Goal: Task Accomplishment & Management: Complete application form

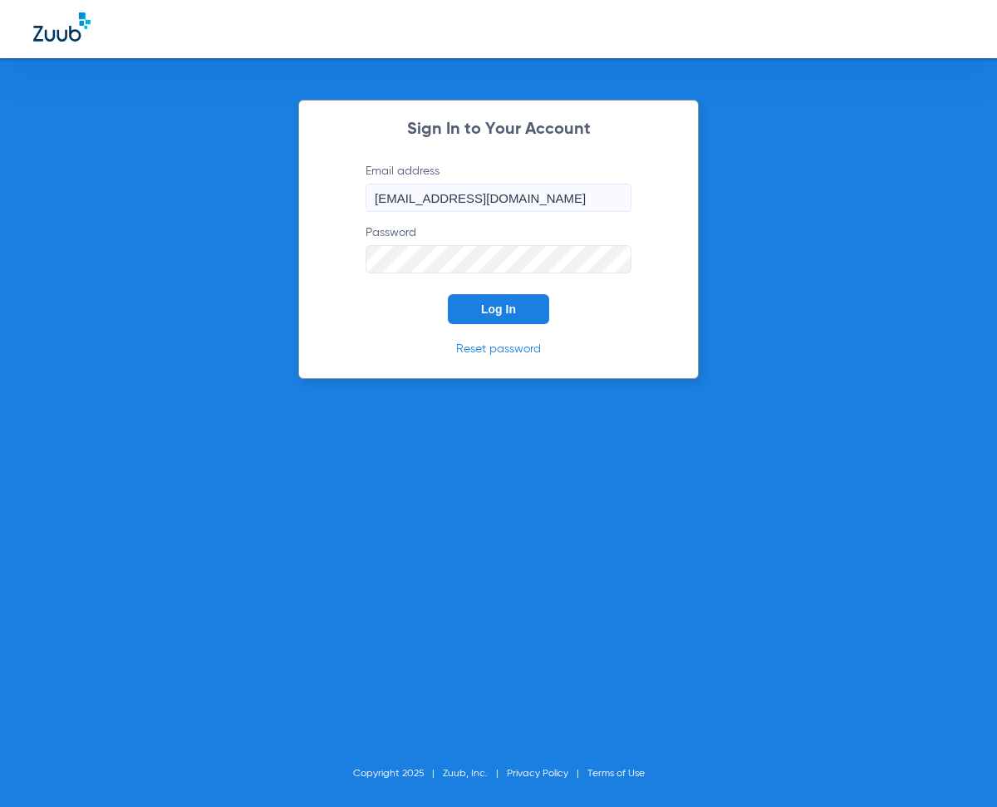
click at [514, 298] on button "Log In" at bounding box center [498, 309] width 101 height 30
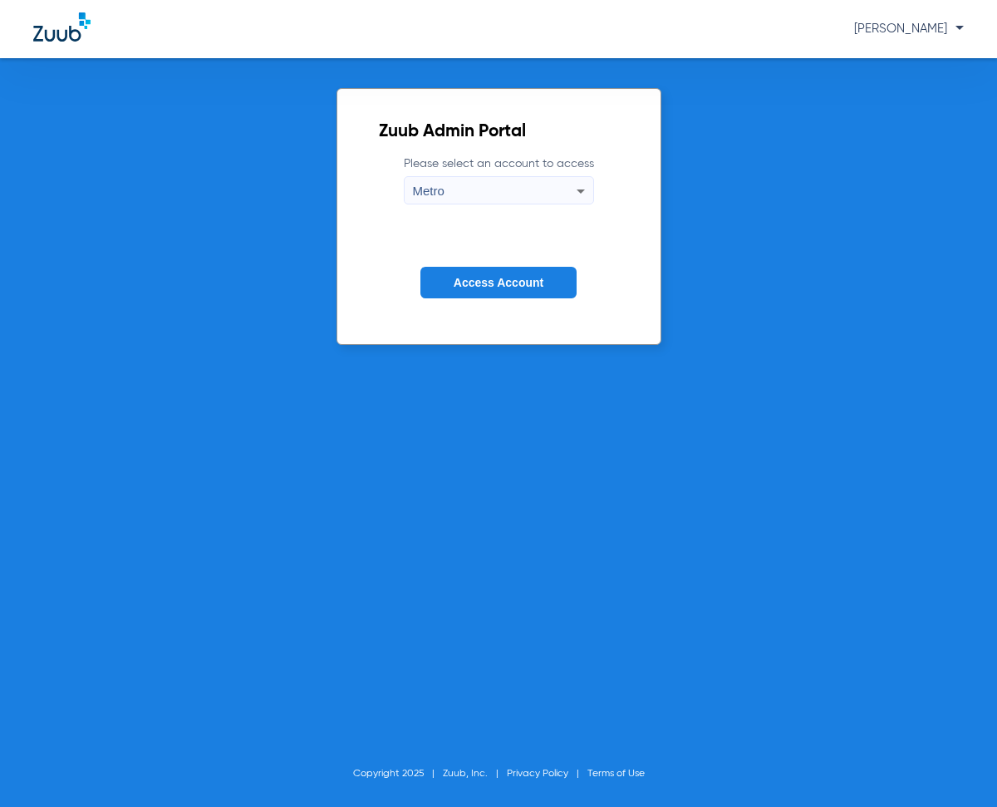
click at [506, 279] on span "Access Account" at bounding box center [499, 282] width 90 height 13
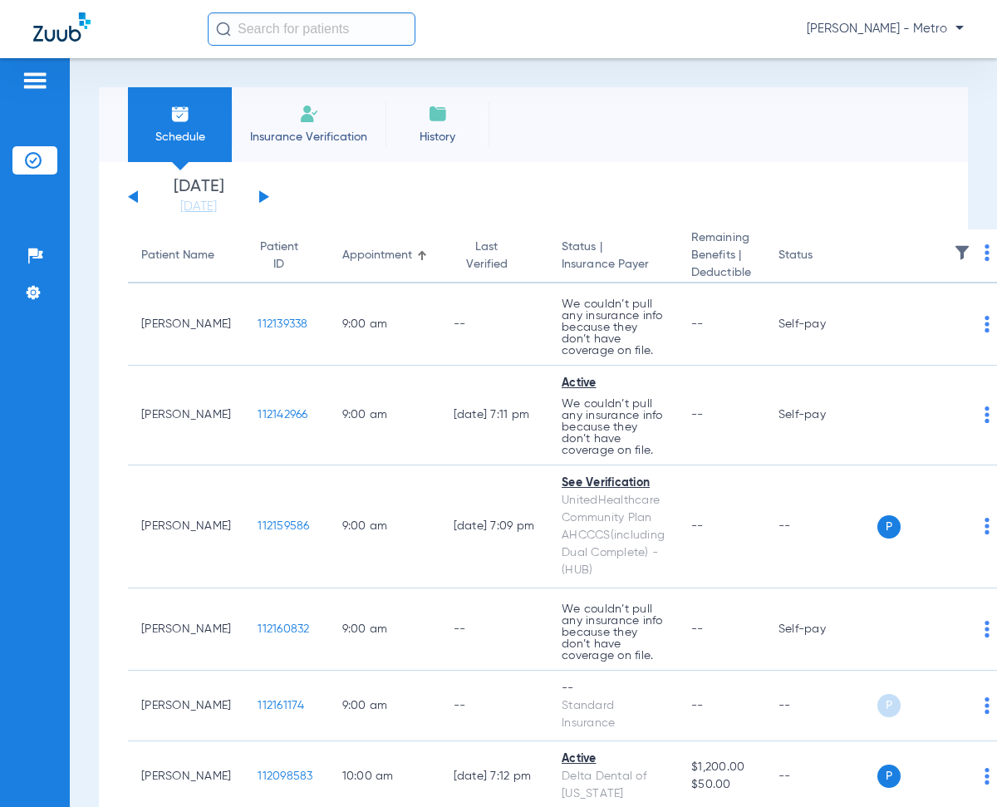
click at [351, 130] on span "Insurance Verification" at bounding box center [308, 137] width 129 height 17
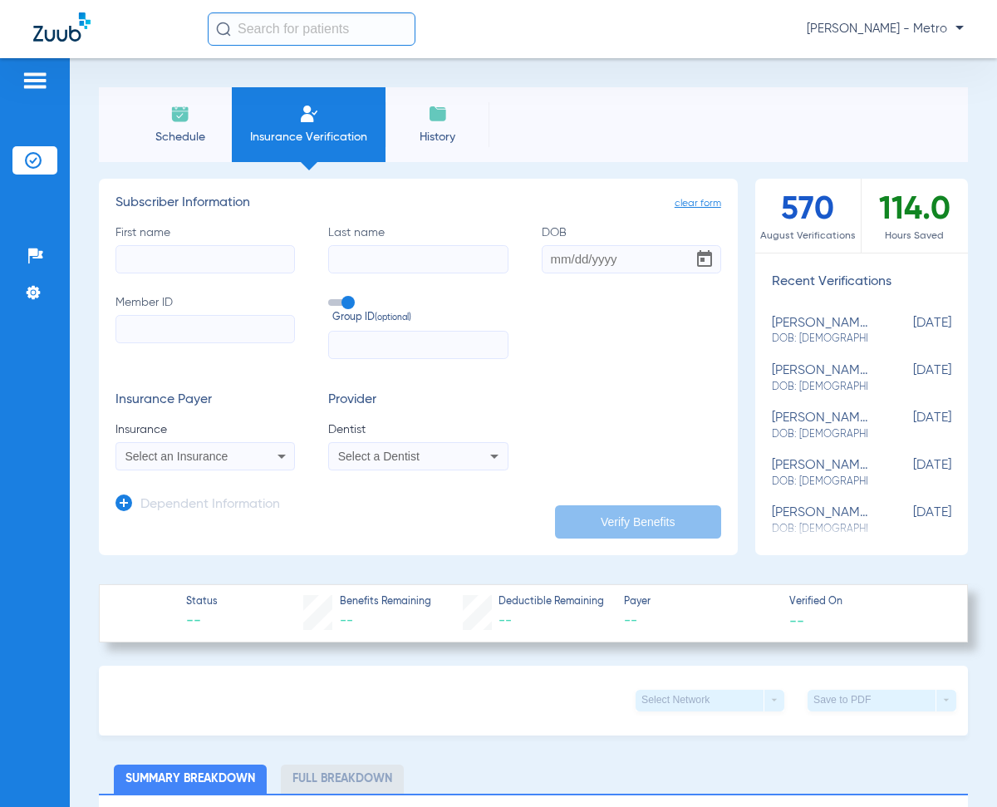
click at [206, 257] on input "First name" at bounding box center [205, 259] width 179 height 28
type input "CAR"
drag, startPoint x: 193, startPoint y: 268, endPoint x: 95, endPoint y: 281, distance: 99.0
click at [95, 281] on div "Schedule Insurance Verification History Last Appt. Sync Time: Today - 11:40 AM …" at bounding box center [533, 432] width 927 height 749
drag, startPoint x: 122, startPoint y: 303, endPoint x: 134, endPoint y: 317, distance: 17.7
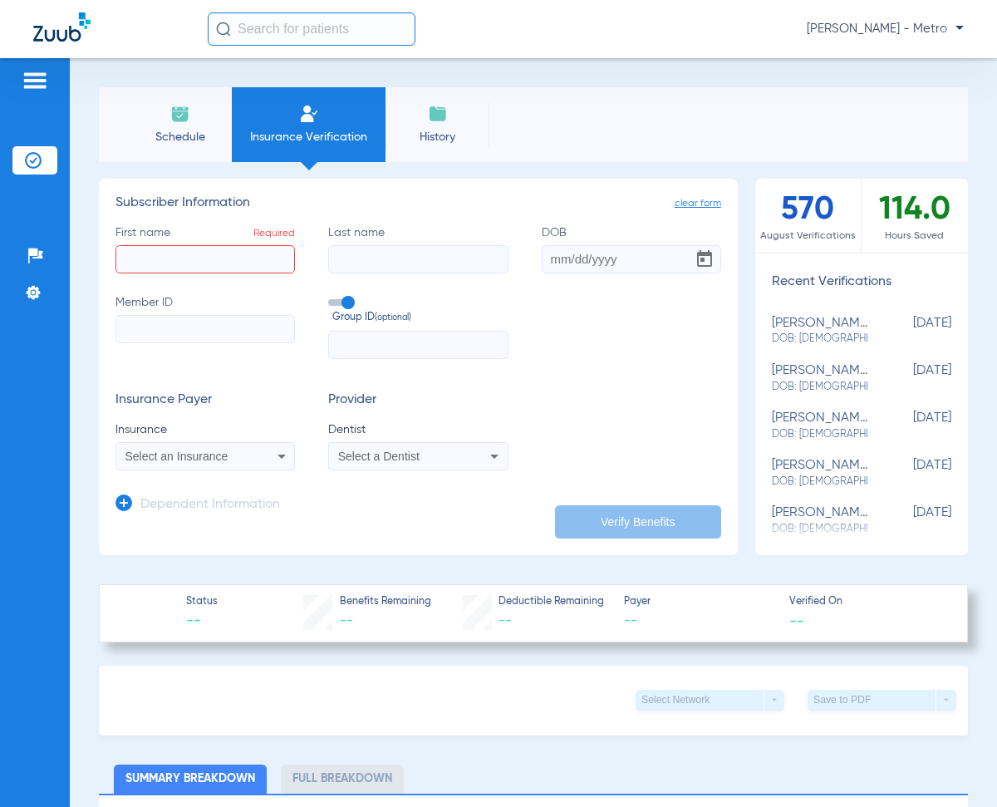
click at [127, 306] on label "Member ID" at bounding box center [205, 326] width 179 height 65
click at [127, 315] on input "Member ID" at bounding box center [205, 329] width 179 height 28
click at [135, 317] on input "Member ID" at bounding box center [205, 329] width 179 height 28
paste input "966343404"
type input "966343404"
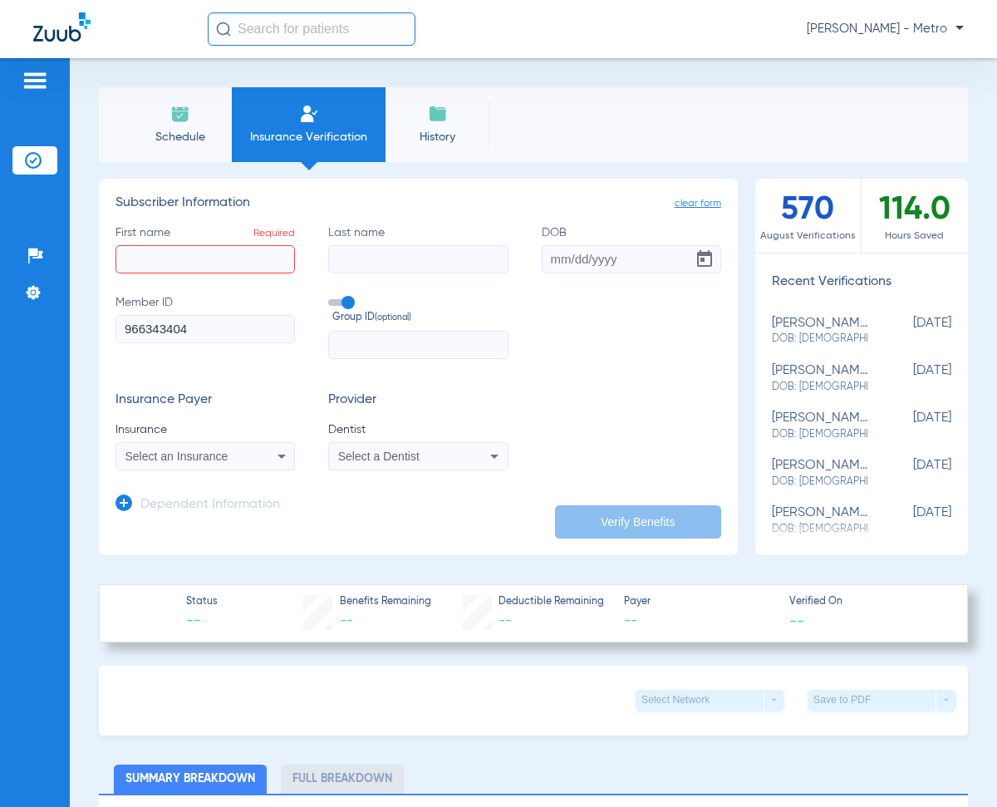
click at [151, 263] on input "First name Required" at bounding box center [205, 259] width 179 height 28
type input "PABLO"
type input "ALVARADO"
type input "06/17/2000"
click at [209, 457] on span "Select an Insurance" at bounding box center [176, 456] width 103 height 13
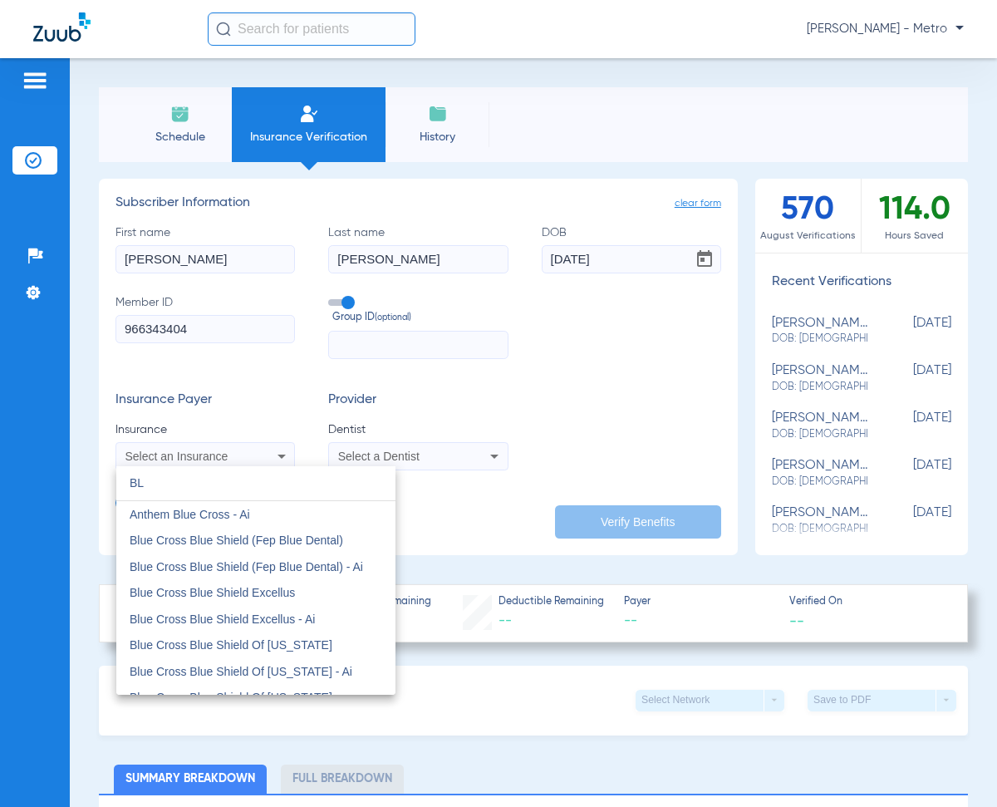
type input "B"
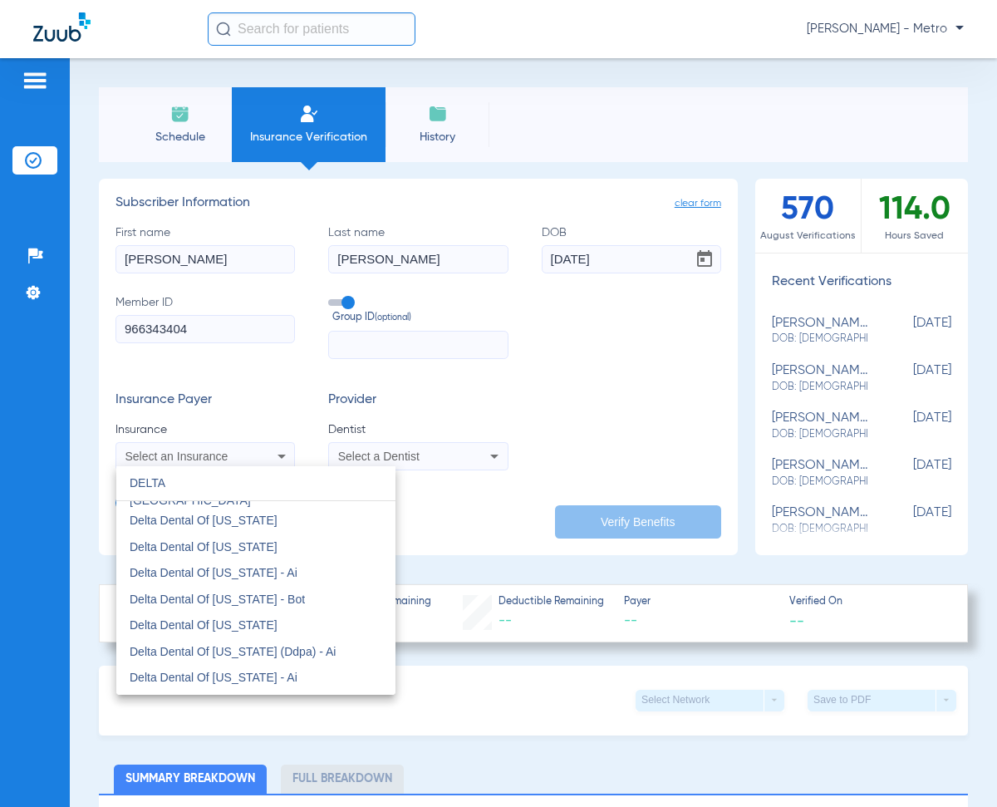
scroll to position [1662, 0]
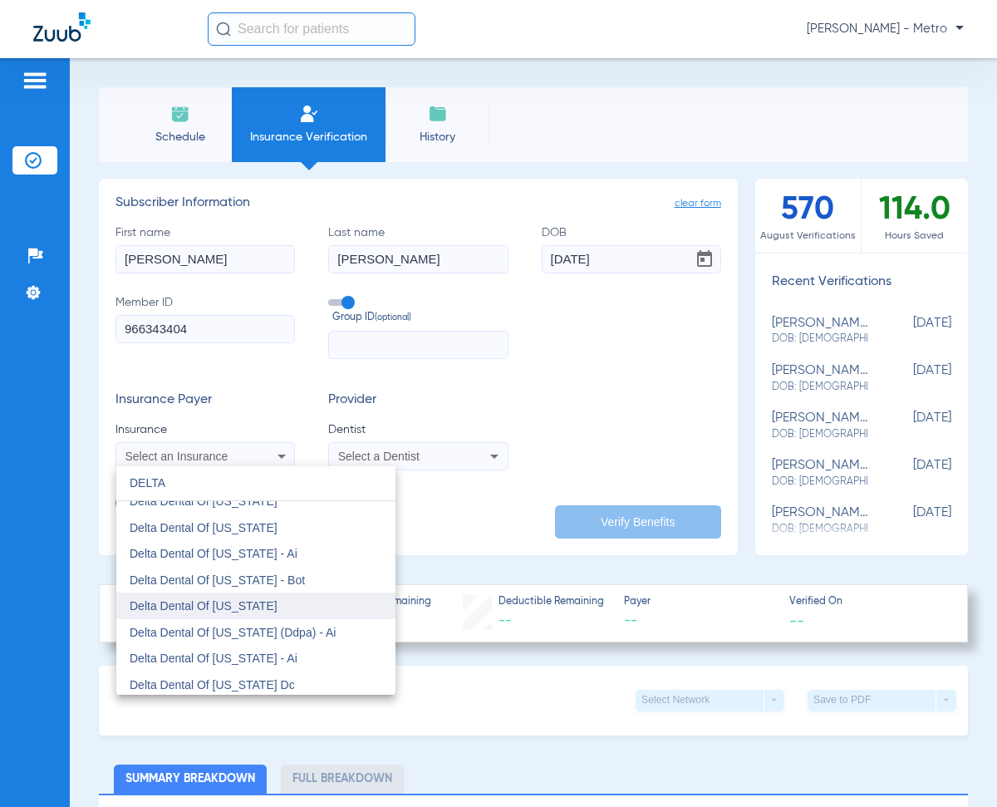
type input "DELTA"
click at [294, 608] on mat-option "Delta Dental Of [US_STATE]" at bounding box center [255, 605] width 279 height 27
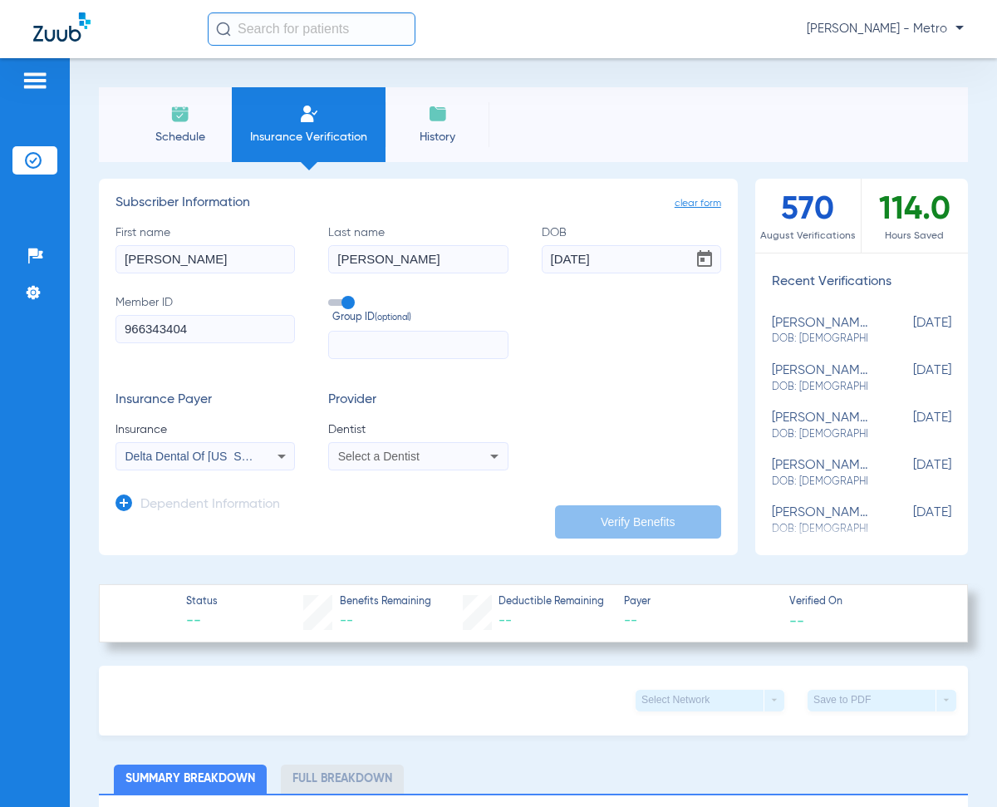
click at [446, 451] on div "Select a Dentist" at bounding box center [402, 456] width 129 height 12
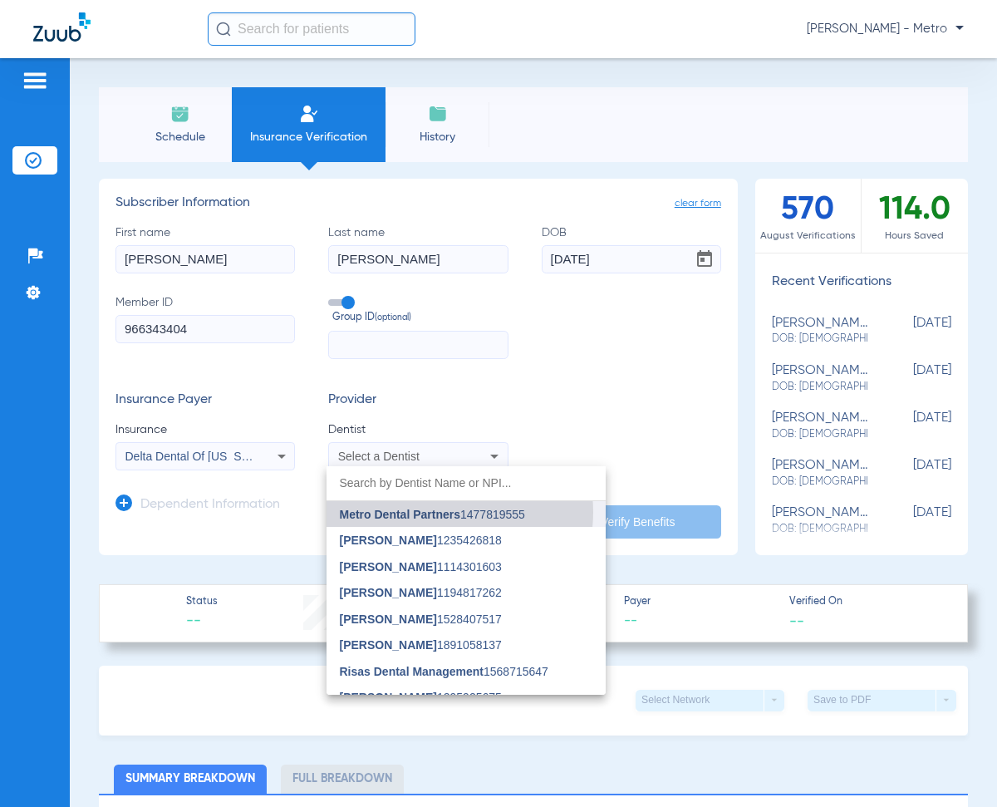
click at [433, 512] on span "Metro Dental Partners" at bounding box center [400, 514] width 120 height 13
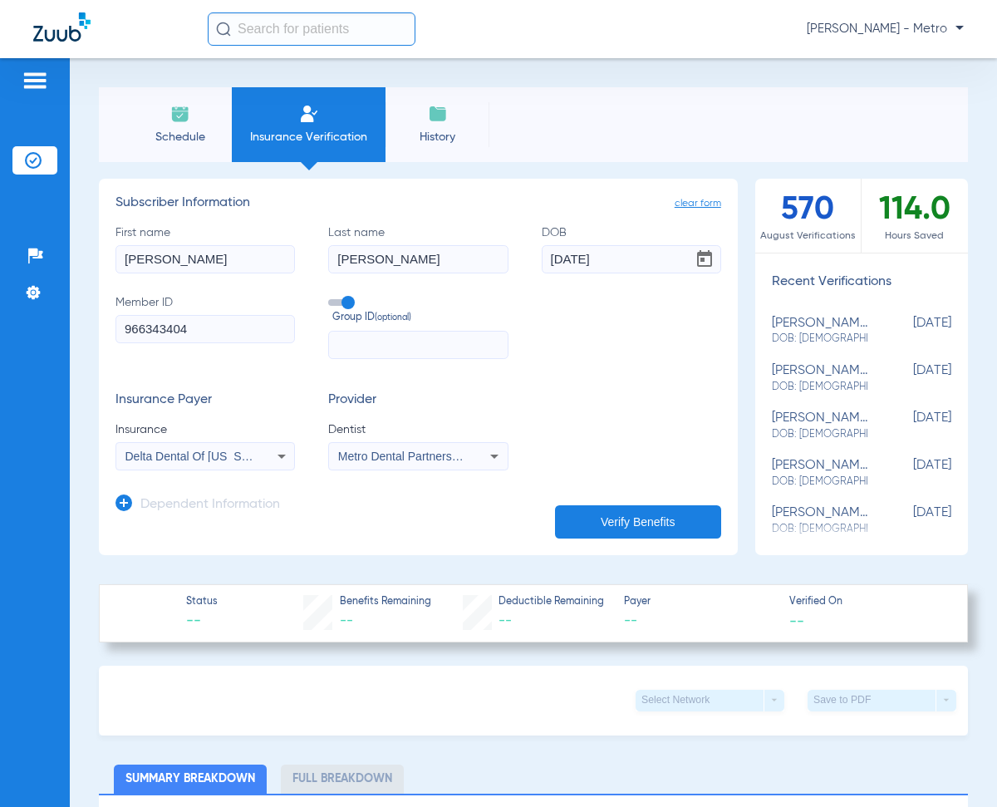
click at [603, 518] on button "Verify Benefits" at bounding box center [638, 521] width 166 height 33
type input "ALVARADO"
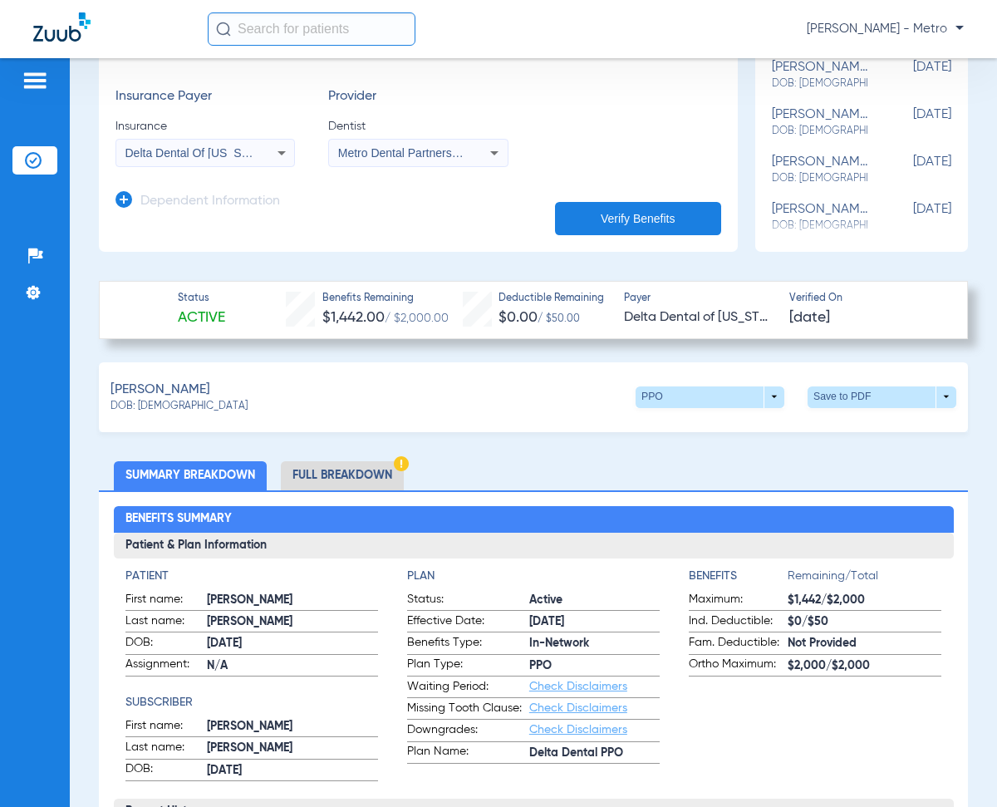
scroll to position [332, 0]
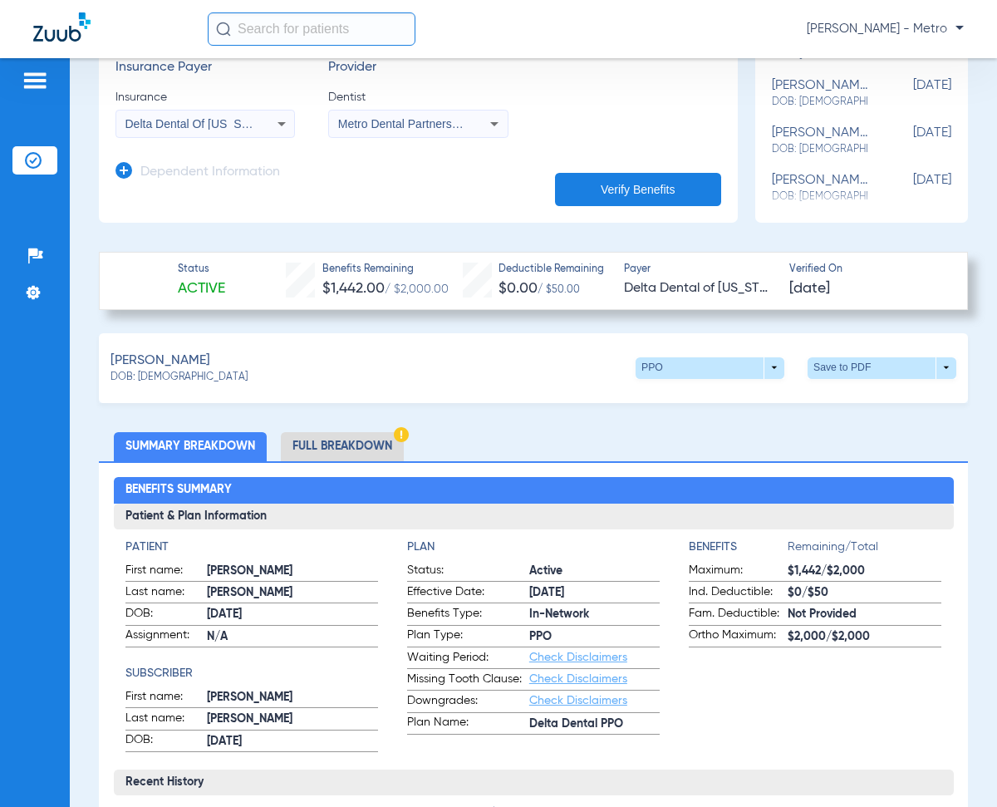
click at [356, 432] on li "Full Breakdown" at bounding box center [342, 446] width 123 height 29
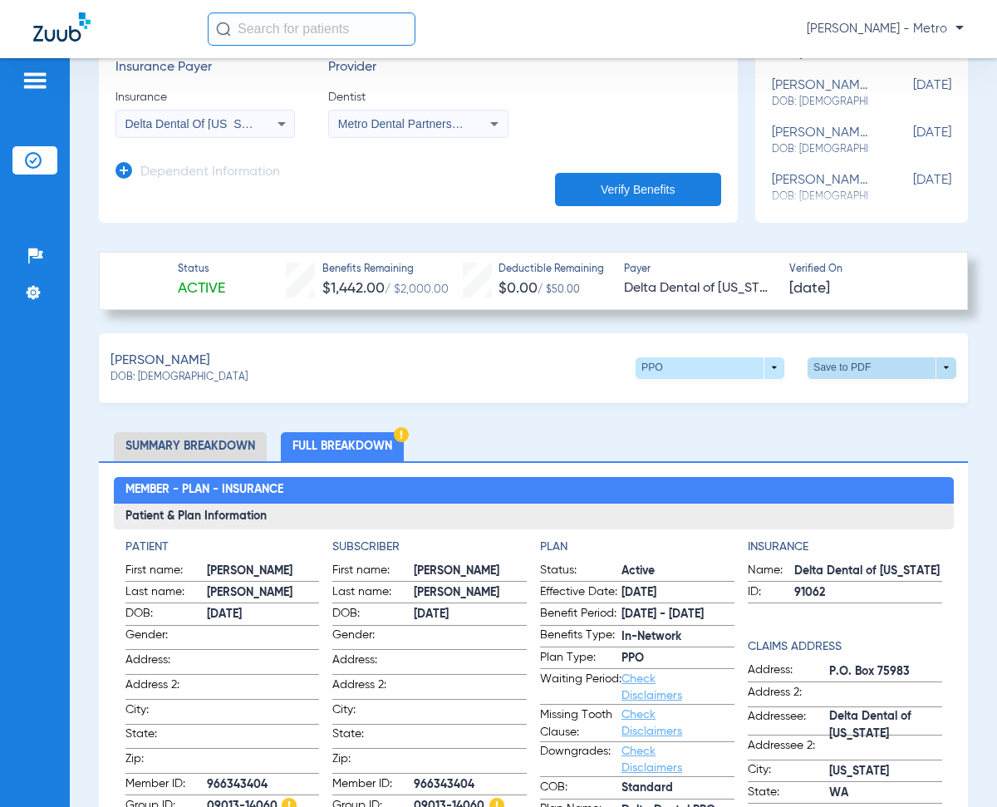
click at [833, 365] on span at bounding box center [882, 368] width 149 height 22
click at [717, 398] on span "Save to PDF" at bounding box center [745, 399] width 66 height 12
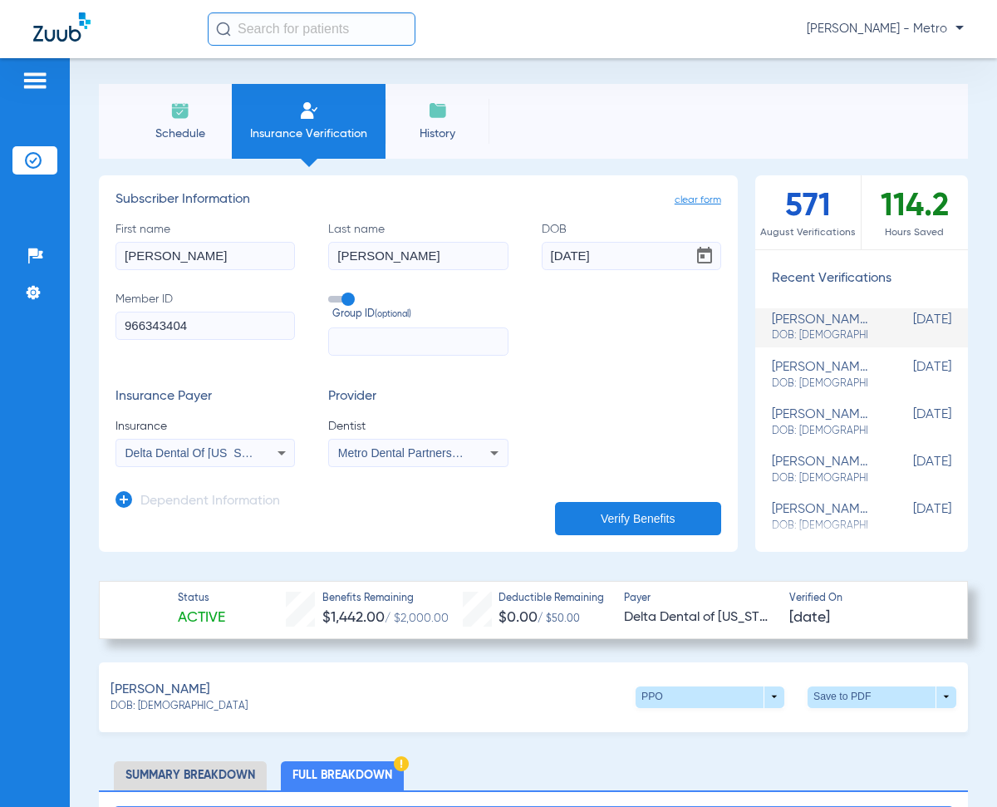
scroll to position [0, 0]
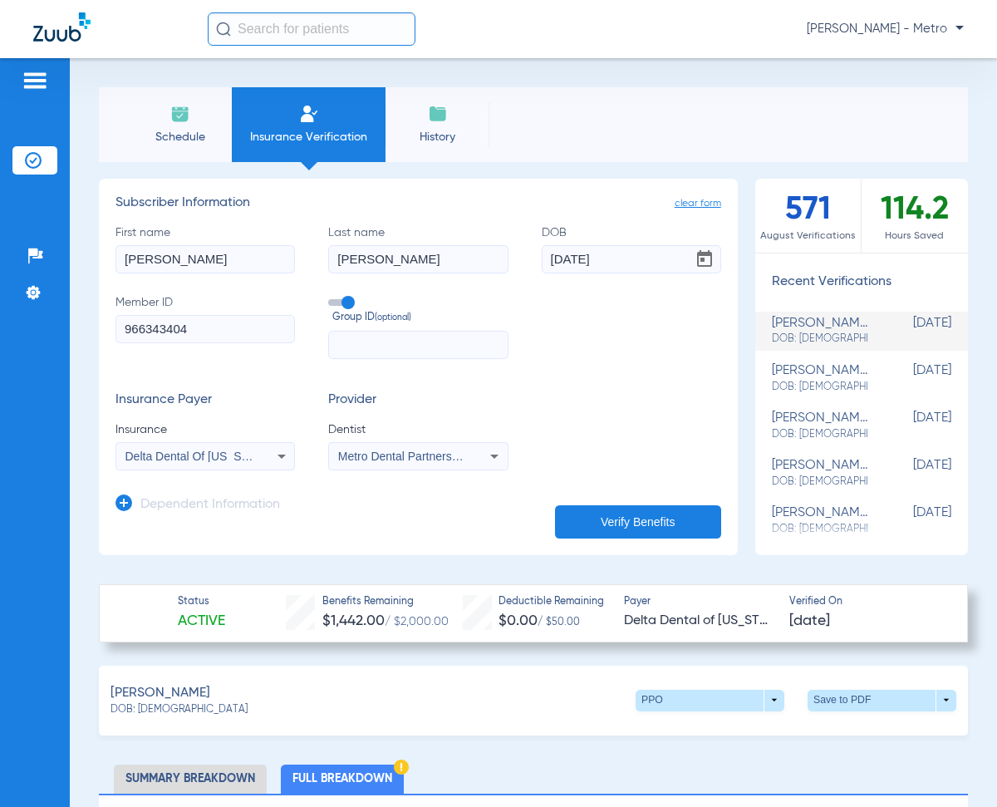
drag, startPoint x: 231, startPoint y: 327, endPoint x: -15, endPoint y: 315, distance: 246.3
click at [0, 315] on html "Maria Garibaldi - Metro Patients Insurance Verification Setup Help Center Setti…" at bounding box center [498, 403] width 997 height 807
paste input "601113553"
type input "601113553"
drag, startPoint x: 197, startPoint y: 263, endPoint x: 53, endPoint y: 269, distance: 143.9
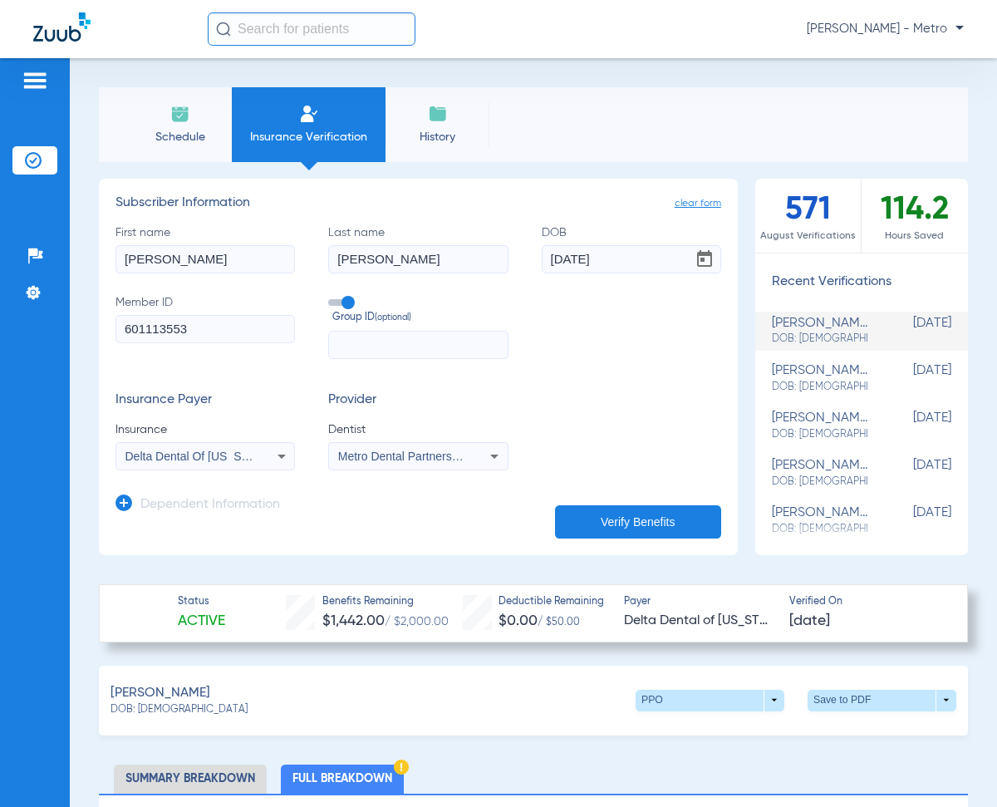
click at [57, 269] on div "Patients Insurance Verification Setup Help Center Settings Schedule Insurance V…" at bounding box center [498, 461] width 997 height 807
type input "CHASTITTY"
type input "09/19/1991"
click at [649, 529] on button "Verify Benefits" at bounding box center [638, 521] width 166 height 33
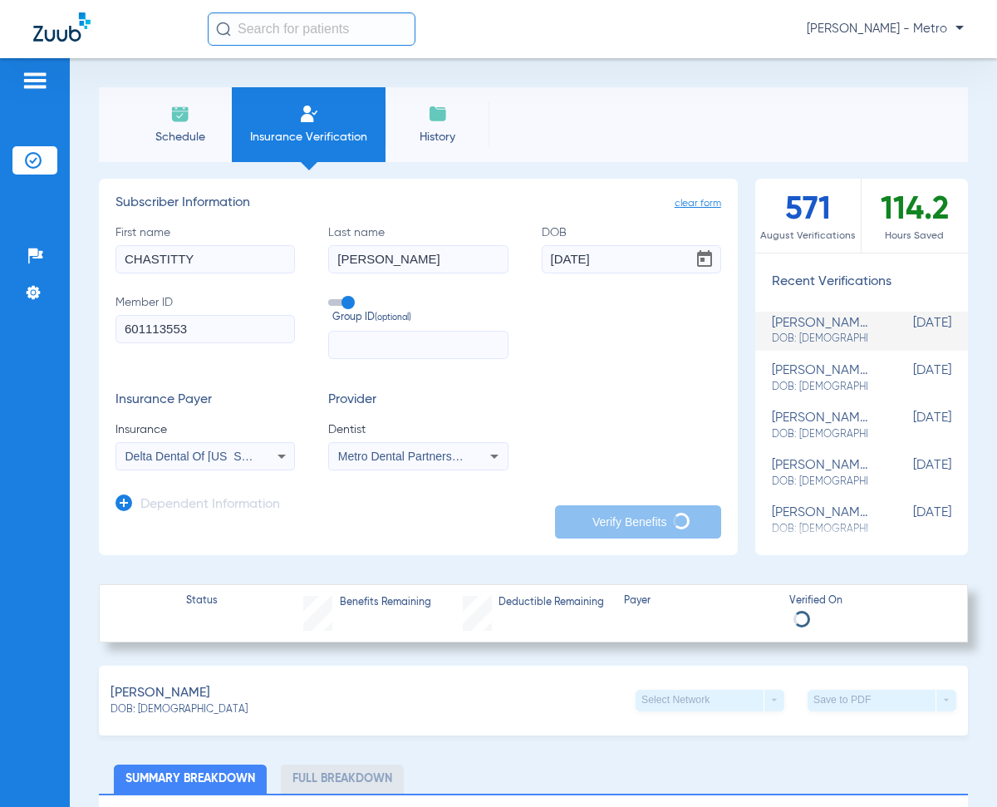
drag, startPoint x: 372, startPoint y: 256, endPoint x: 230, endPoint y: 268, distance: 142.6
click at [238, 268] on div "First name CHASTITTY Last name ALVARADO DOB 09/19/1991 Member ID 601113553 Grou…" at bounding box center [419, 291] width 606 height 135
type input "BROWN"
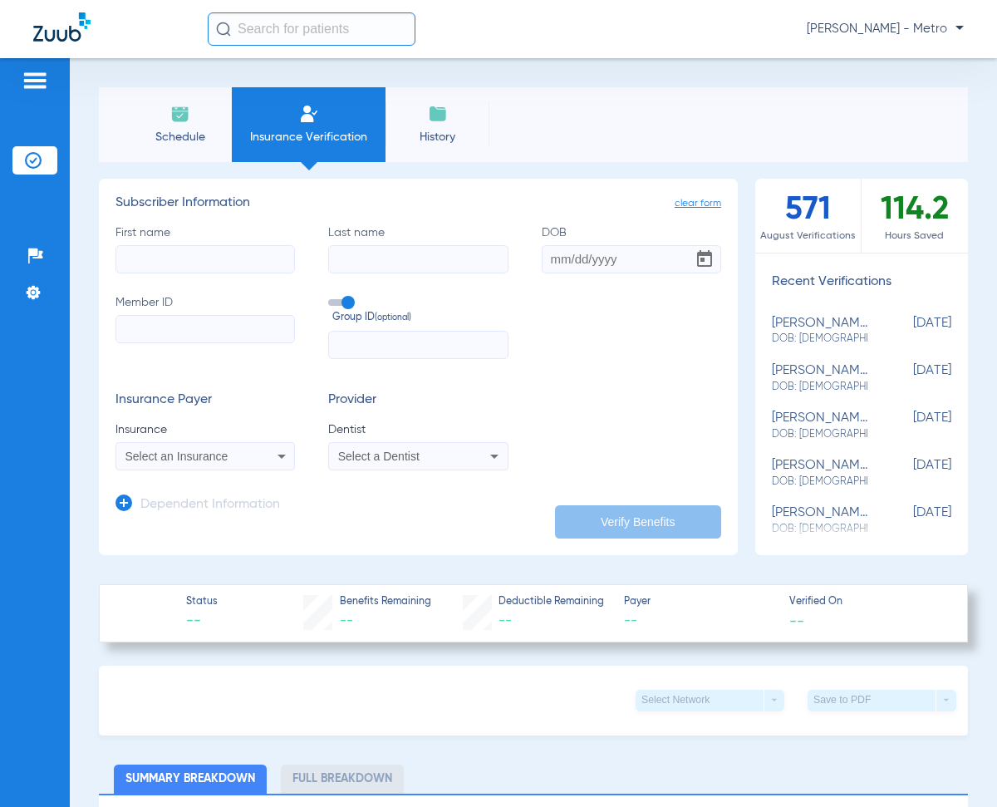
click at [175, 253] on input "First name" at bounding box center [205, 259] width 179 height 28
type input "CHASITTY"
type input "BROWN"
type input "[DATE]"
click at [248, 458] on div "Select an Insurance" at bounding box center [189, 456] width 129 height 12
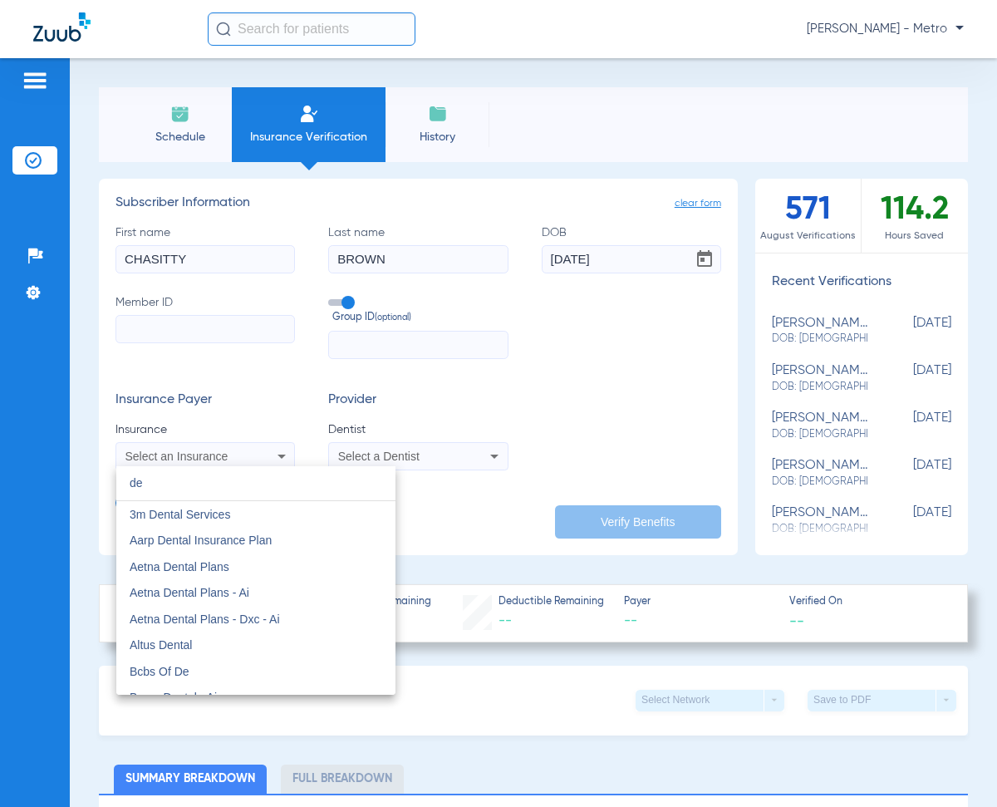
type input "d"
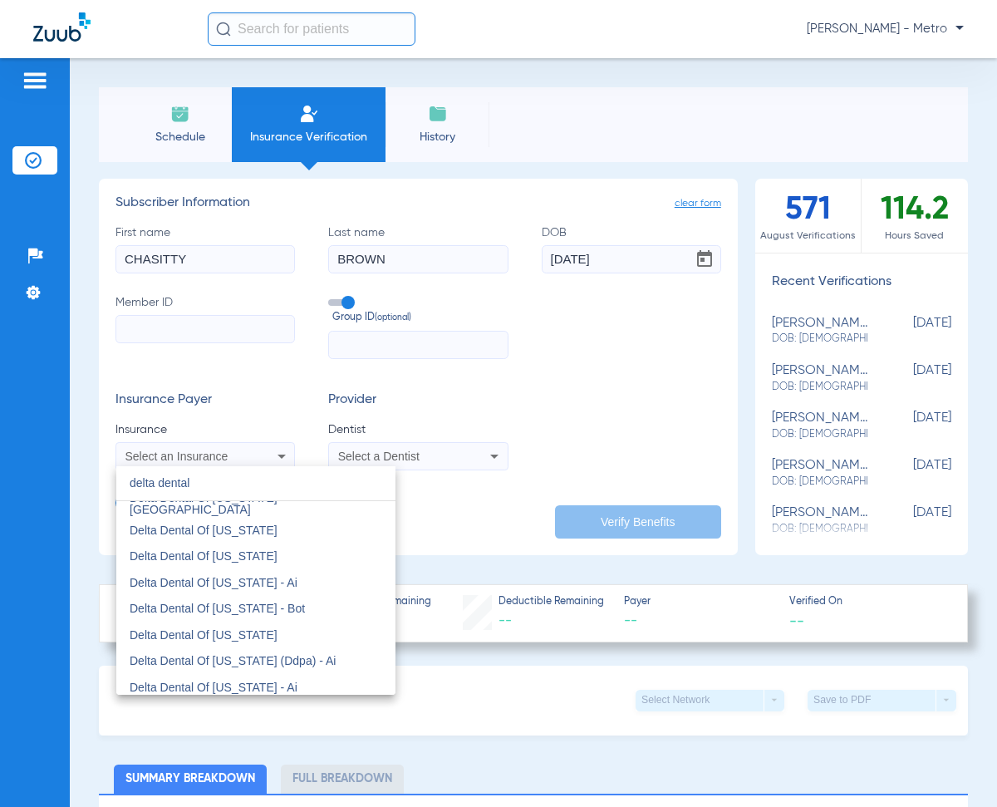
scroll to position [1662, 0]
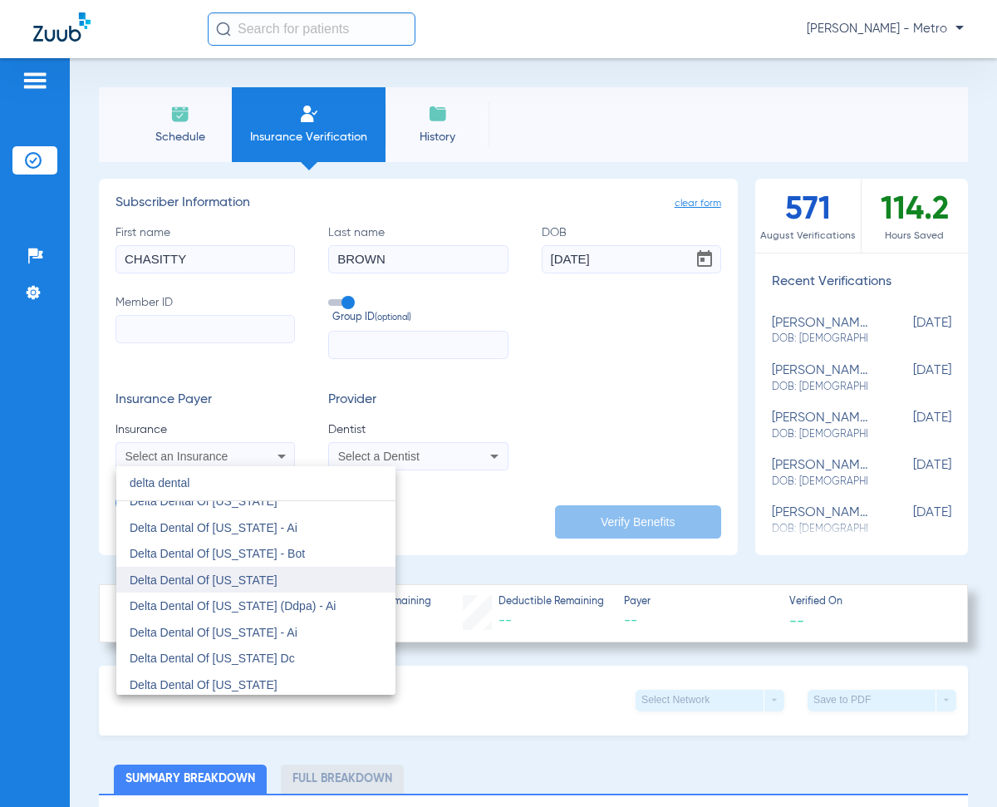
type input "delta dental"
click at [283, 573] on mat-option "Delta Dental Of [US_STATE]" at bounding box center [255, 580] width 279 height 27
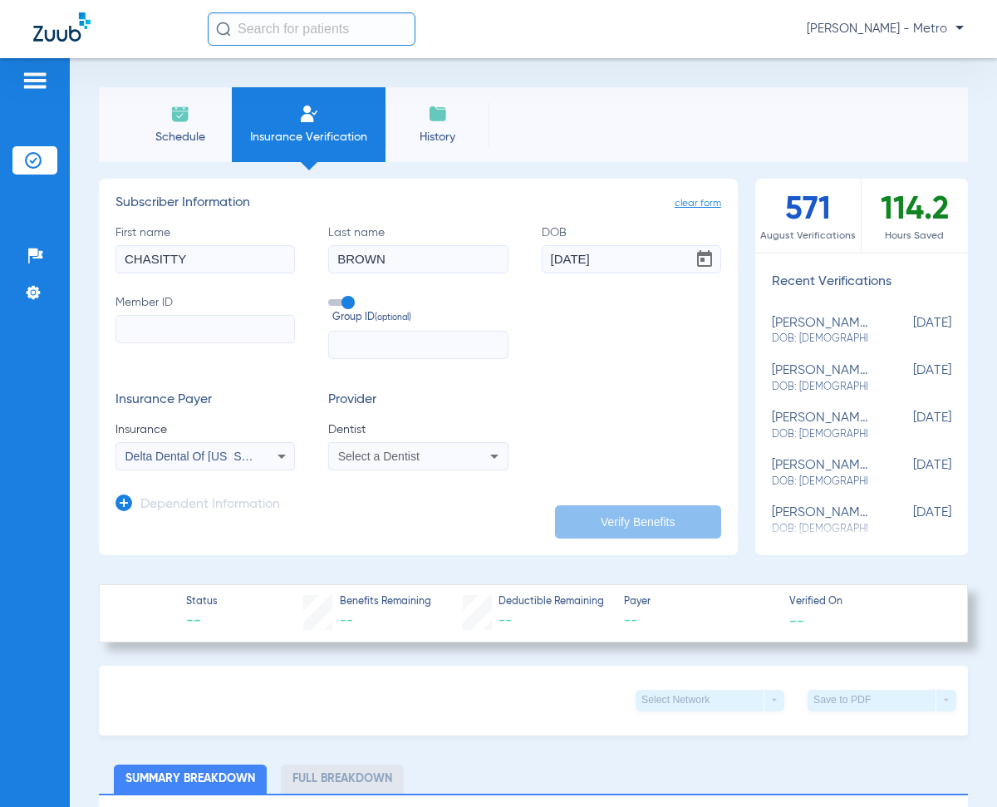
click at [412, 460] on span "Select a Dentist" at bounding box center [378, 456] width 81 height 13
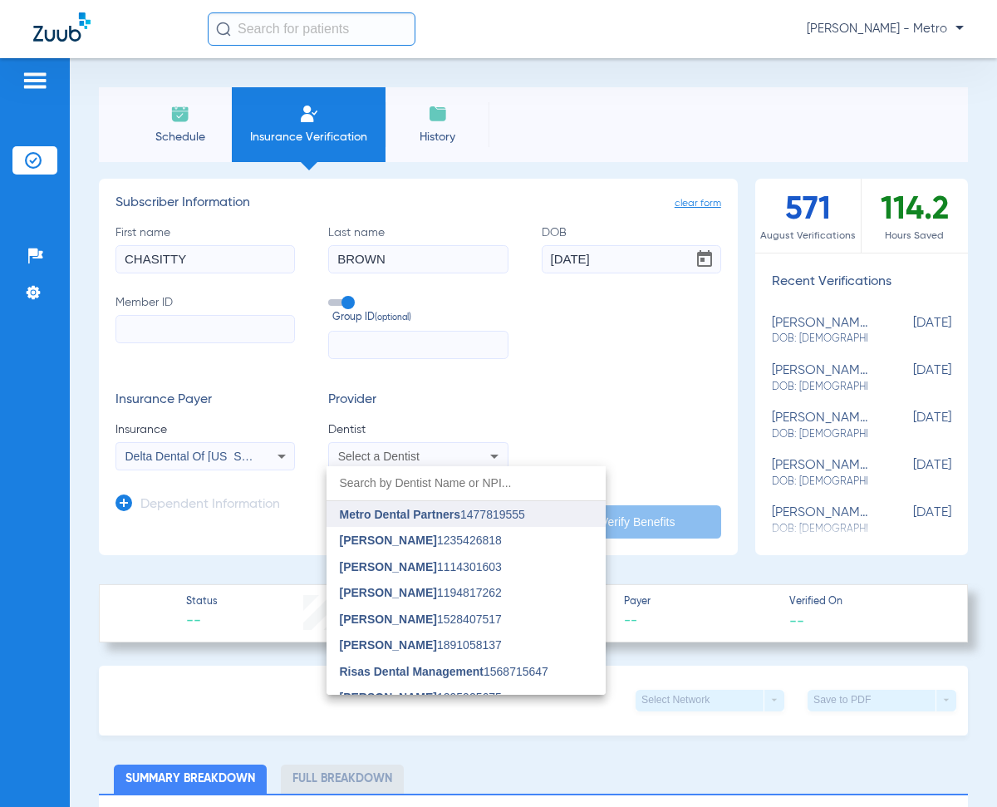
click at [406, 510] on span "Metro Dental Partners" at bounding box center [400, 514] width 120 height 13
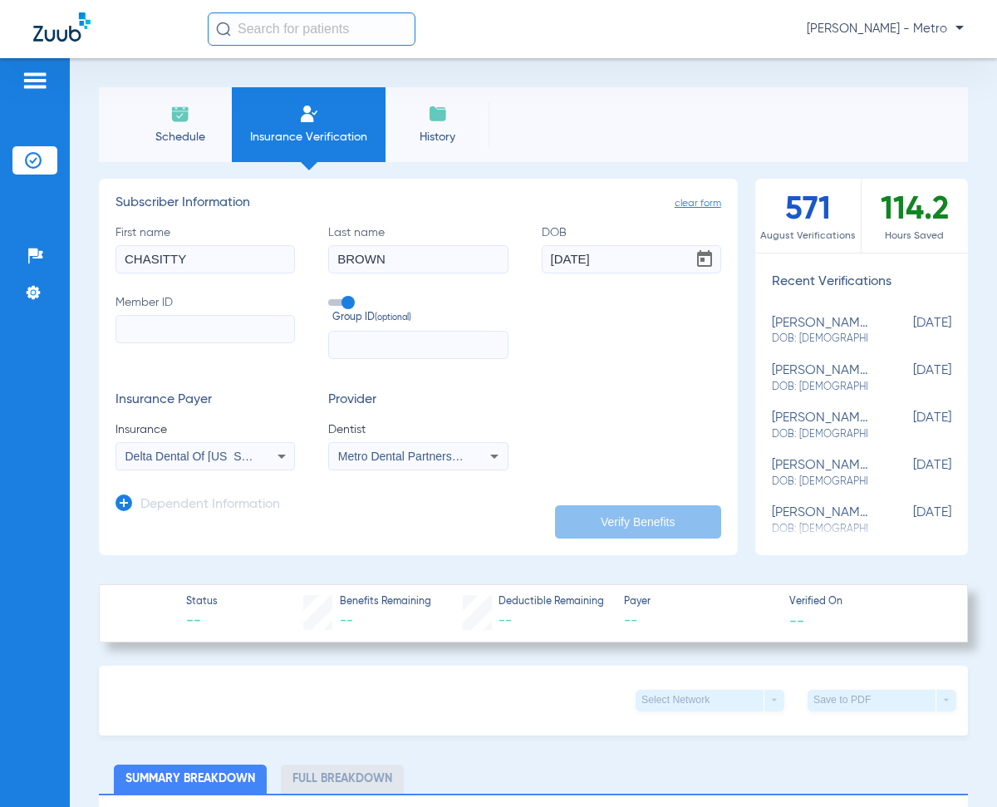
click at [165, 325] on input "Member ID" at bounding box center [205, 329] width 179 height 28
paste input "601113553"
type input "601113553"
click at [633, 519] on button "Verify Benefits" at bounding box center [638, 521] width 166 height 33
type input "CHASITTY"
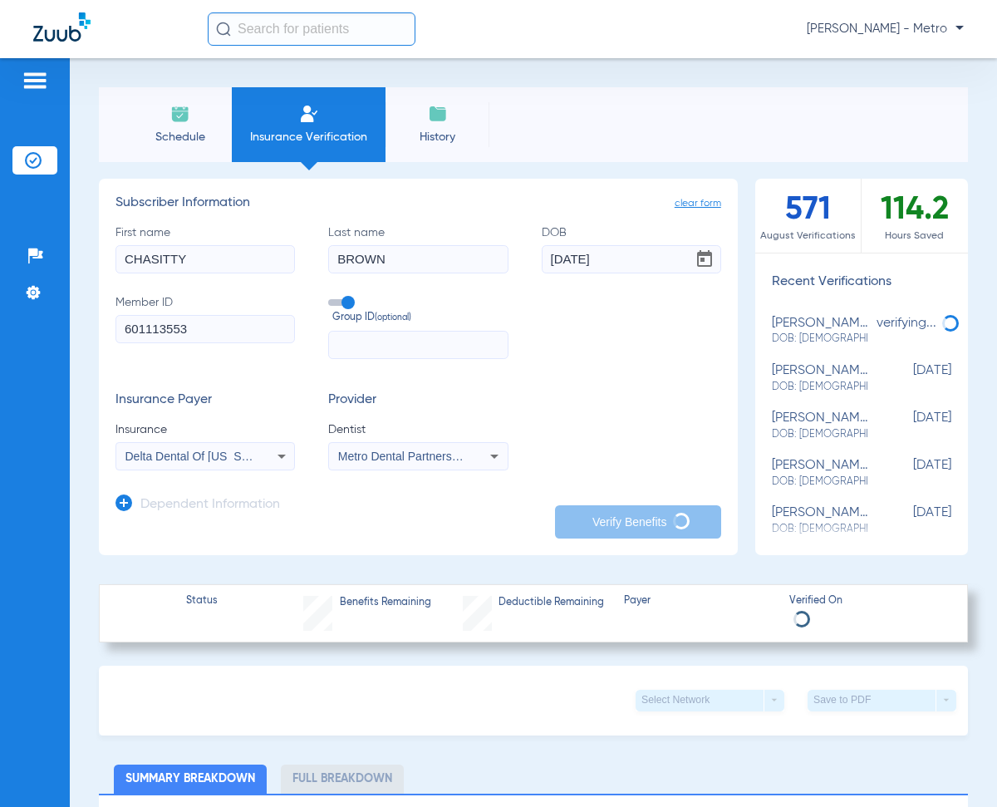
type input "BROWN"
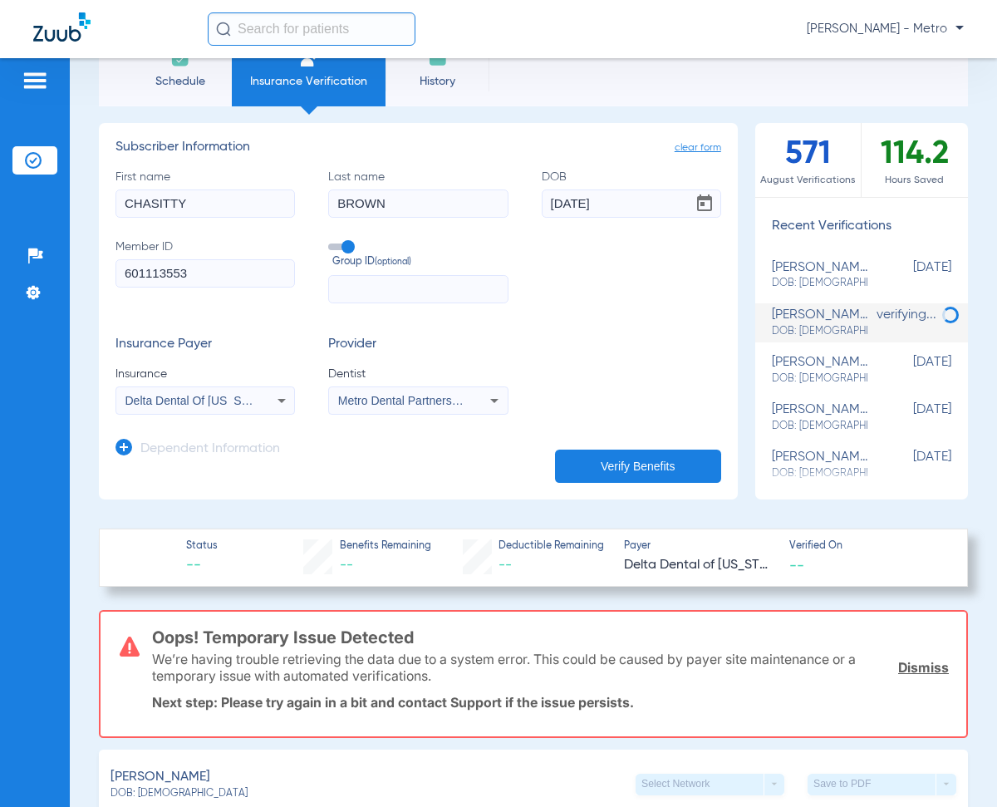
scroll to position [83, 0]
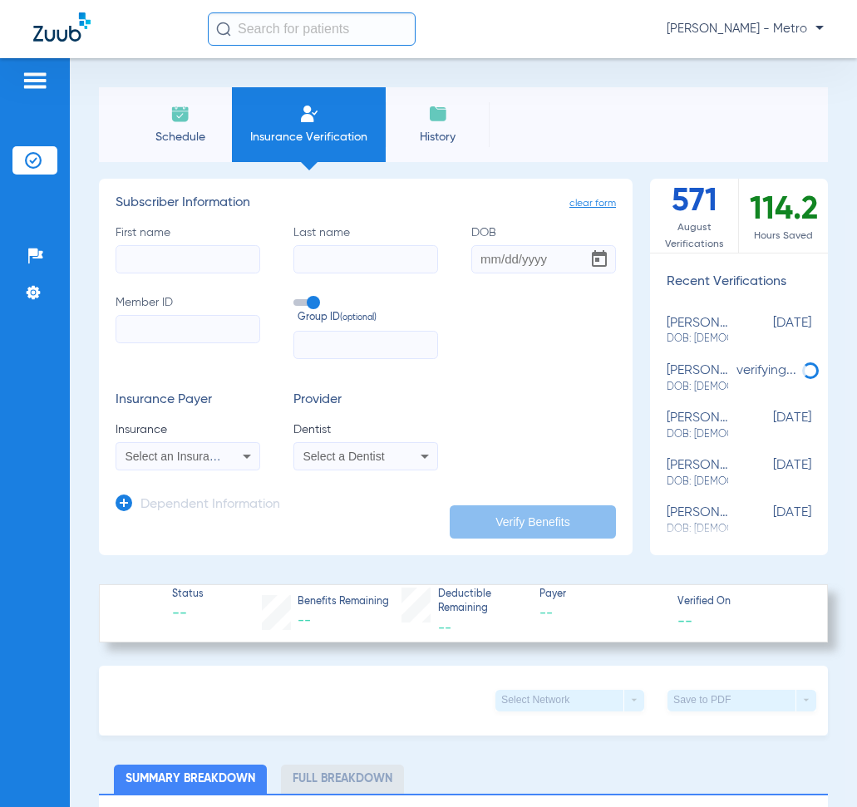
click at [158, 258] on input "First name" at bounding box center [188, 259] width 145 height 28
type input "chastitty"
type input "brown"
type input "962373262"
click at [474, 251] on input "DOB Required" at bounding box center [543, 259] width 145 height 28
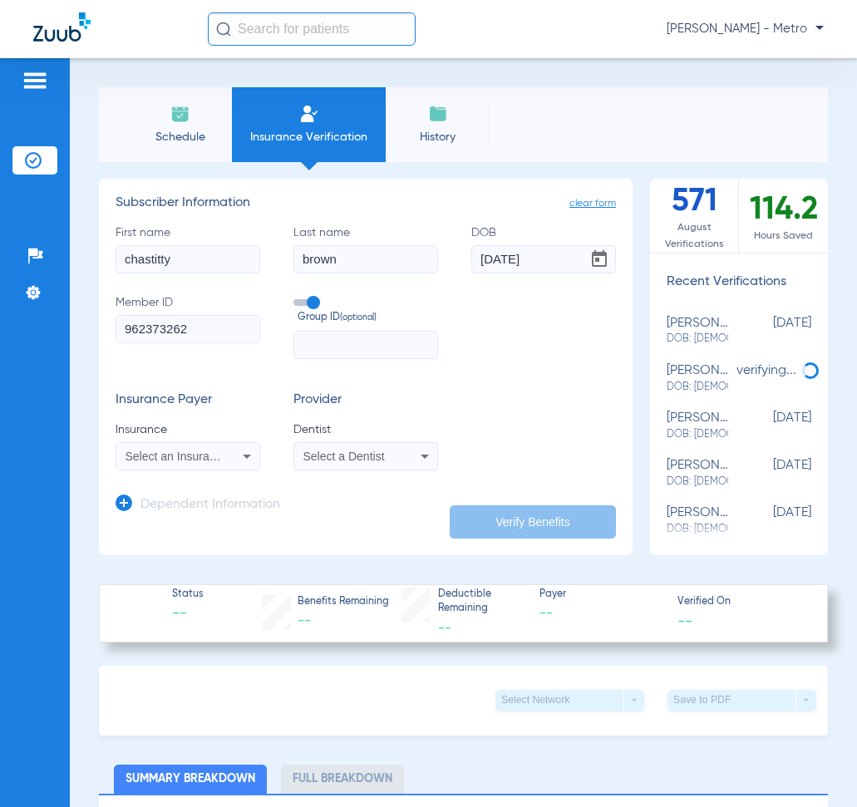
type input "[DATE]"
click at [219, 458] on span "Select an Insurance" at bounding box center [176, 456] width 103 height 13
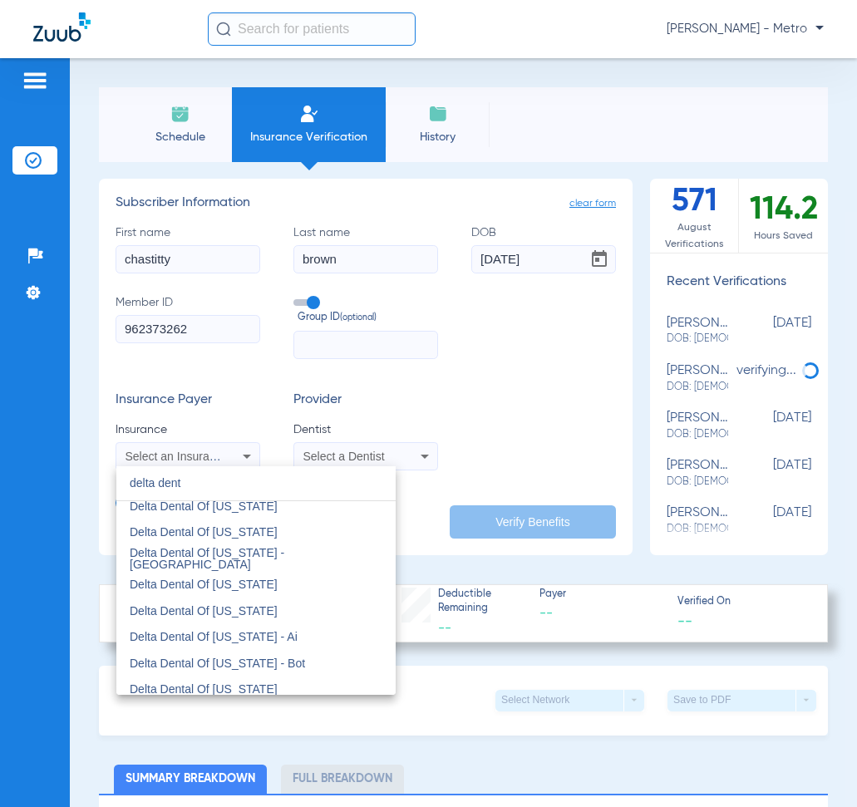
scroll to position [1745, 0]
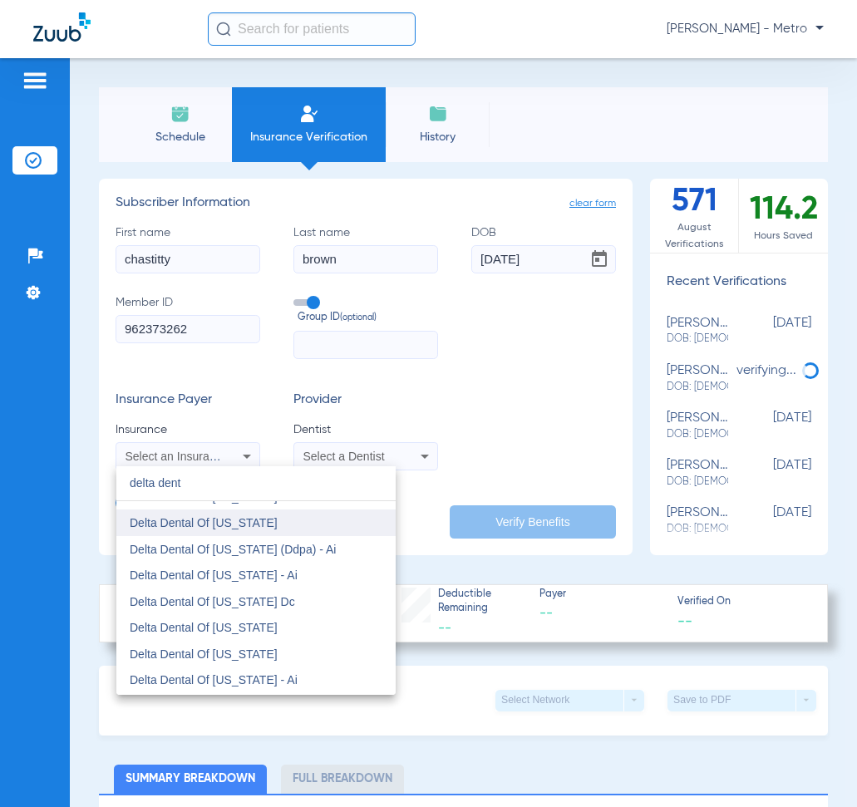
type input "delta dent"
click at [280, 524] on mat-option "Delta Dental Of [US_STATE]" at bounding box center [255, 522] width 279 height 27
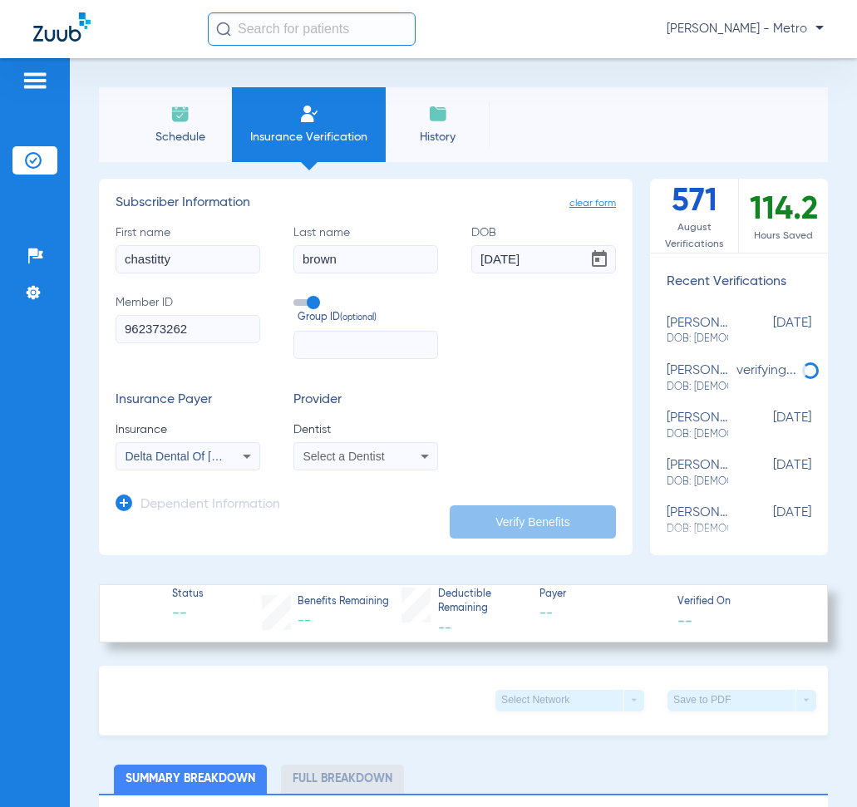
click at [323, 437] on span "Dentist" at bounding box center [365, 429] width 145 height 17
click at [331, 451] on span "Select a Dentist" at bounding box center [343, 456] width 81 height 13
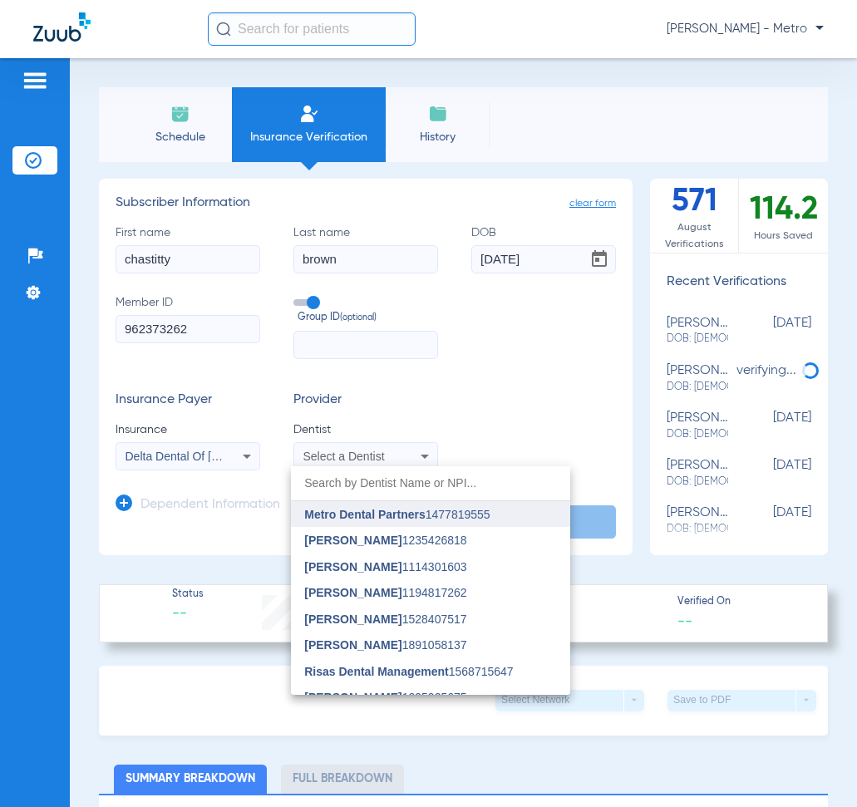
click at [358, 514] on span "Metro Dental Partners" at bounding box center [364, 514] width 120 height 13
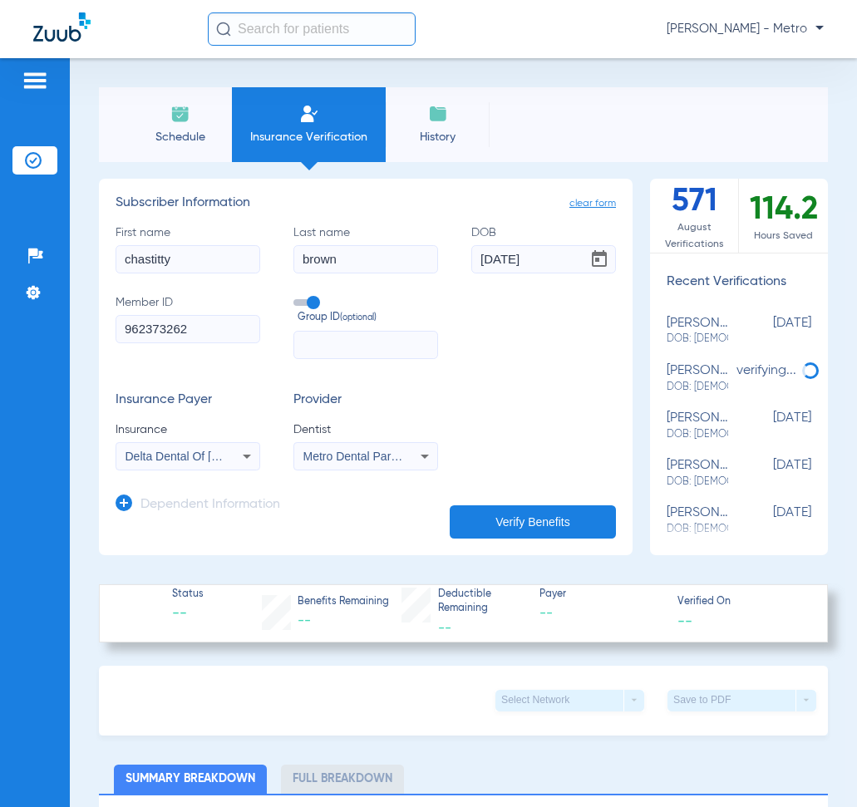
click at [537, 524] on button "Verify Benefits" at bounding box center [533, 521] width 166 height 33
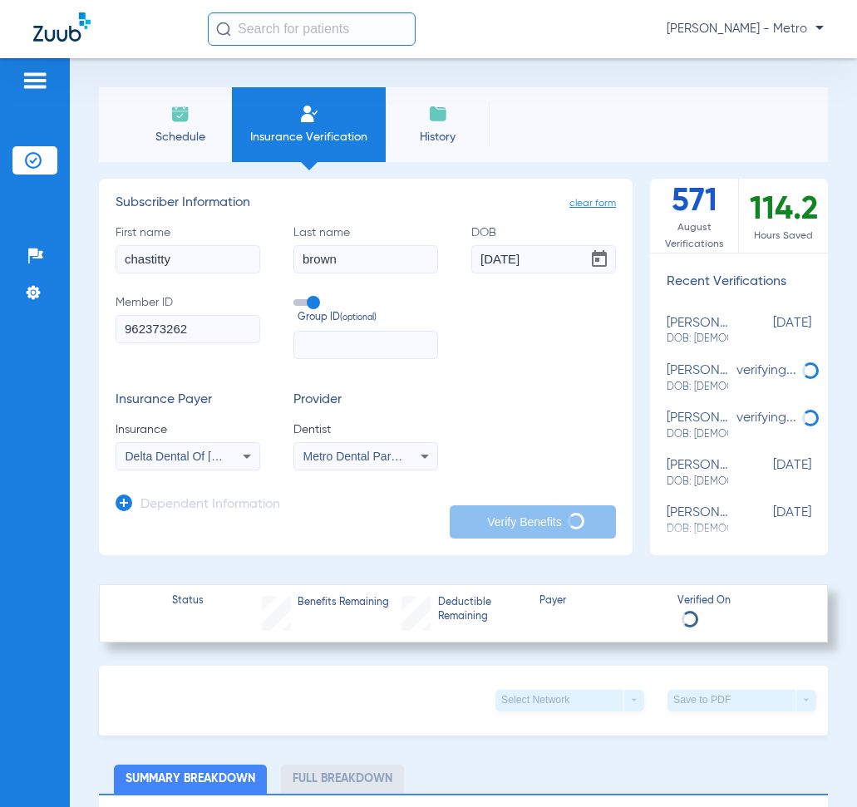
type input "chastitty"
type input "brown"
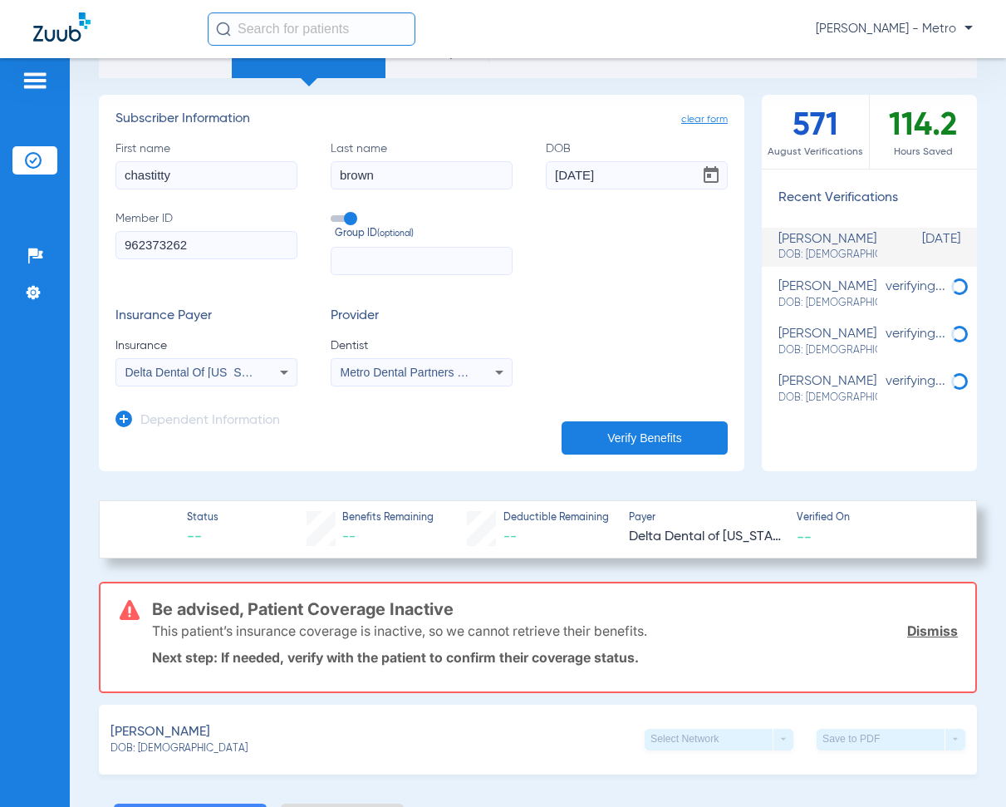
scroll to position [83, 0]
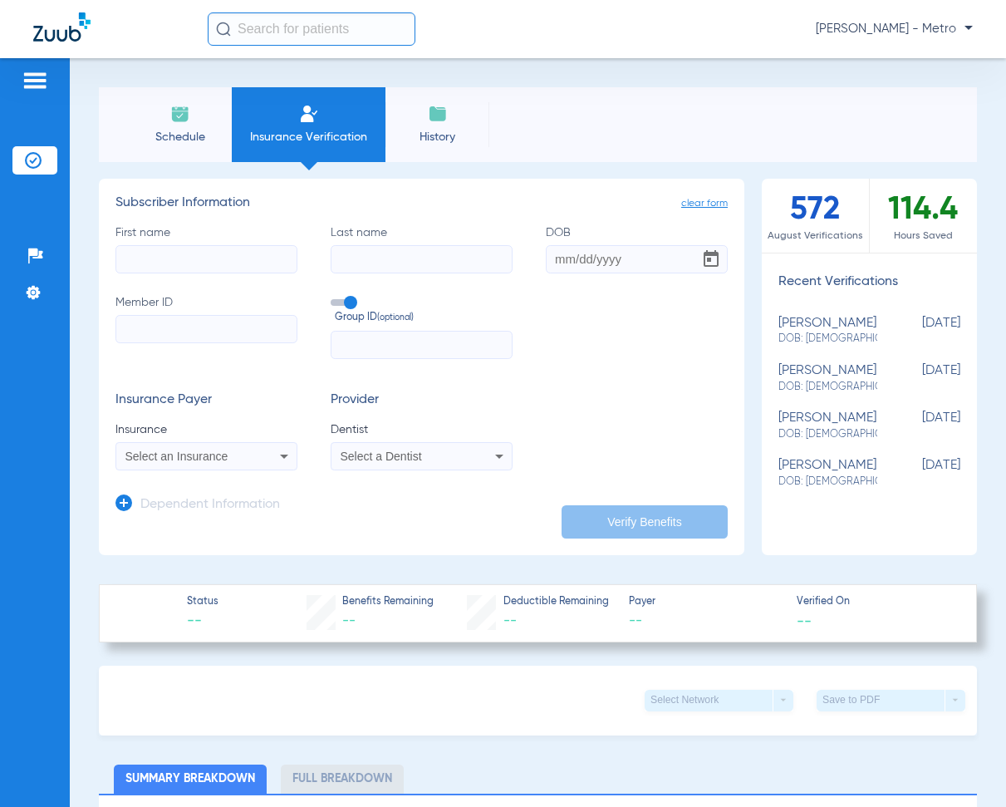
click at [148, 331] on input "Member ID" at bounding box center [207, 329] width 182 height 28
paste input "125072247301"
type input "125072247301"
click at [176, 262] on input "First name" at bounding box center [207, 259] width 182 height 28
type input "VANESSA"
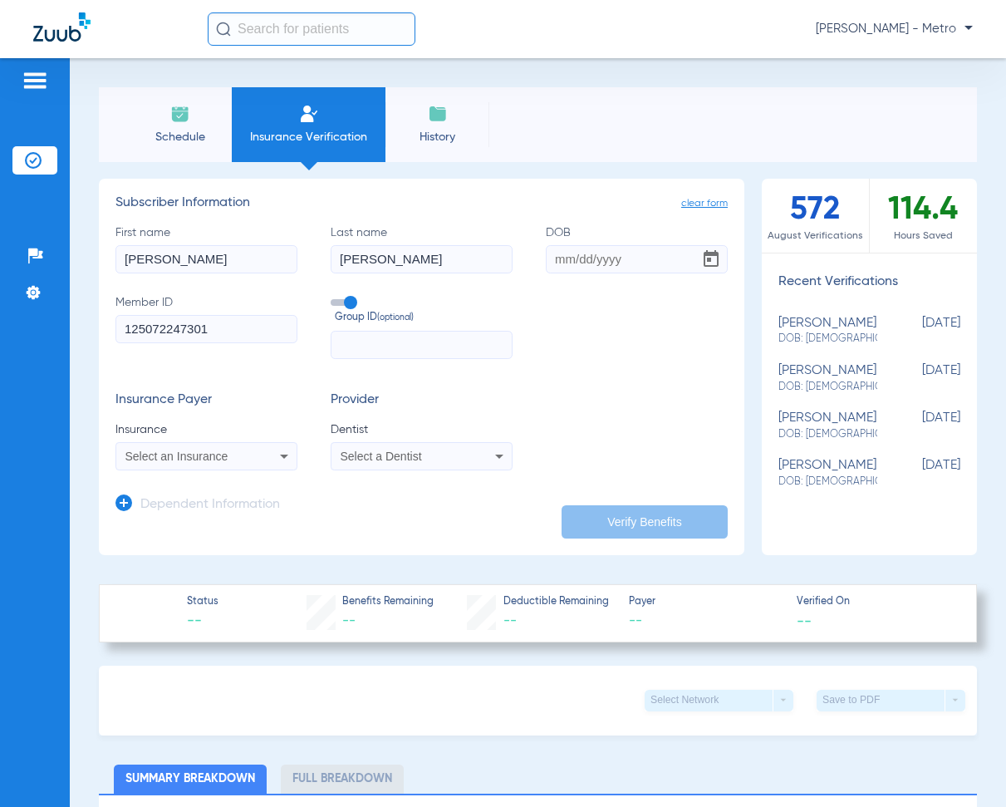
type input "TORRES"
type input "06/01/1981"
click at [242, 449] on div "Select an Insurance" at bounding box center [206, 456] width 180 height 20
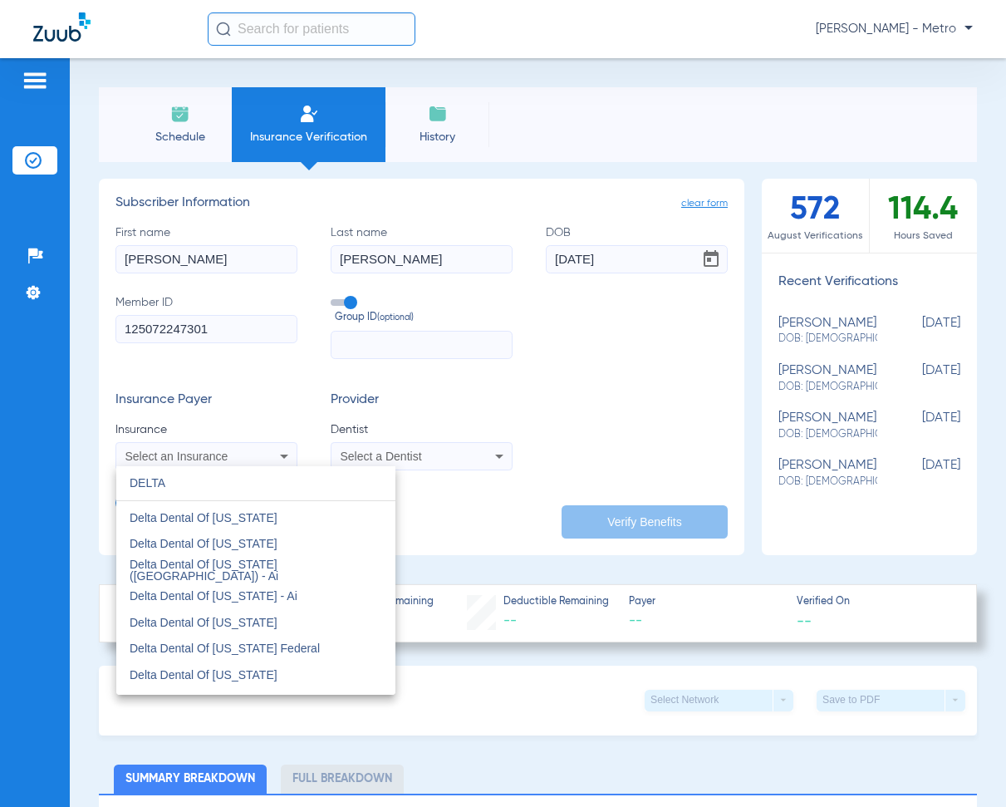
scroll to position [499, 0]
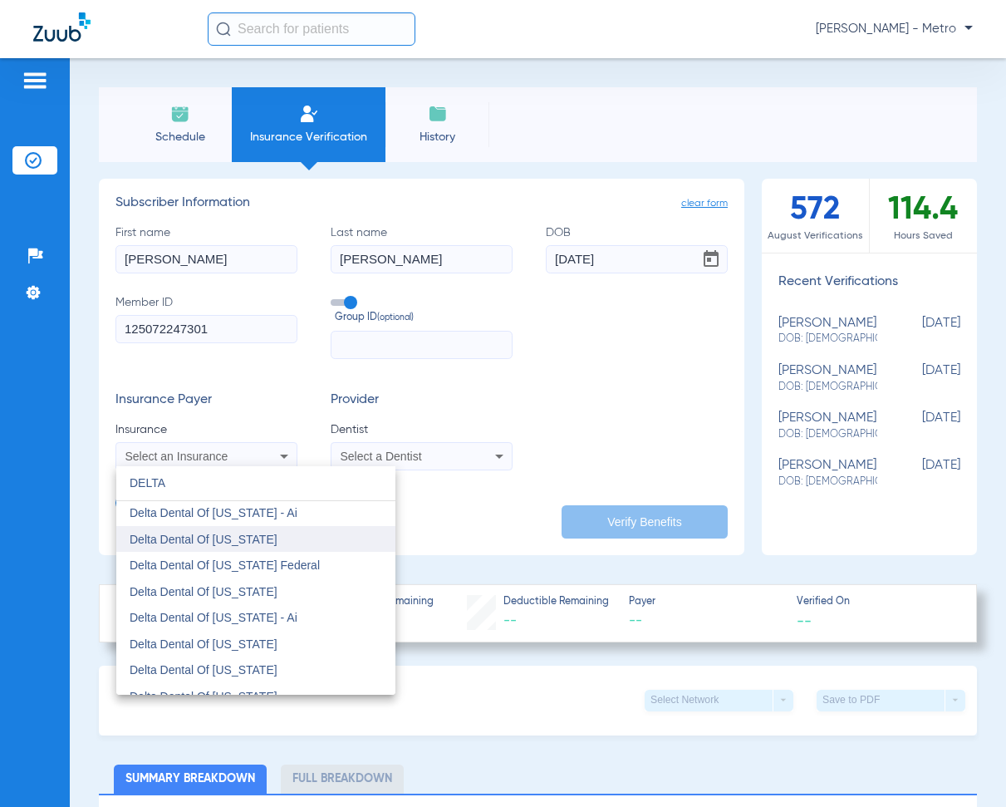
type input "DELTA"
click at [289, 538] on mat-option "Delta Dental Of [US_STATE]" at bounding box center [255, 539] width 279 height 27
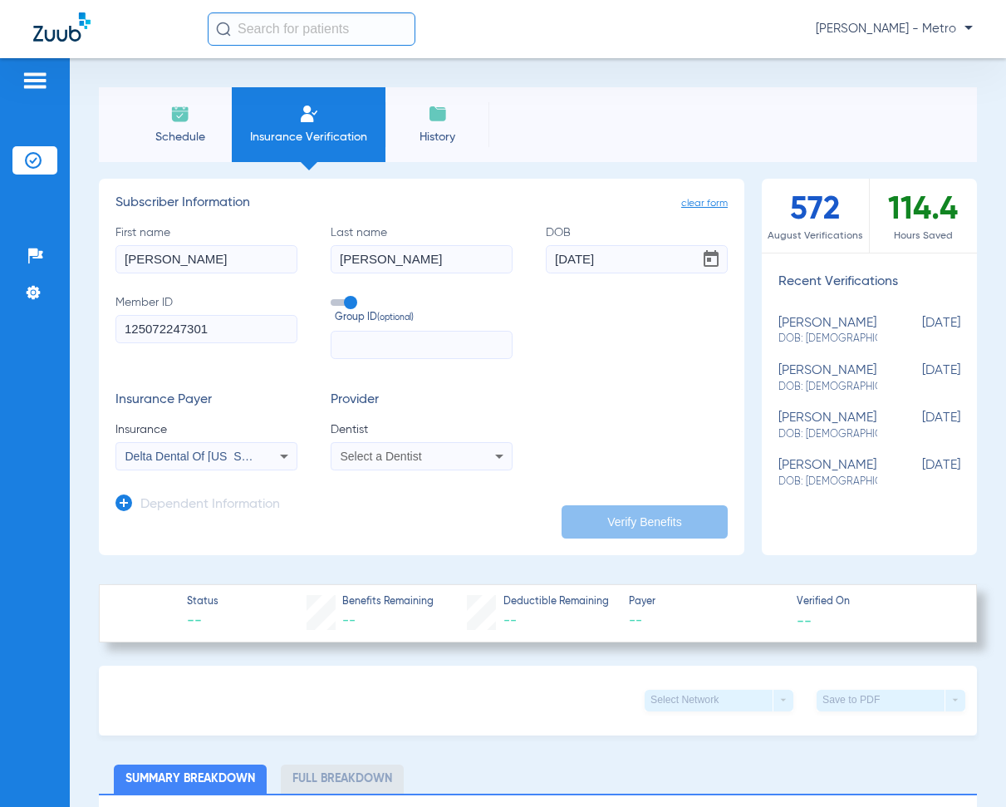
click at [415, 460] on span "Select a Dentist" at bounding box center [381, 456] width 81 height 13
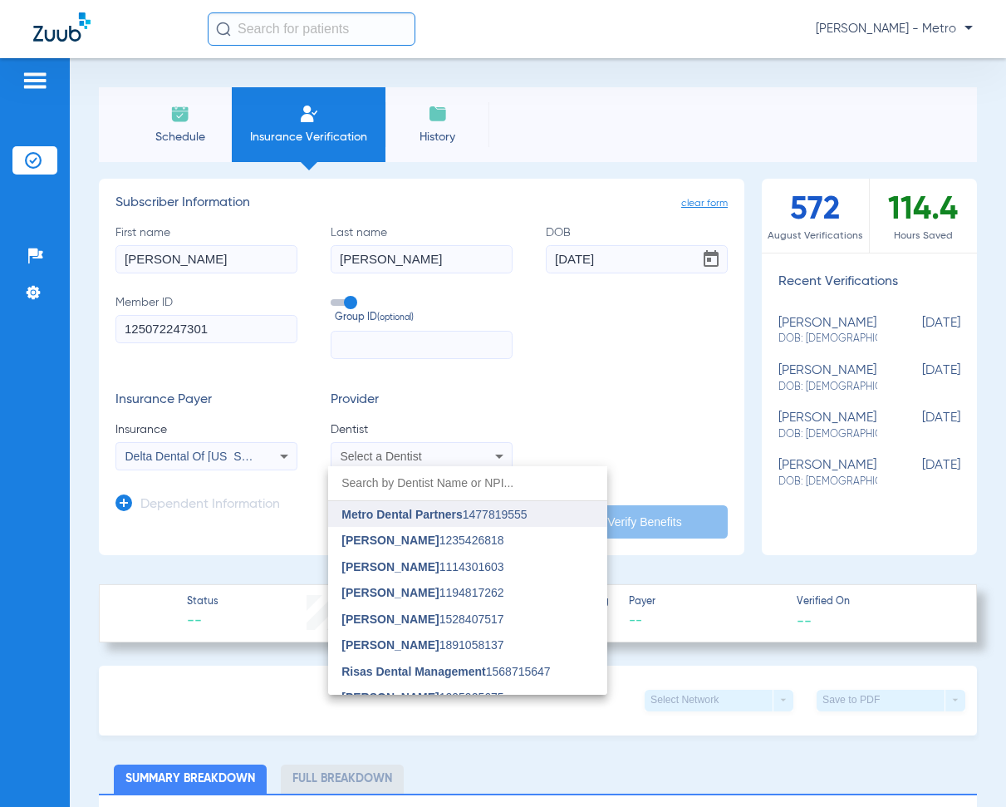
click at [421, 516] on span "Metro Dental Partners" at bounding box center [402, 514] width 120 height 13
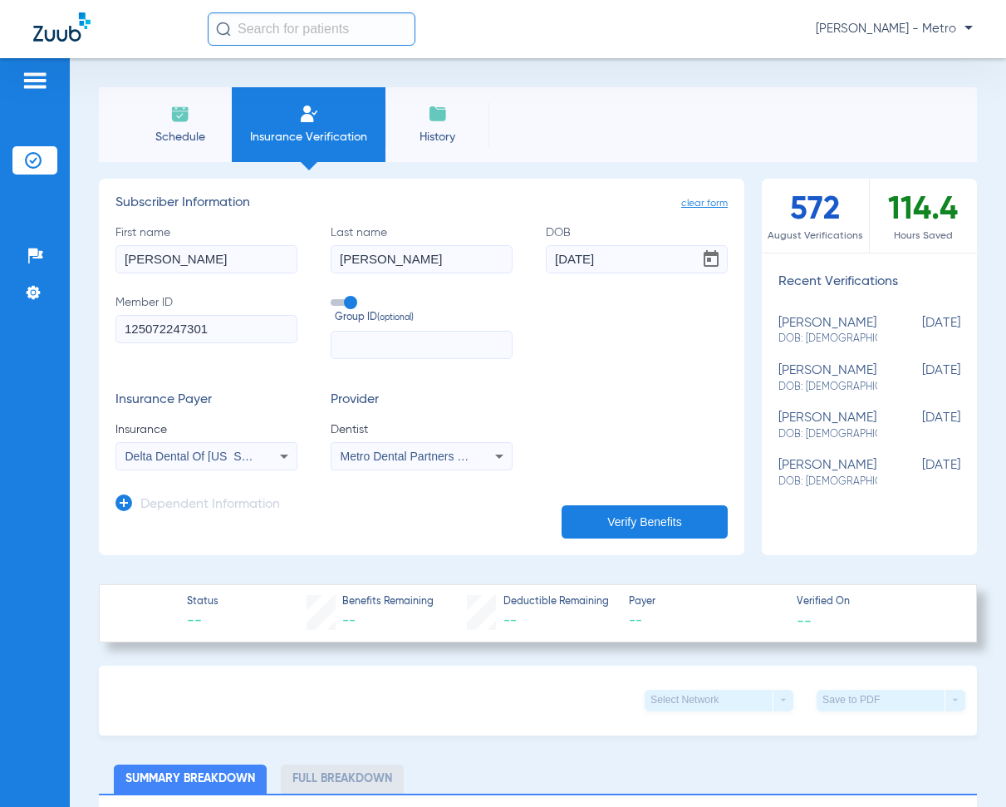
click at [682, 522] on button "Verify Benefits" at bounding box center [645, 521] width 166 height 33
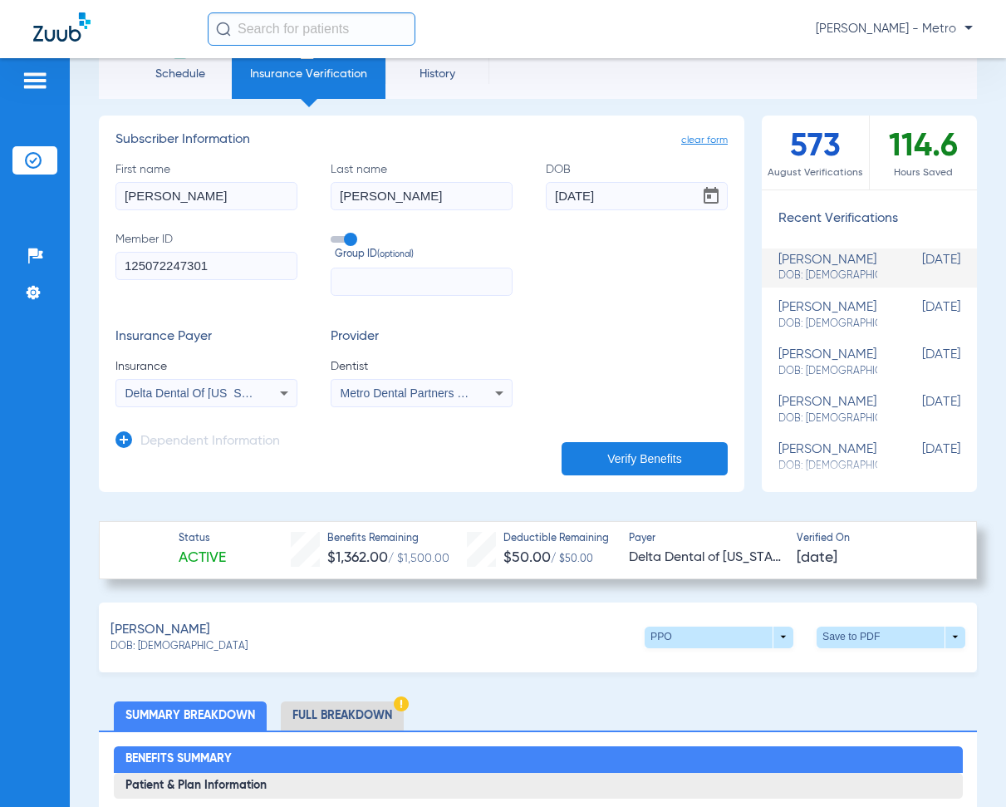
scroll to position [83, 0]
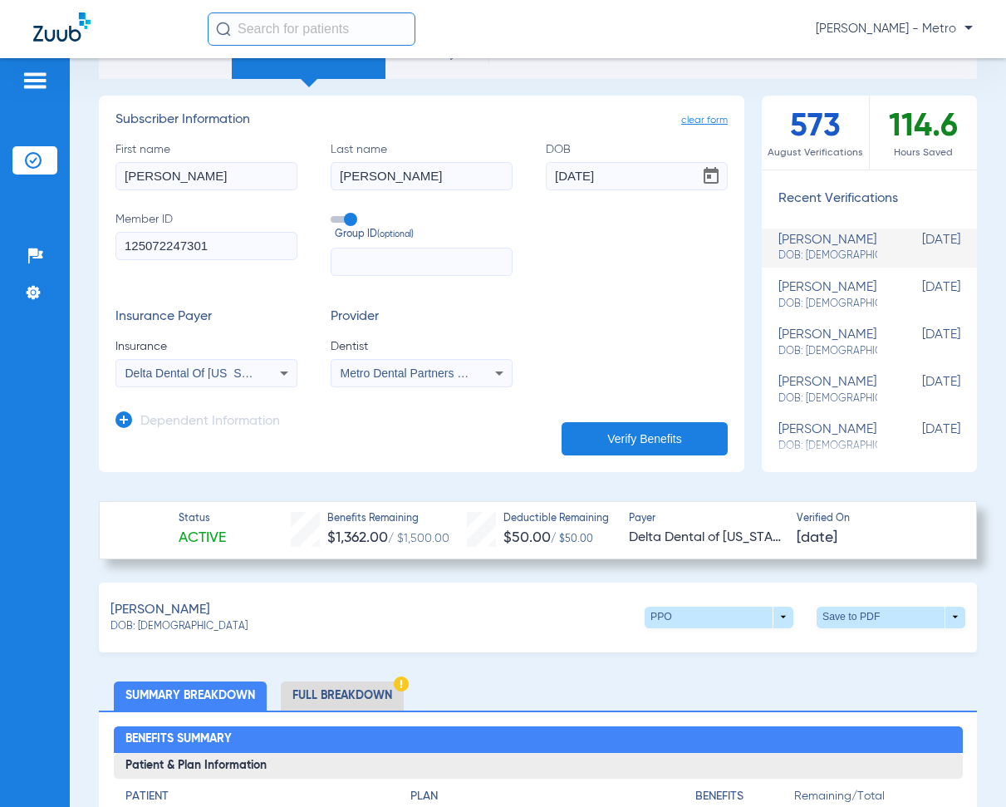
click at [369, 686] on li "Full Breakdown" at bounding box center [342, 695] width 123 height 29
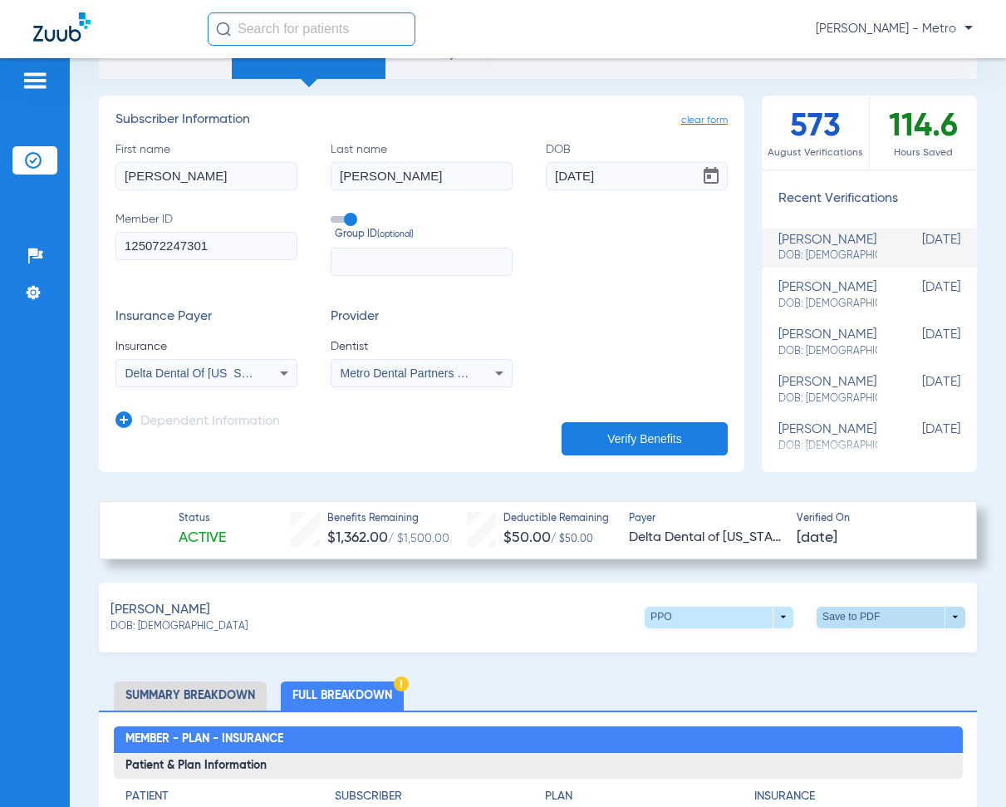
click at [844, 612] on span at bounding box center [891, 618] width 149 height 22
click at [726, 650] on span "Save to PDF" at bounding box center [754, 648] width 66 height 12
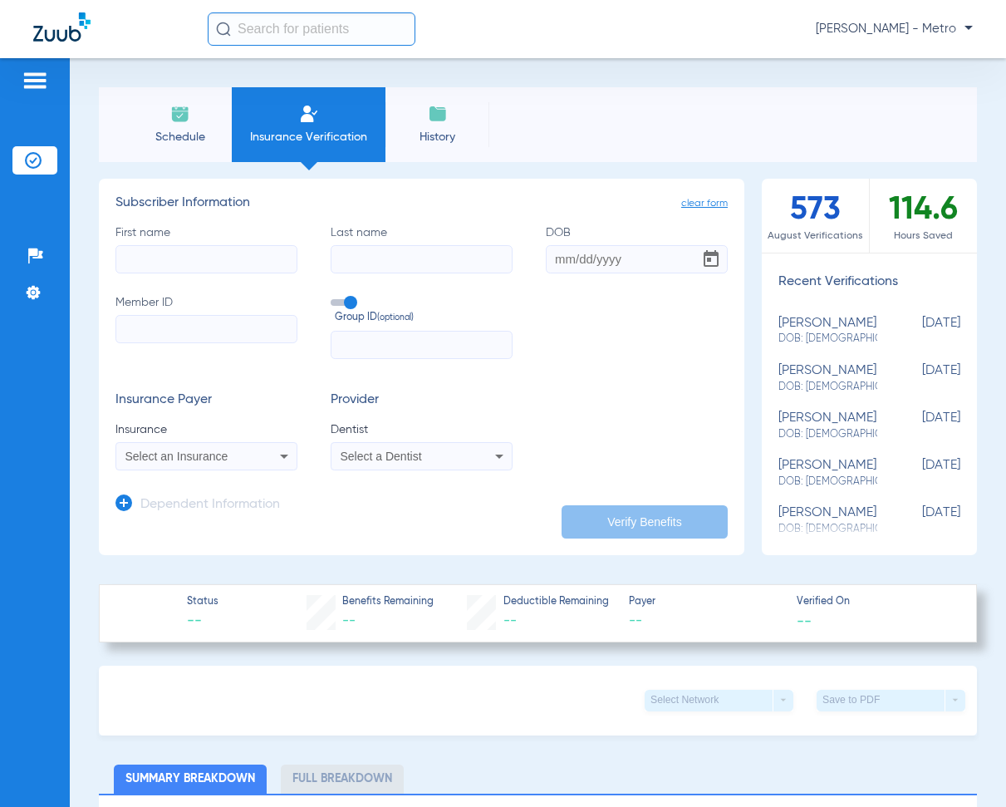
click at [221, 261] on input "First name" at bounding box center [207, 259] width 182 height 28
type input "[PERSON_NAME]"
type input "MICHEALS"
type input "[DATE]"
click at [190, 312] on label "Member ID" at bounding box center [207, 326] width 182 height 65
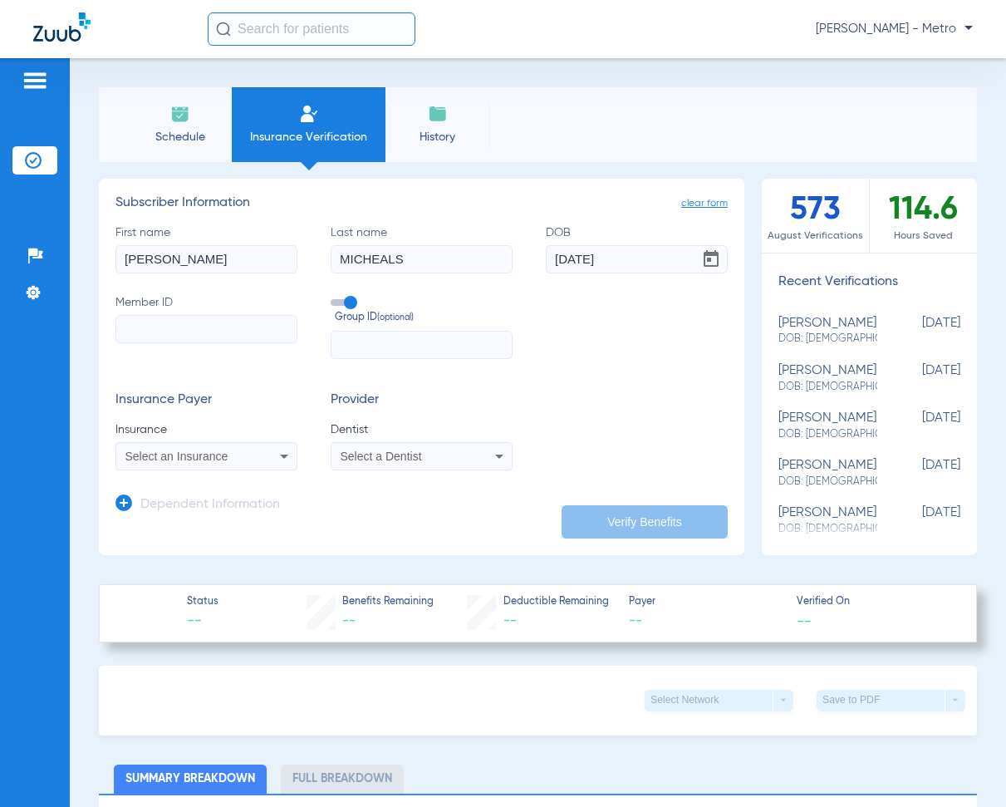
click at [190, 315] on input "Member ID" at bounding box center [207, 329] width 182 height 28
click at [193, 329] on input "Member ID" at bounding box center [207, 329] width 182 height 28
paste input "D83438553"
type input "D83438553"
click at [206, 460] on span "Select an Insurance" at bounding box center [176, 456] width 103 height 13
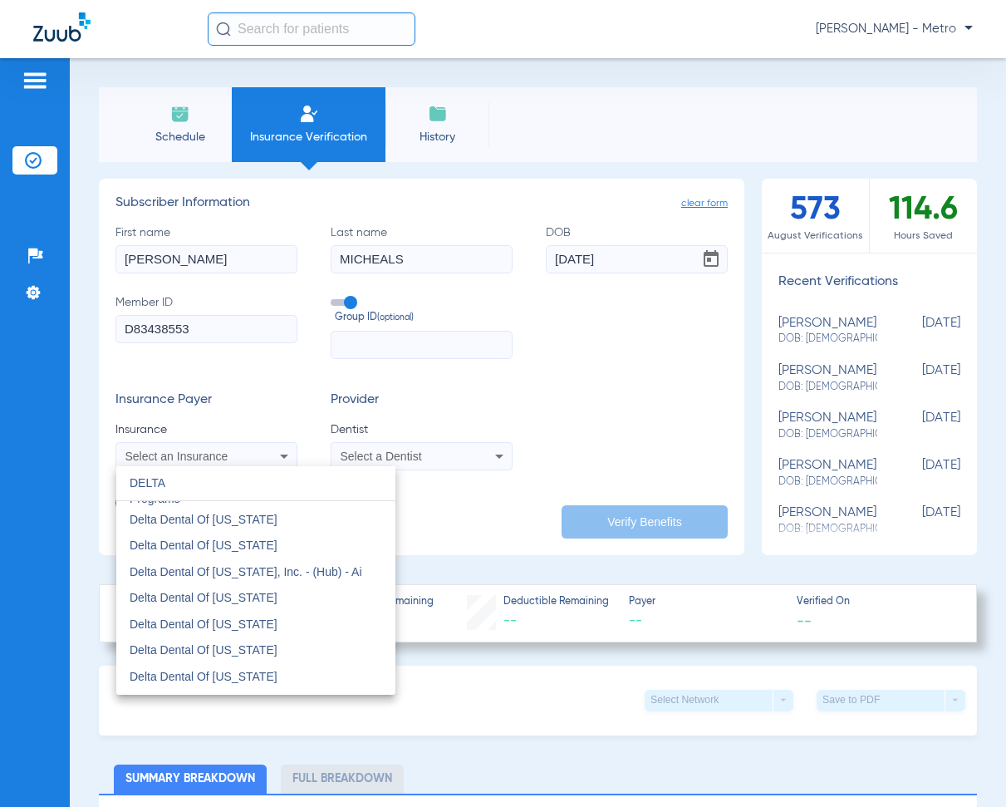
scroll to position [914, 0]
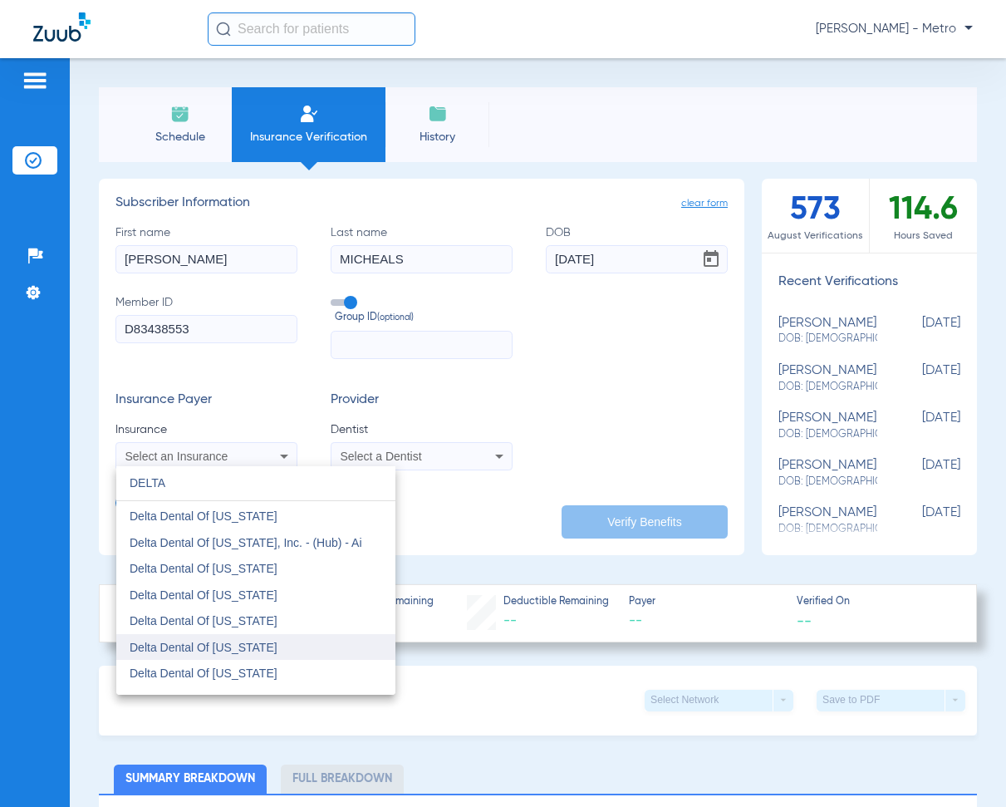
type input "DELTA"
click at [291, 647] on mat-option "Delta Dental Of [US_STATE]" at bounding box center [255, 647] width 279 height 27
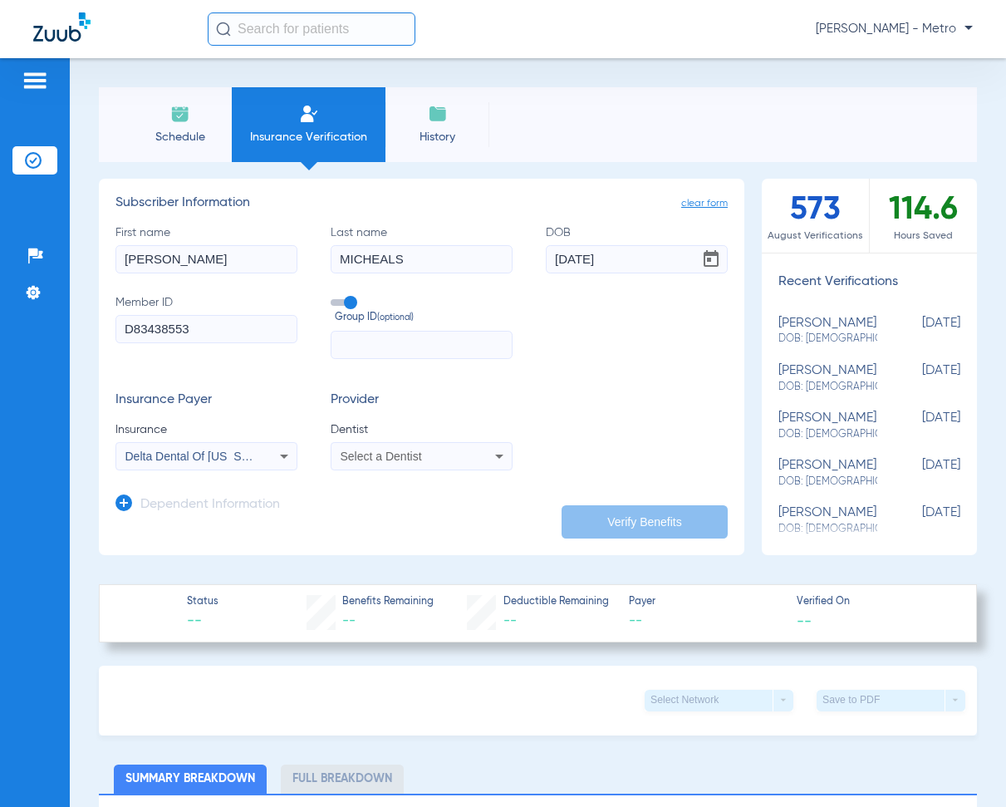
click at [396, 456] on span "Select a Dentist" at bounding box center [381, 456] width 81 height 13
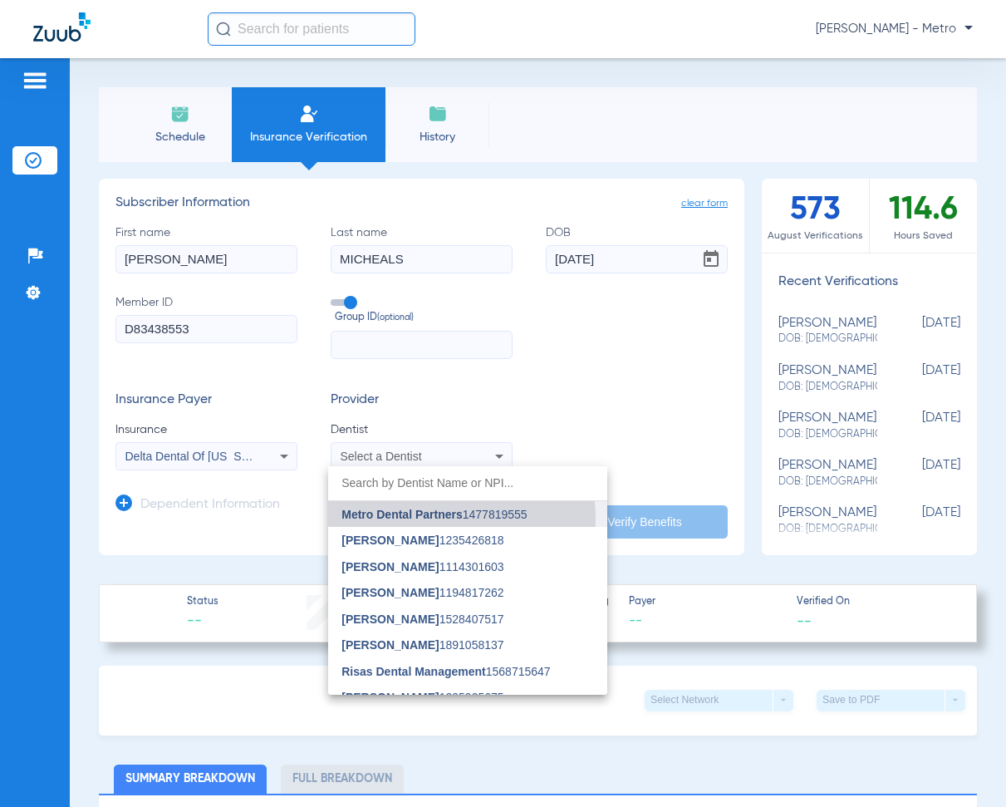
click at [400, 519] on span "Metro Dental Partners" at bounding box center [402, 514] width 120 height 13
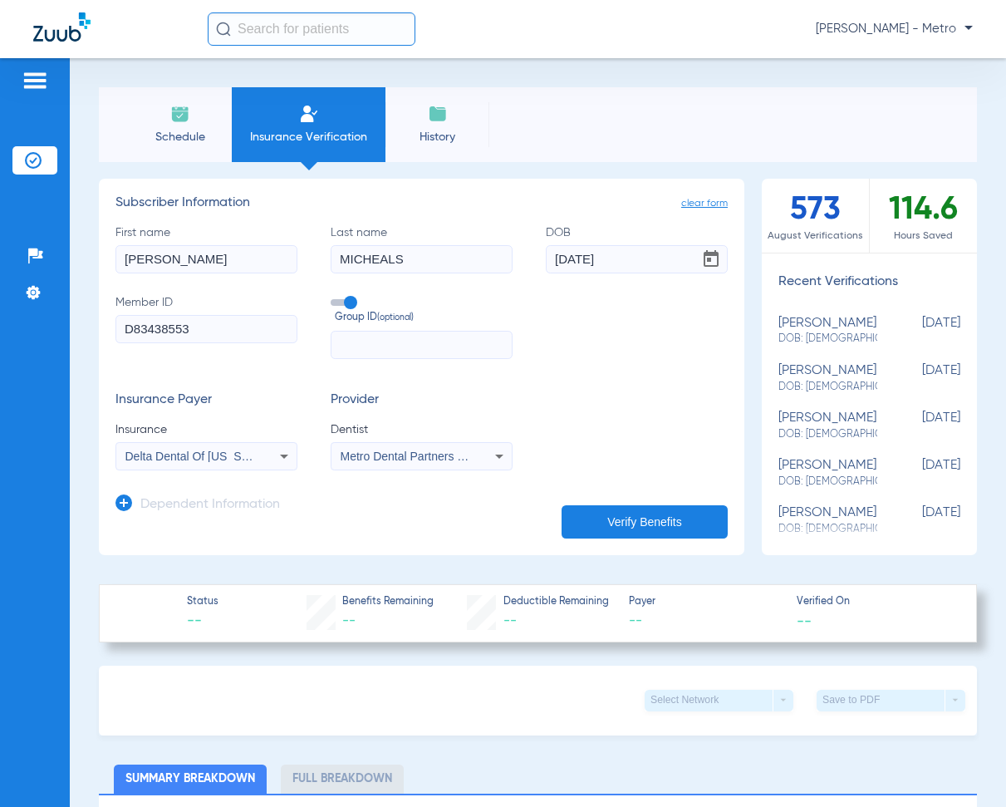
click at [662, 527] on button "Verify Benefits" at bounding box center [645, 521] width 166 height 33
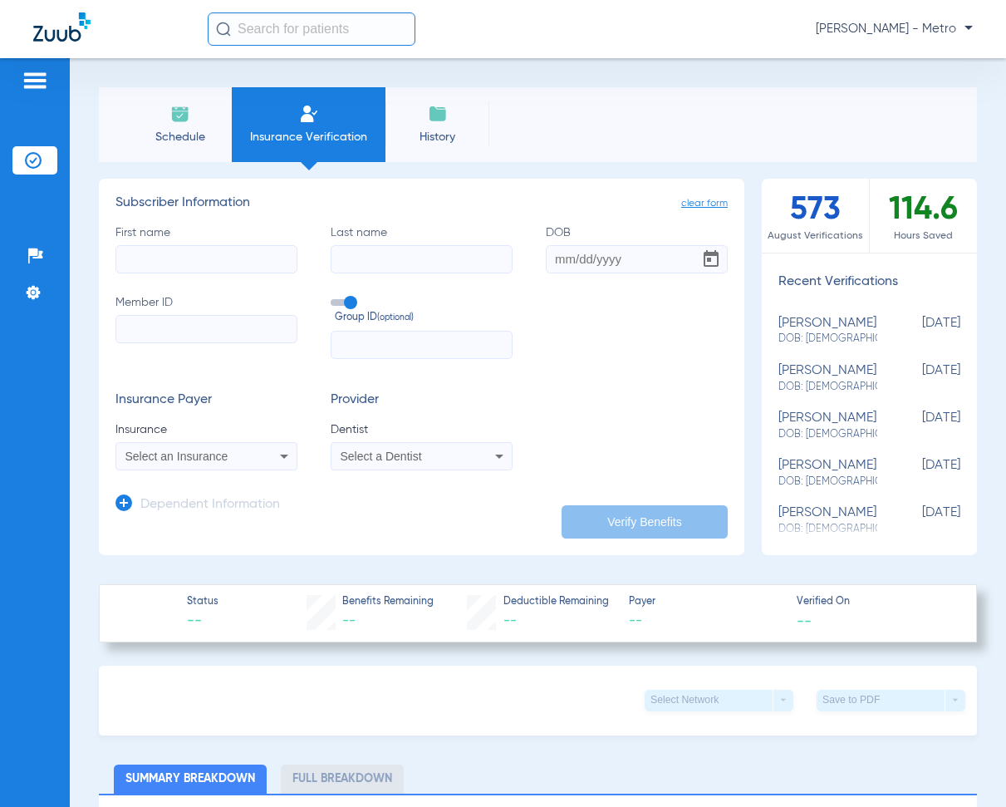
click at [176, 257] on input "First name" at bounding box center [207, 259] width 182 height 28
paste input "[PERSON_NAME]"
drag, startPoint x: 247, startPoint y: 259, endPoint x: 172, endPoint y: 263, distance: 74.9
click at [172, 263] on input "[PERSON_NAME]" at bounding box center [207, 259] width 182 height 28
type input "[PERSON_NAME]"
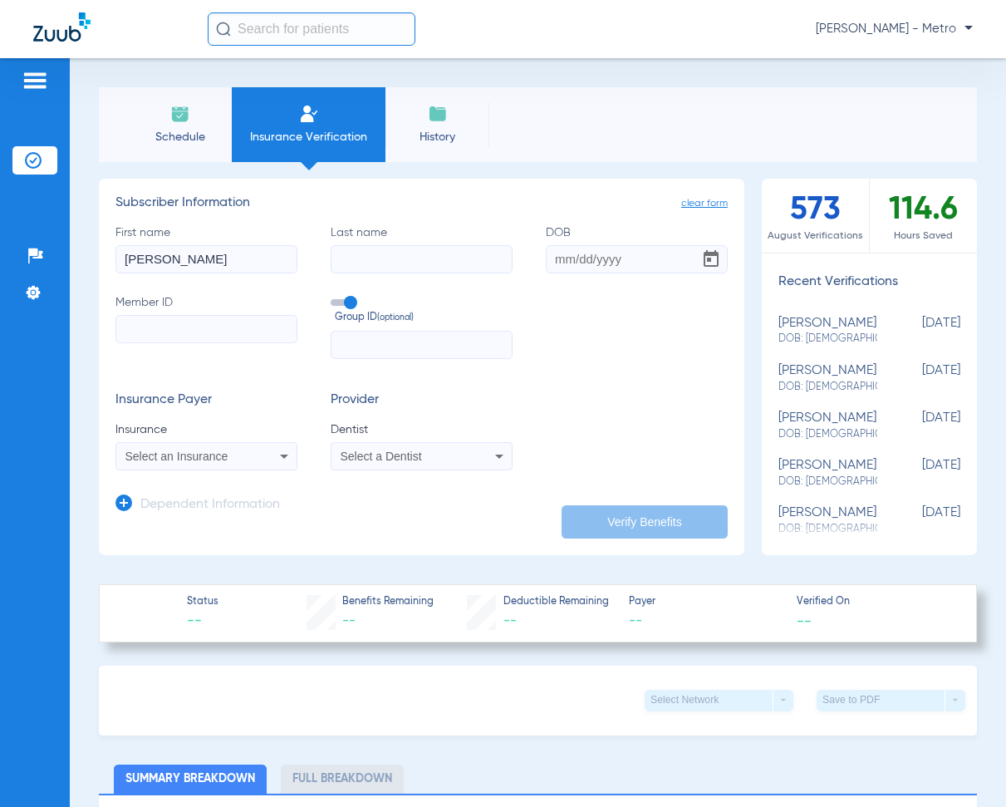
click at [381, 257] on input "Last name" at bounding box center [422, 259] width 182 height 28
paste input "Micheals"
type input "Micheals"
click at [233, 261] on input "[PERSON_NAME]" at bounding box center [207, 259] width 182 height 28
type input "[PERSON_NAME]"
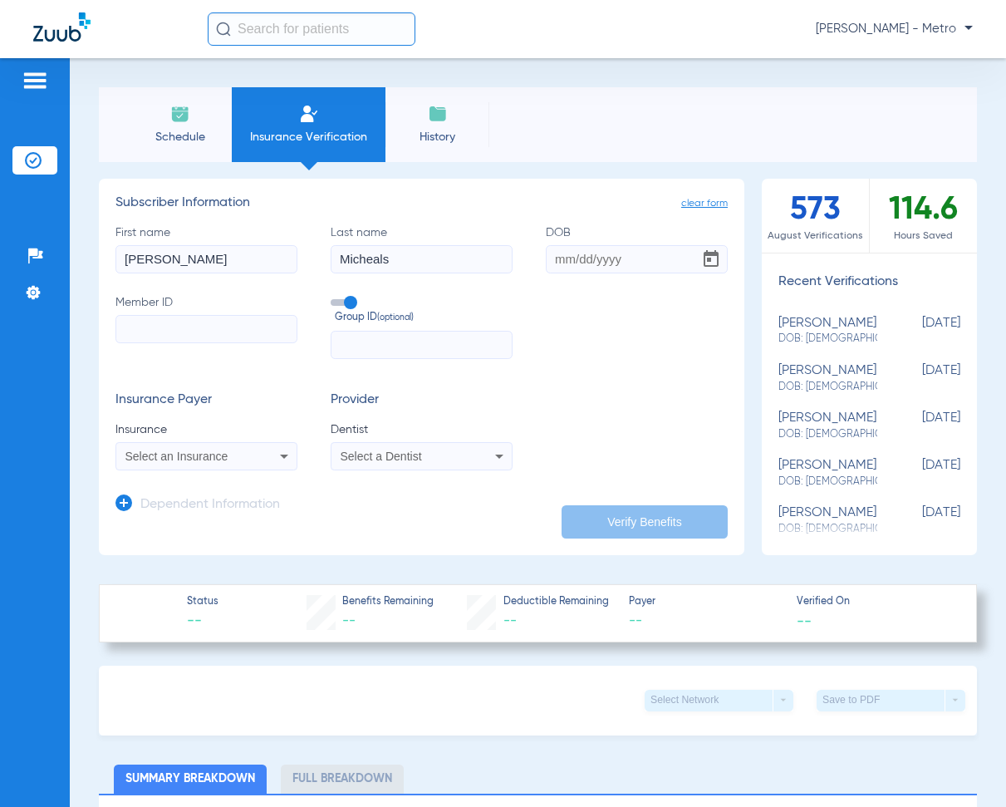
click at [548, 245] on input "DOB" at bounding box center [637, 259] width 182 height 28
click at [557, 258] on input "DOB" at bounding box center [637, 259] width 182 height 28
type input "[DATE]"
click at [183, 321] on input "Member ID" at bounding box center [207, 329] width 182 height 28
paste input "D83438553"
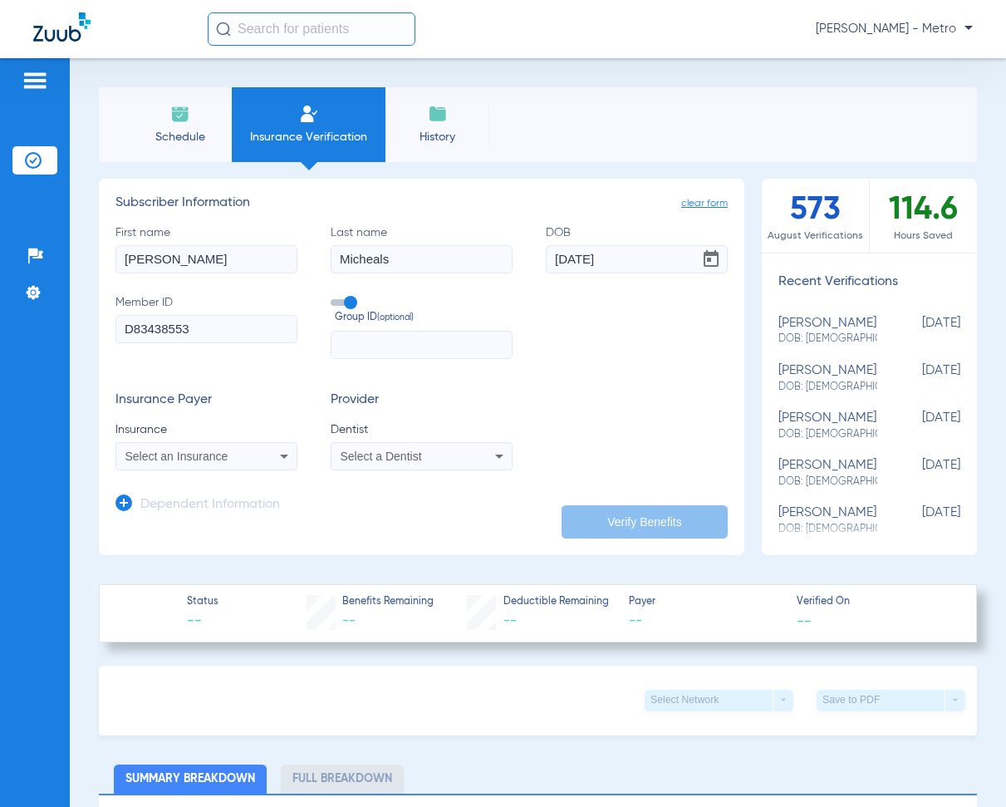
type input "D83438553"
click at [385, 347] on input "text" at bounding box center [422, 345] width 182 height 28
click at [238, 459] on div "Select an Insurance" at bounding box center [190, 456] width 130 height 12
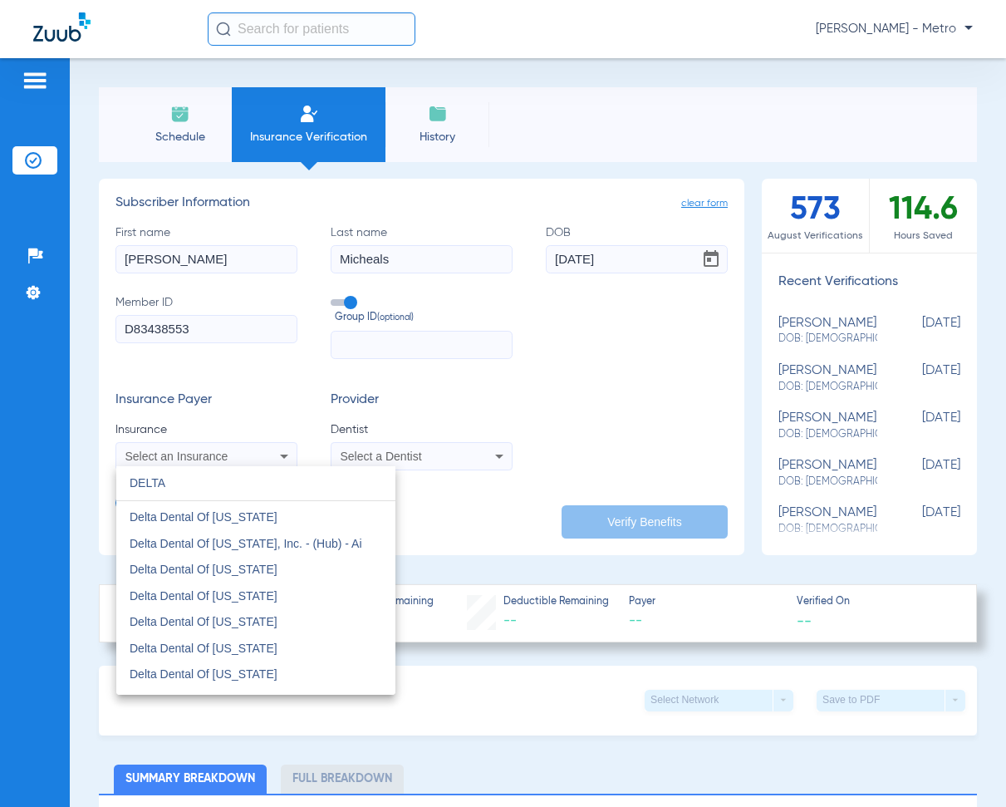
scroll to position [914, 0]
type input "DELTA"
click at [292, 641] on mat-option "Delta Dental Of [US_STATE]" at bounding box center [255, 647] width 279 height 27
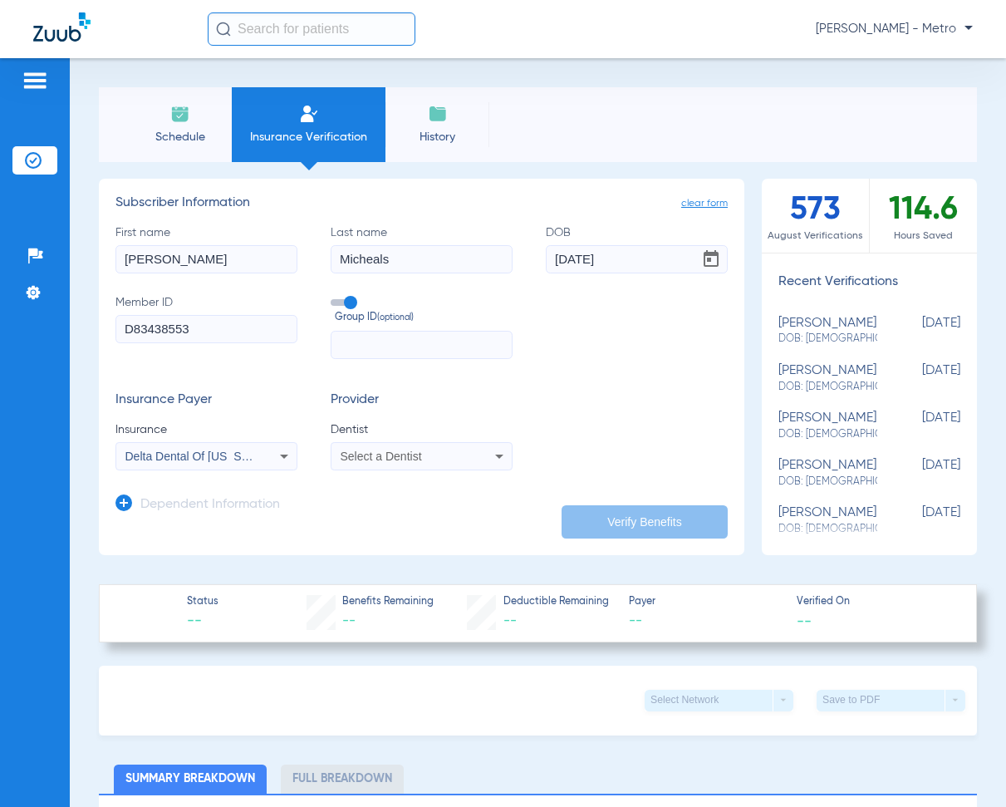
click at [406, 450] on span "Select a Dentist" at bounding box center [381, 456] width 81 height 13
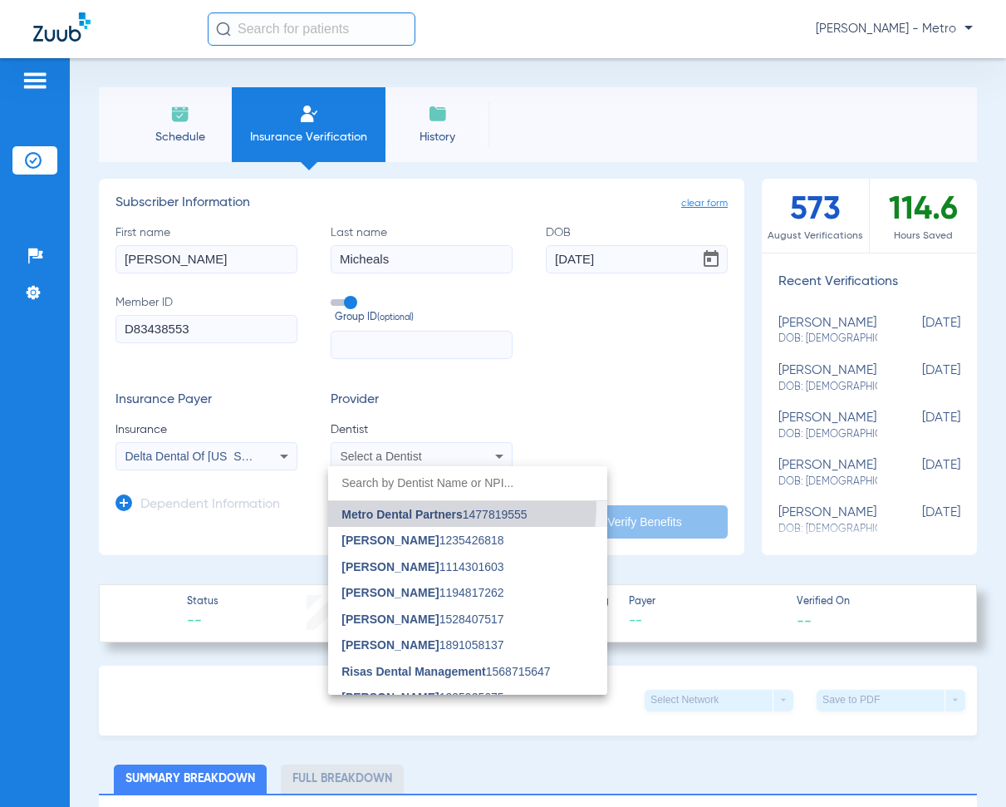
click at [415, 504] on mat-option "Metro Dental Partners 1477819555" at bounding box center [467, 514] width 279 height 27
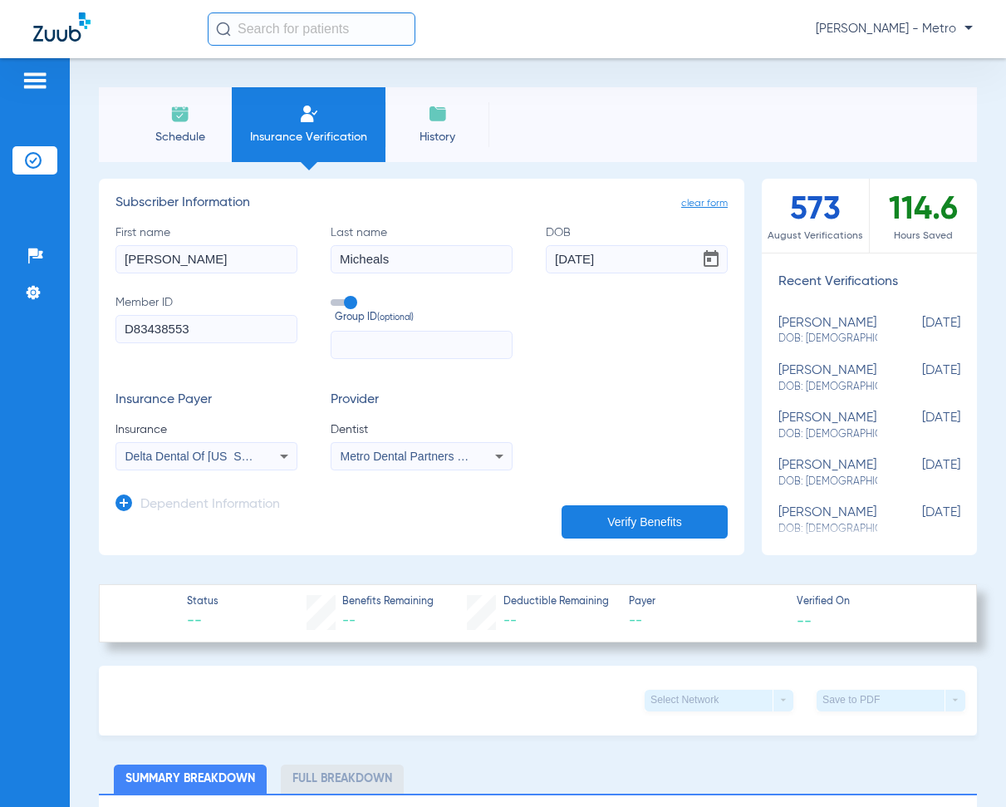
click at [130, 500] on icon at bounding box center [124, 502] width 17 height 17
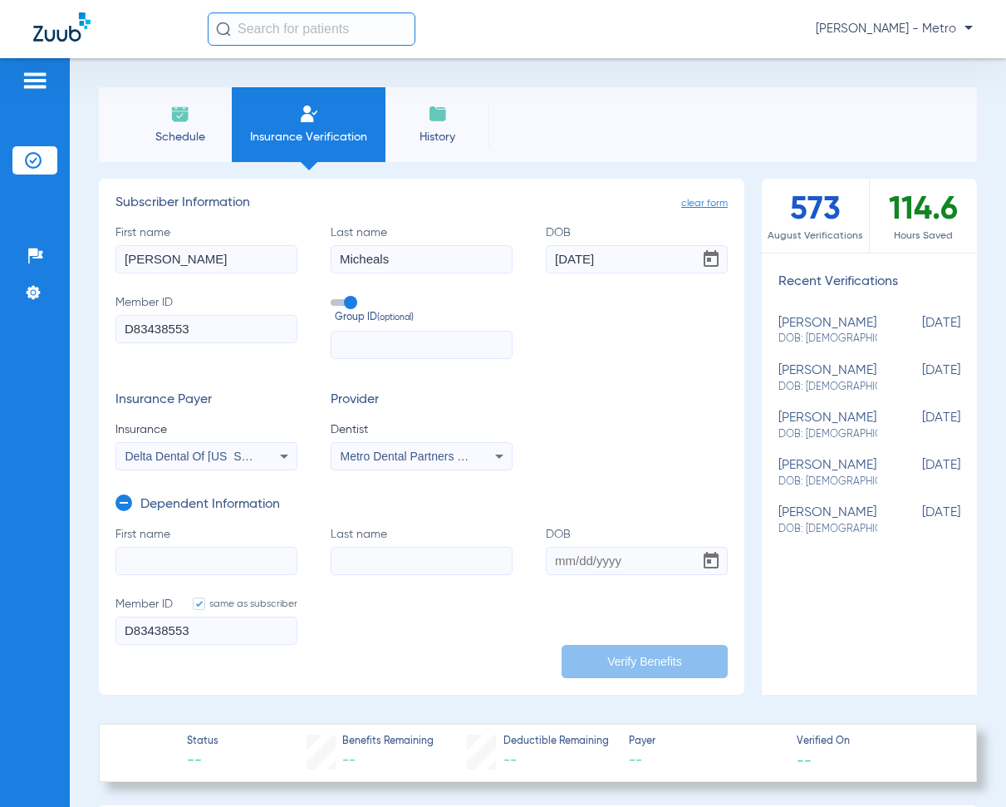
click at [191, 565] on input "First name" at bounding box center [207, 561] width 182 height 28
type input "[PERSON_NAME]"
type input "MICHEALS"
type input "[DATE]"
click at [585, 647] on form "First name DEBRA Last name MICHEALS DOB 07/16/1979 Member ID same as subscriber…" at bounding box center [422, 596] width 612 height 140
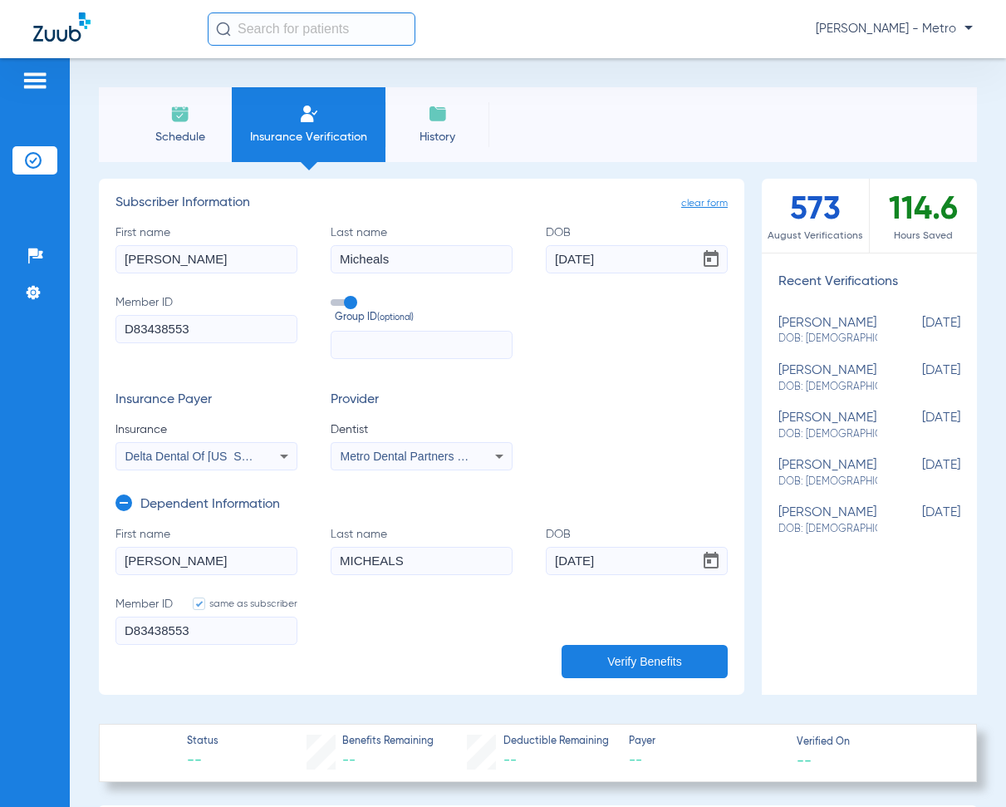
click at [600, 665] on button "Verify Benefits" at bounding box center [645, 661] width 166 height 33
click at [255, 463] on div "Delta Dental Of [US_STATE]" at bounding box center [206, 456] width 180 height 20
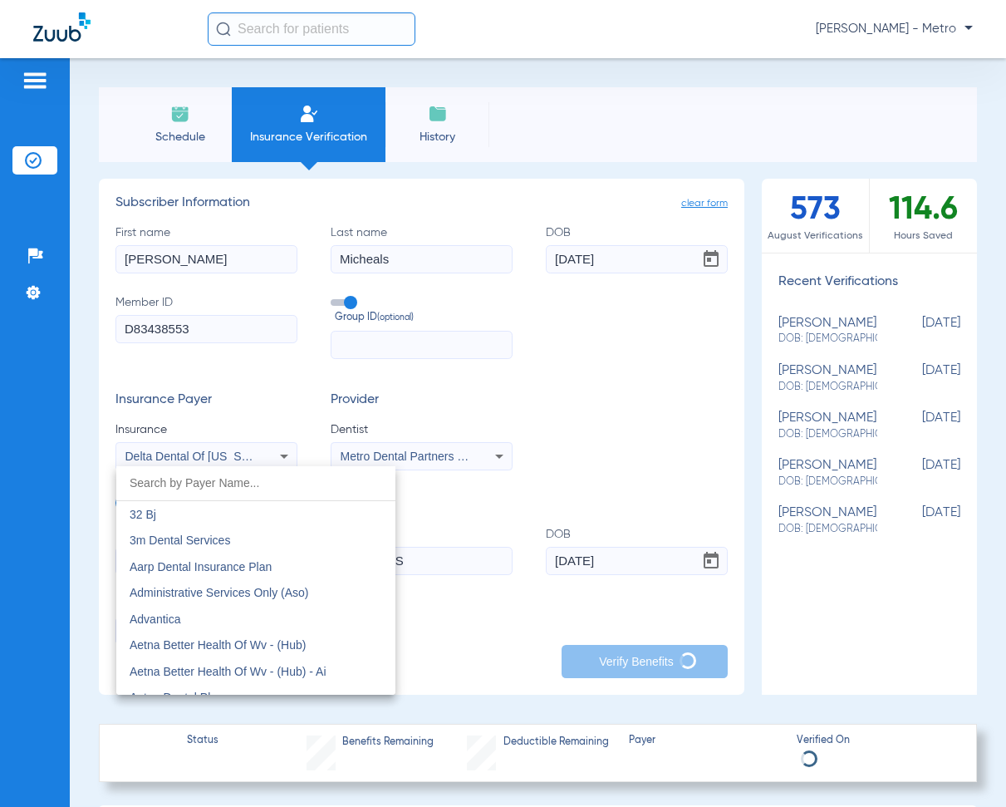
scroll to position [3602, 0]
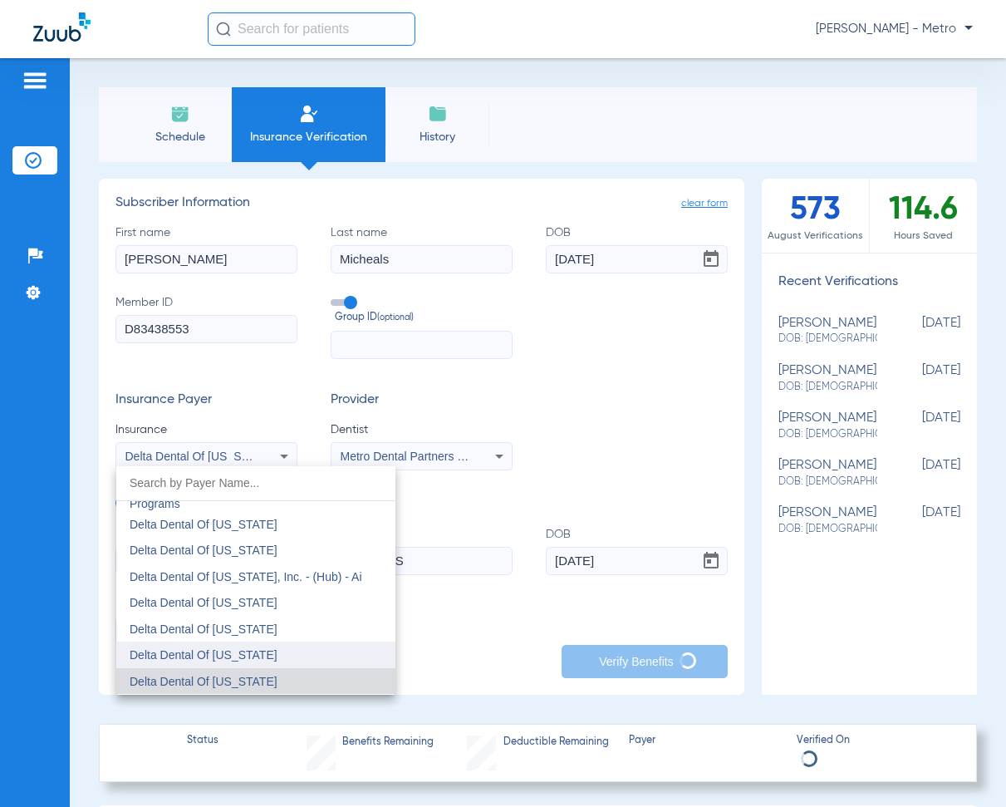
click at [299, 649] on mat-option "Delta Dental Of [US_STATE]" at bounding box center [255, 655] width 279 height 27
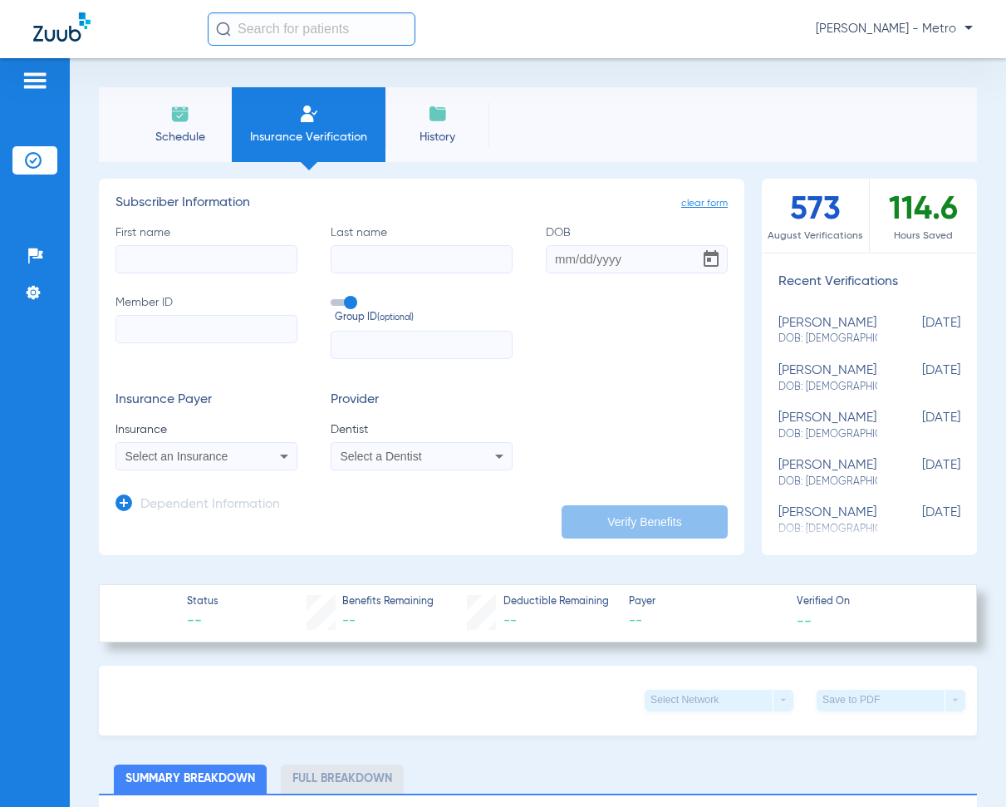
click at [214, 249] on input "First name" at bounding box center [207, 259] width 182 height 28
type input "[PERSON_NAME]"
type input "MICHEALS"
type input "12/25/1986"
paste input "D83438553"
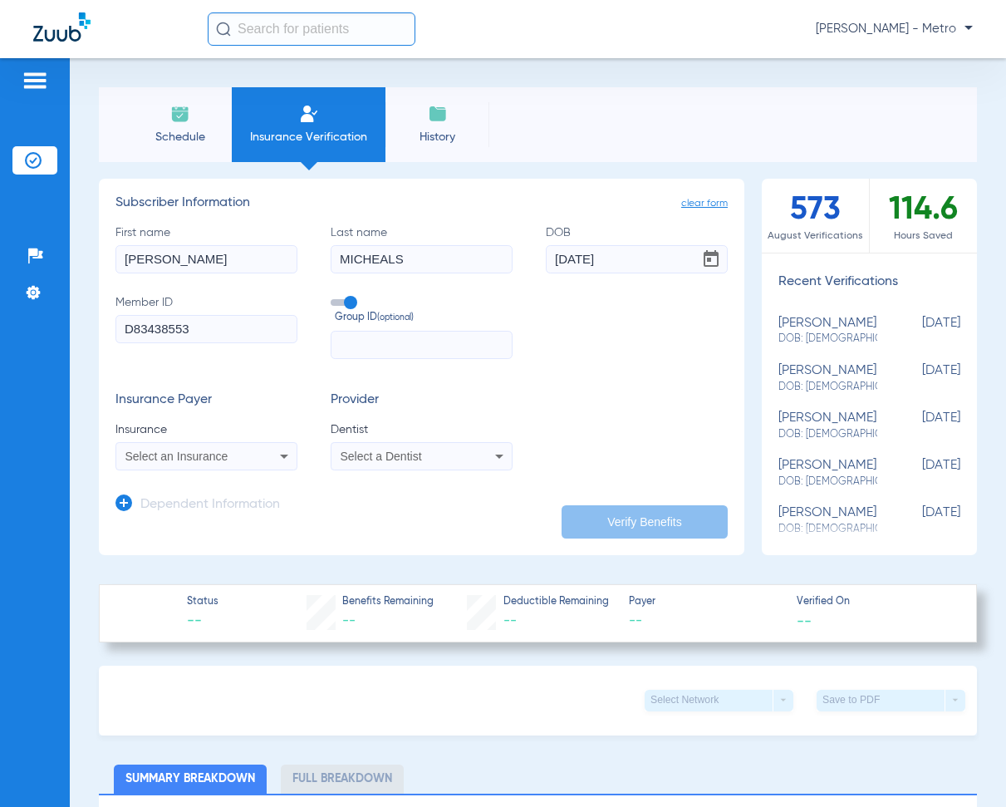
type input "D83438553"
click at [201, 460] on span "Select an Insurance" at bounding box center [176, 456] width 103 height 13
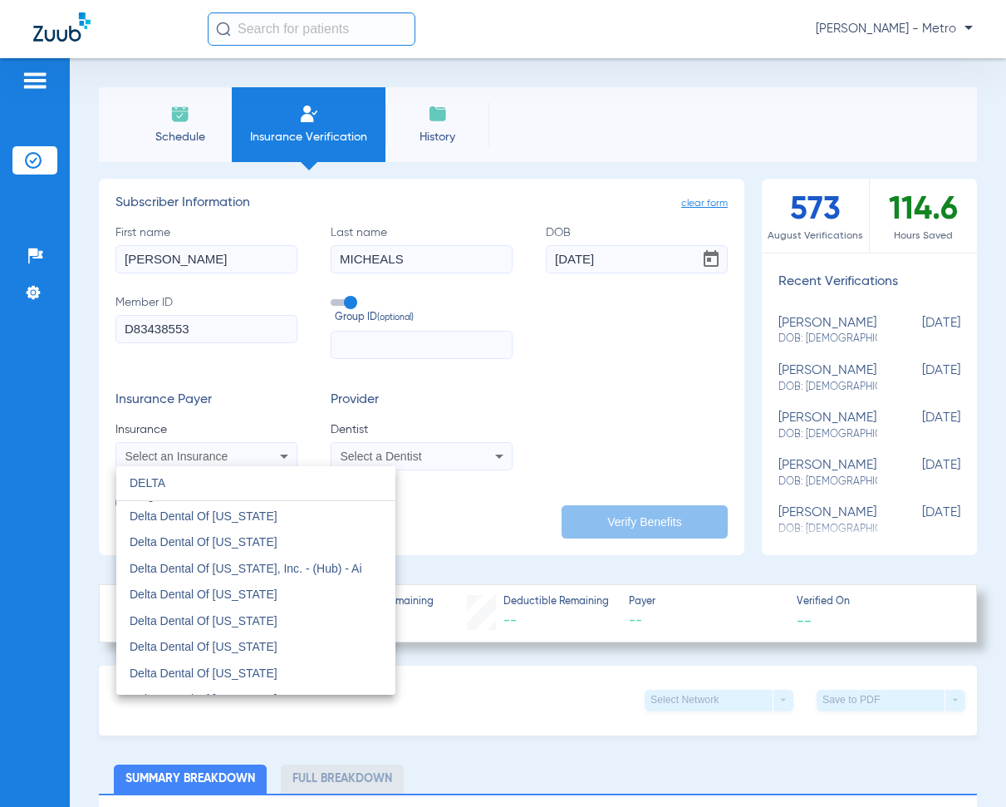
scroll to position [914, 0]
type input "DELTA"
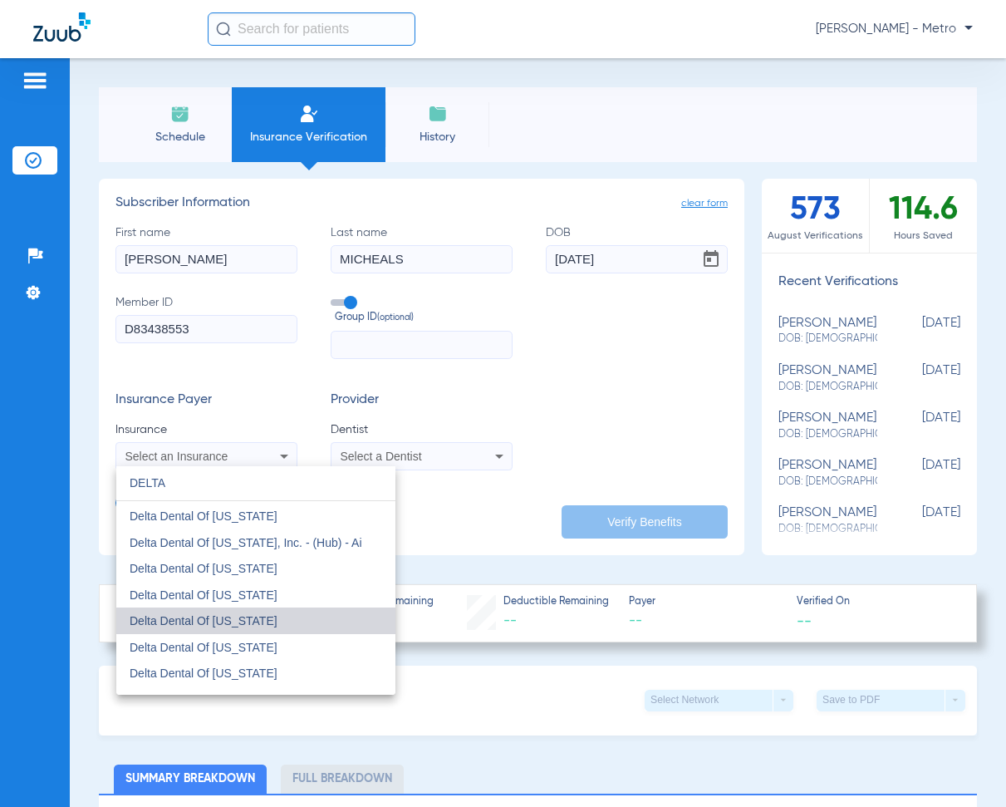
click at [296, 617] on mat-option "Delta Dental Of [US_STATE]" at bounding box center [255, 620] width 279 height 27
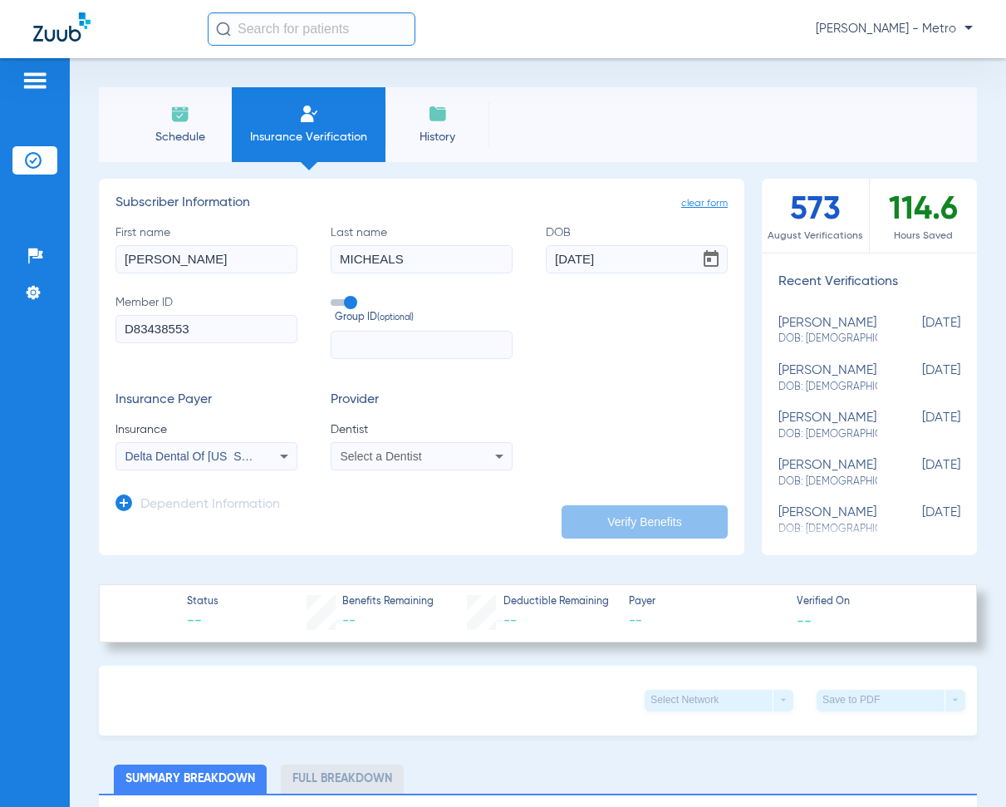
click at [371, 460] on span "Select a Dentist" at bounding box center [381, 456] width 81 height 13
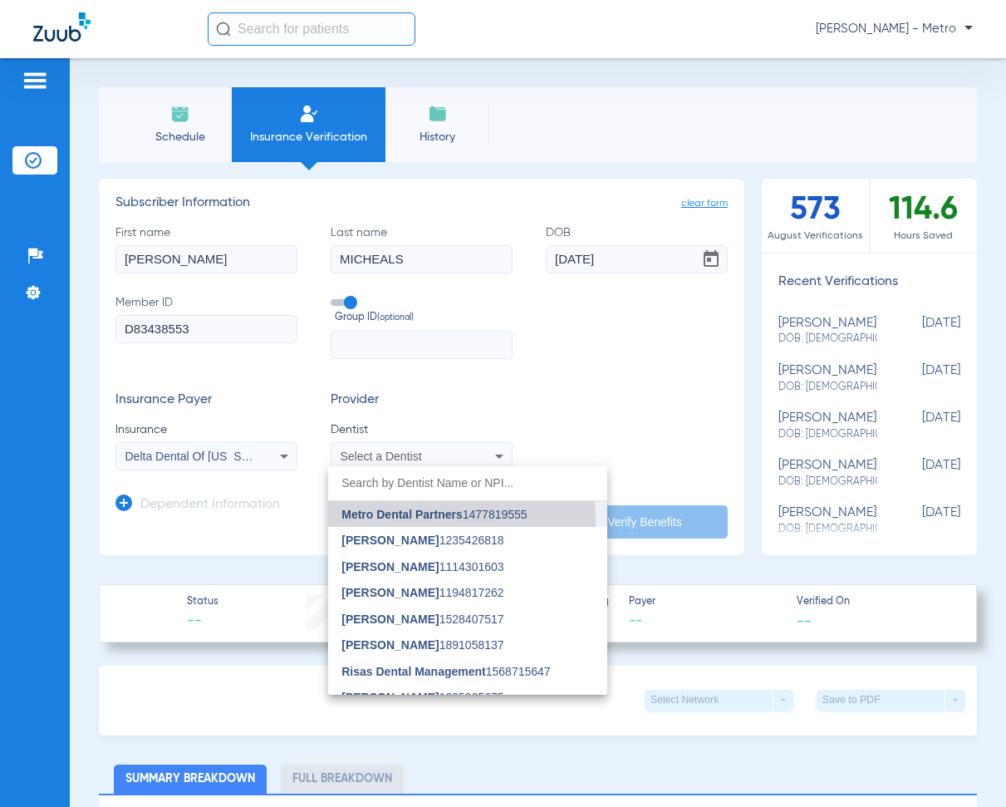
click at [400, 519] on span "Metro Dental Partners" at bounding box center [402, 514] width 120 height 13
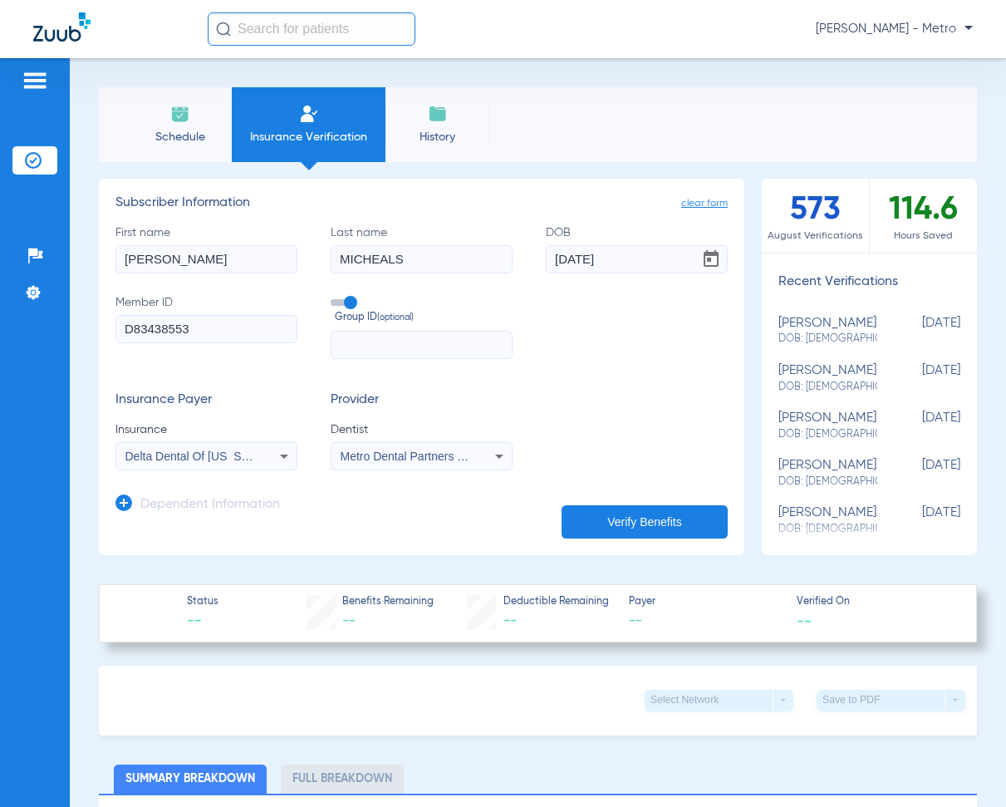
click at [116, 496] on div "Dependent Information" at bounding box center [198, 508] width 165 height 35
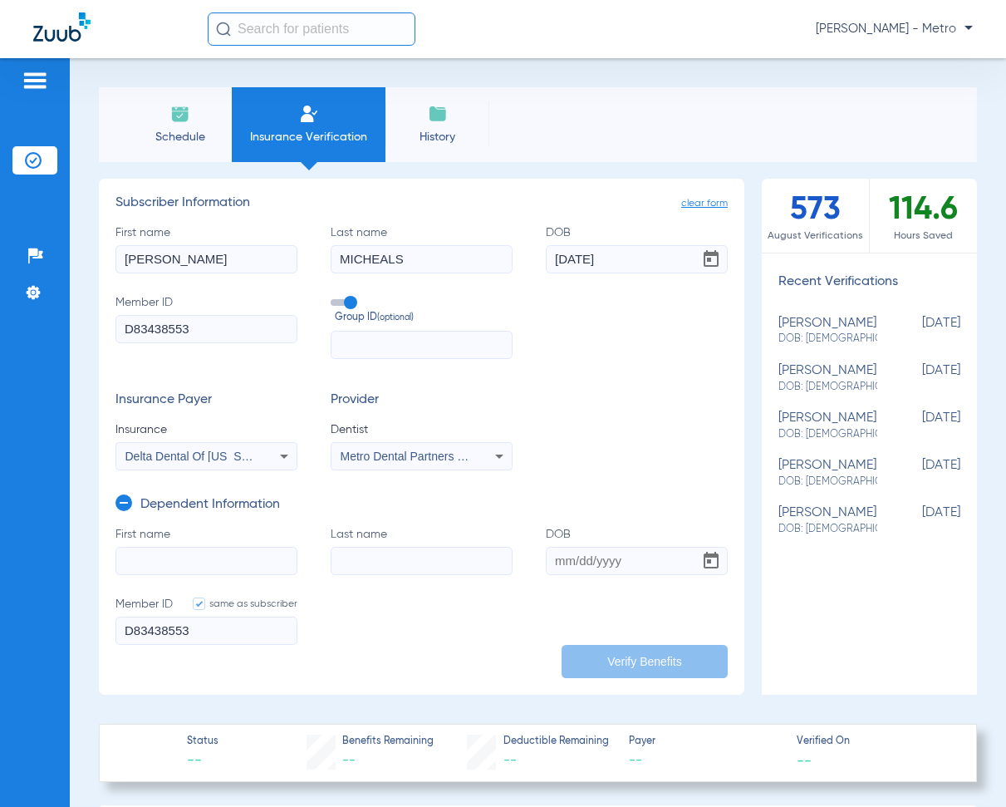
click at [173, 548] on input "First name" at bounding box center [207, 561] width 182 height 28
type input "DEBRA"
type input "MICHEALS"
type input "07/16/1979"
click at [636, 666] on button "Verify Benefits" at bounding box center [645, 661] width 166 height 33
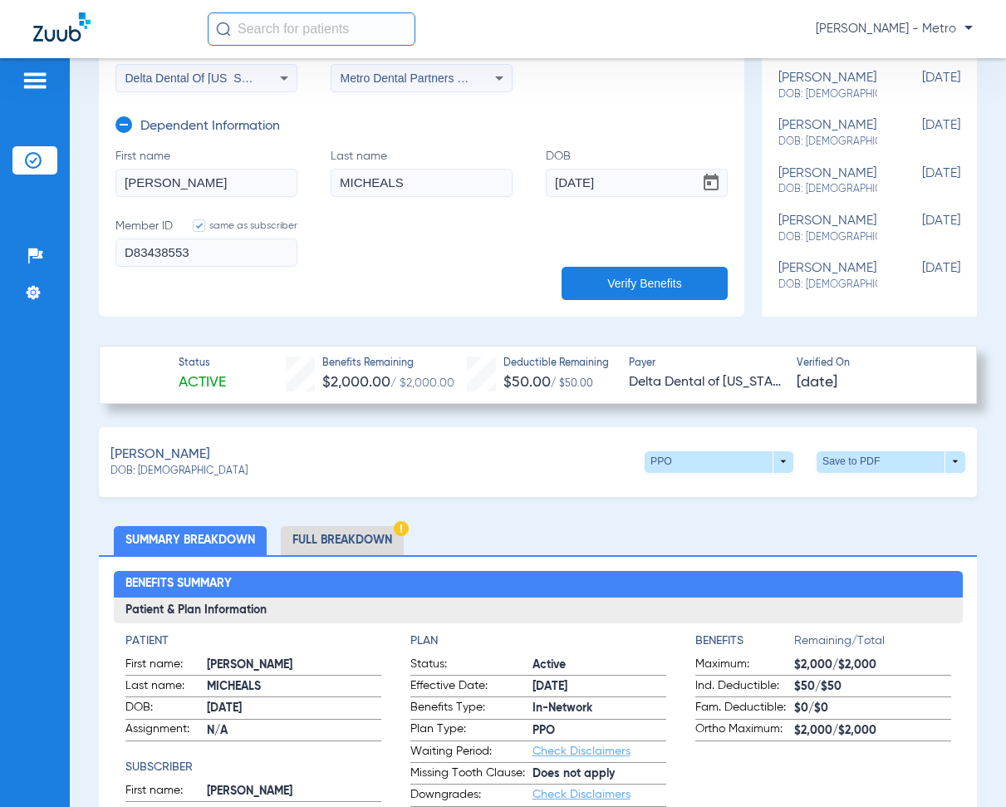
scroll to position [415, 0]
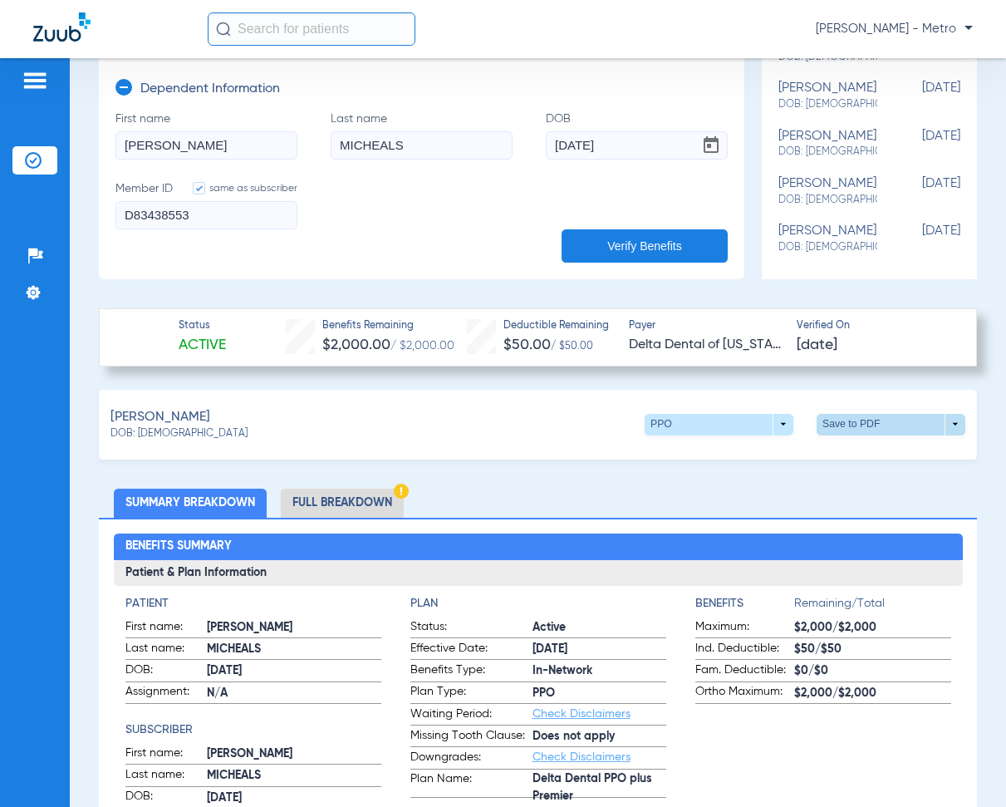
click at [852, 430] on span at bounding box center [891, 425] width 149 height 22
click at [756, 466] on span "Save to PDF" at bounding box center [754, 468] width 66 height 12
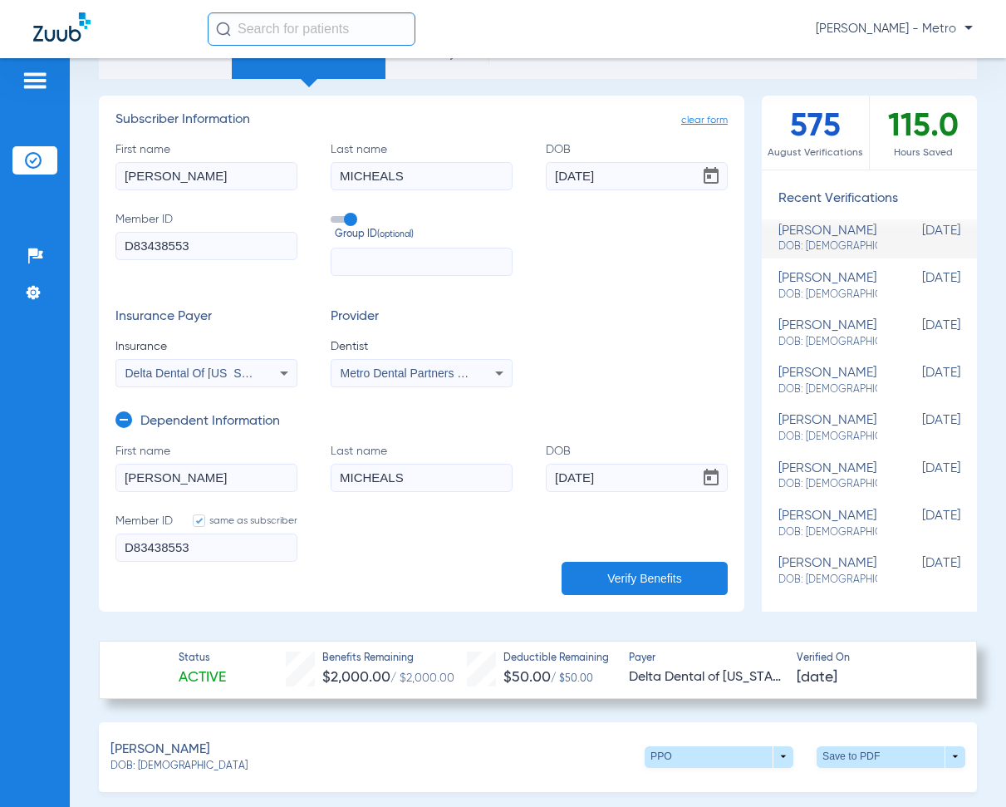
scroll to position [0, 0]
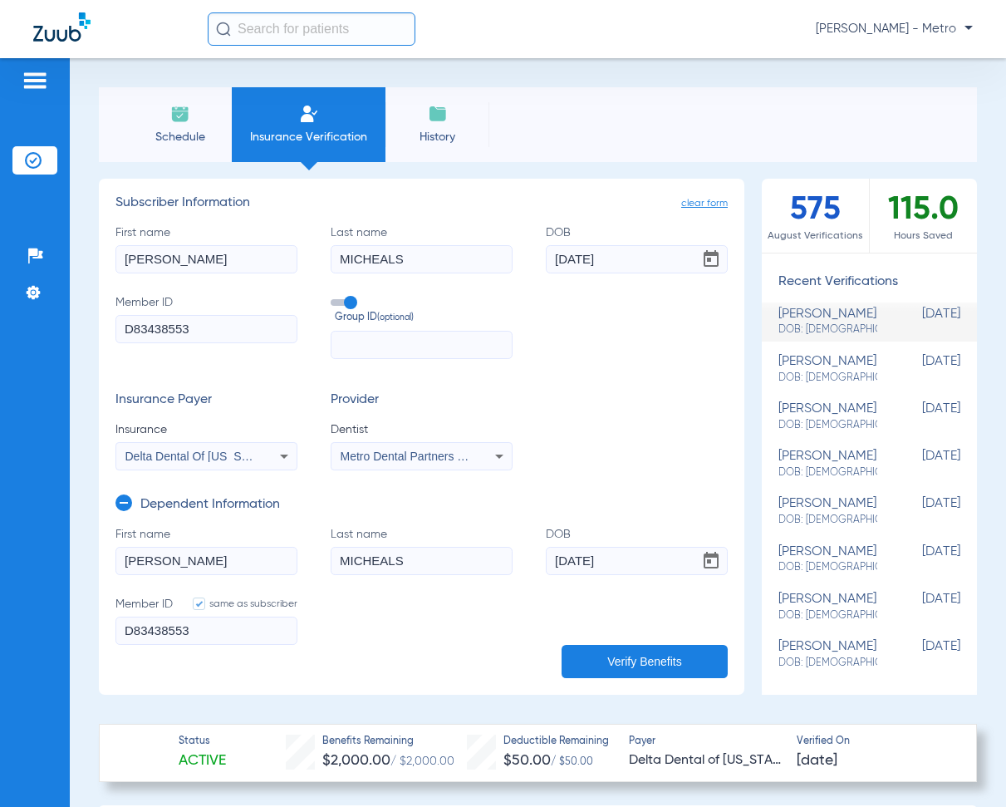
click at [312, 131] on span "Insurance Verification" at bounding box center [308, 137] width 129 height 17
click at [322, 156] on li "Insurance Verification" at bounding box center [309, 124] width 154 height 75
click at [312, 103] on li "Insurance Verification" at bounding box center [309, 124] width 154 height 75
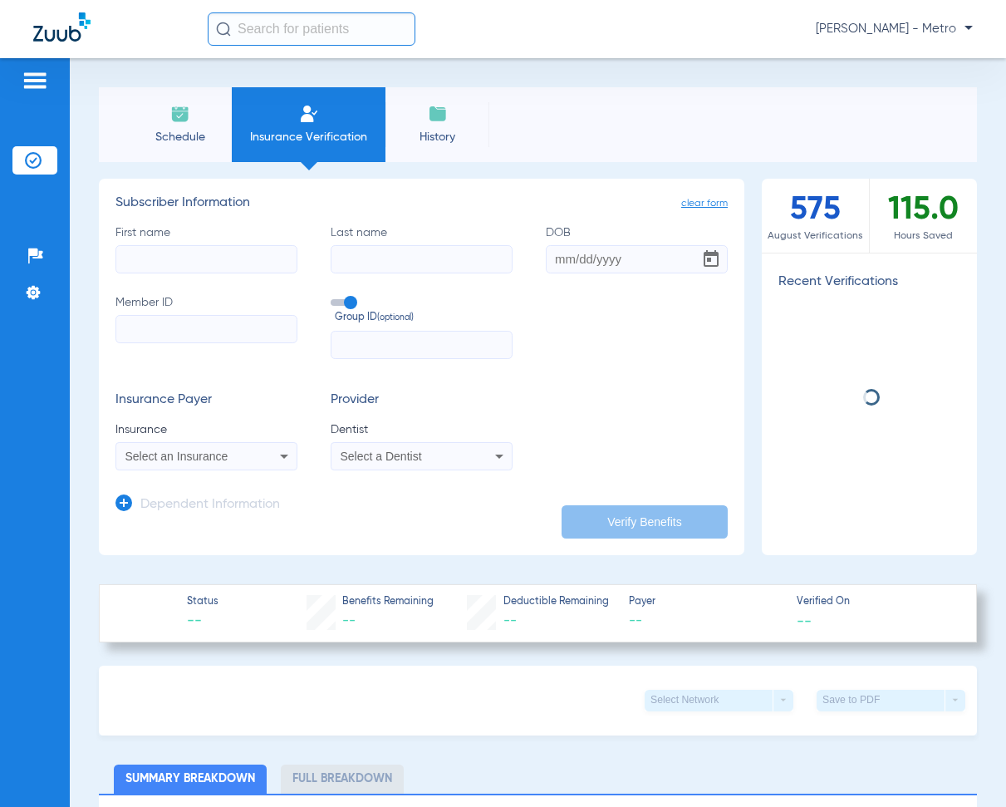
click at [185, 270] on input "First name" at bounding box center [207, 259] width 182 height 28
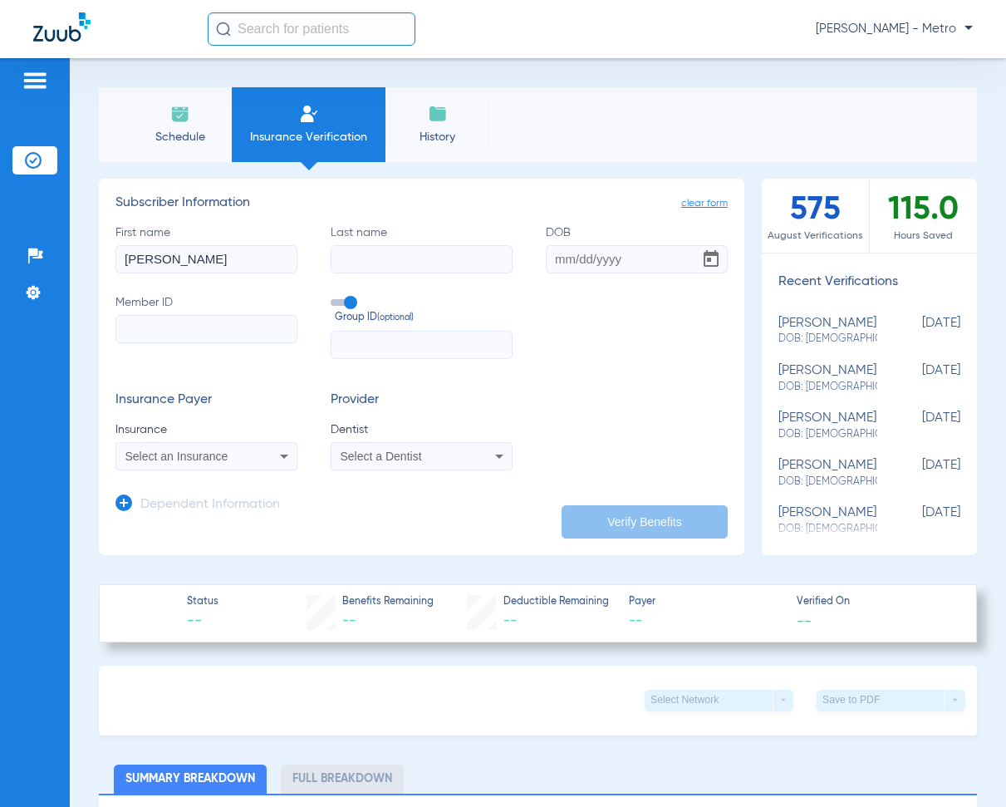
type input "[PERSON_NAME]"
type input "[DATE]"
paste input "918407"
type input "918407"
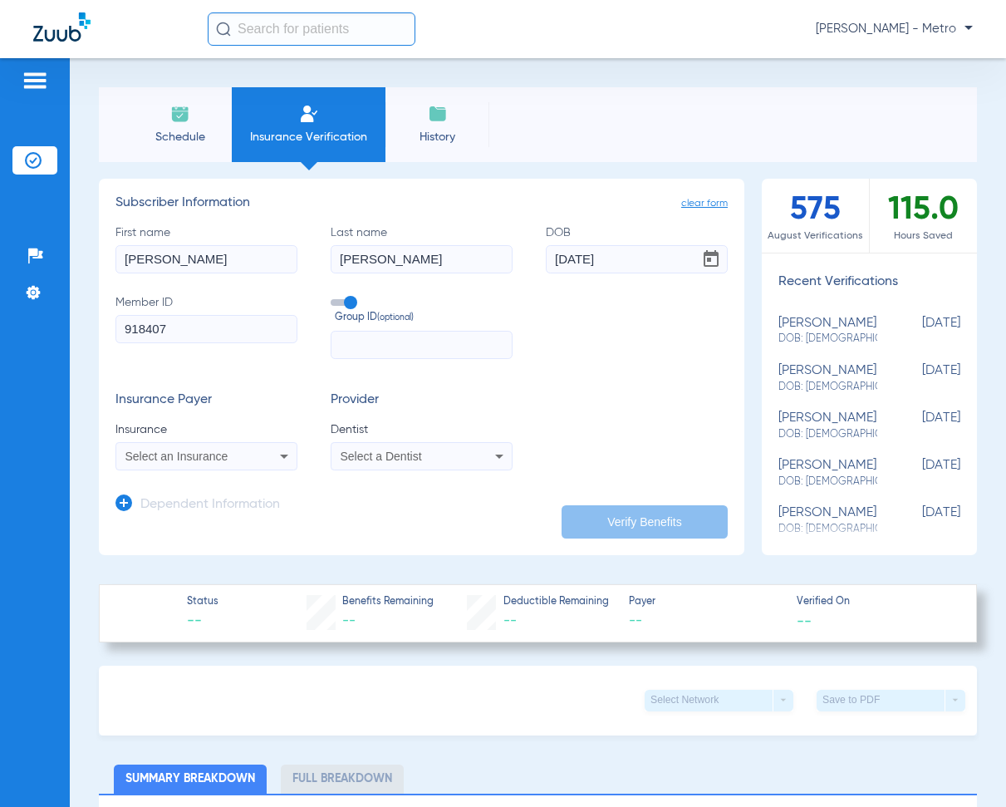
click at [235, 465] on div "Select an Insurance" at bounding box center [206, 456] width 180 height 20
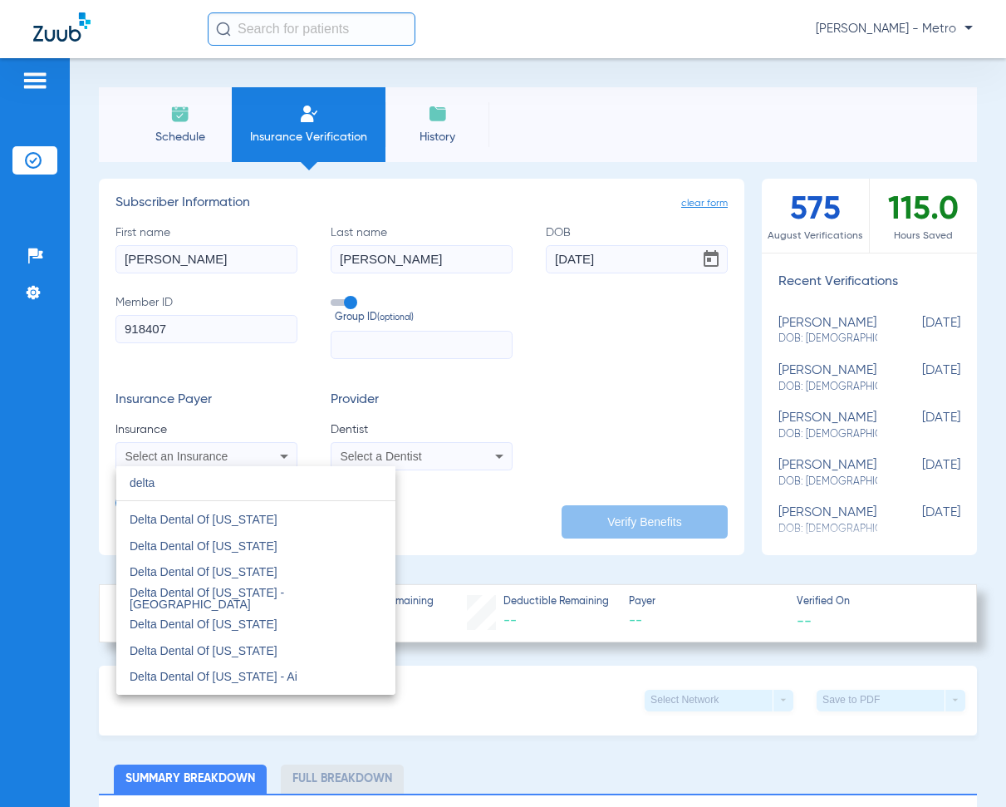
scroll to position [1507, 0]
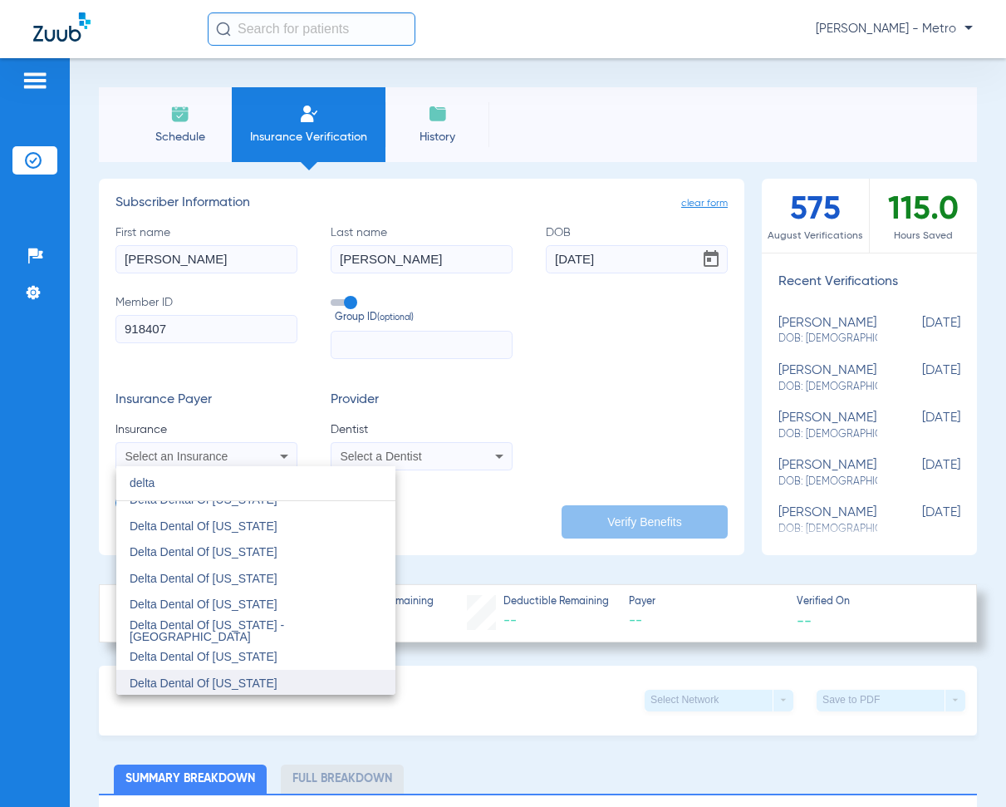
type input "delta"
click at [280, 672] on mat-option "Delta Dental Of [US_STATE]" at bounding box center [255, 683] width 279 height 27
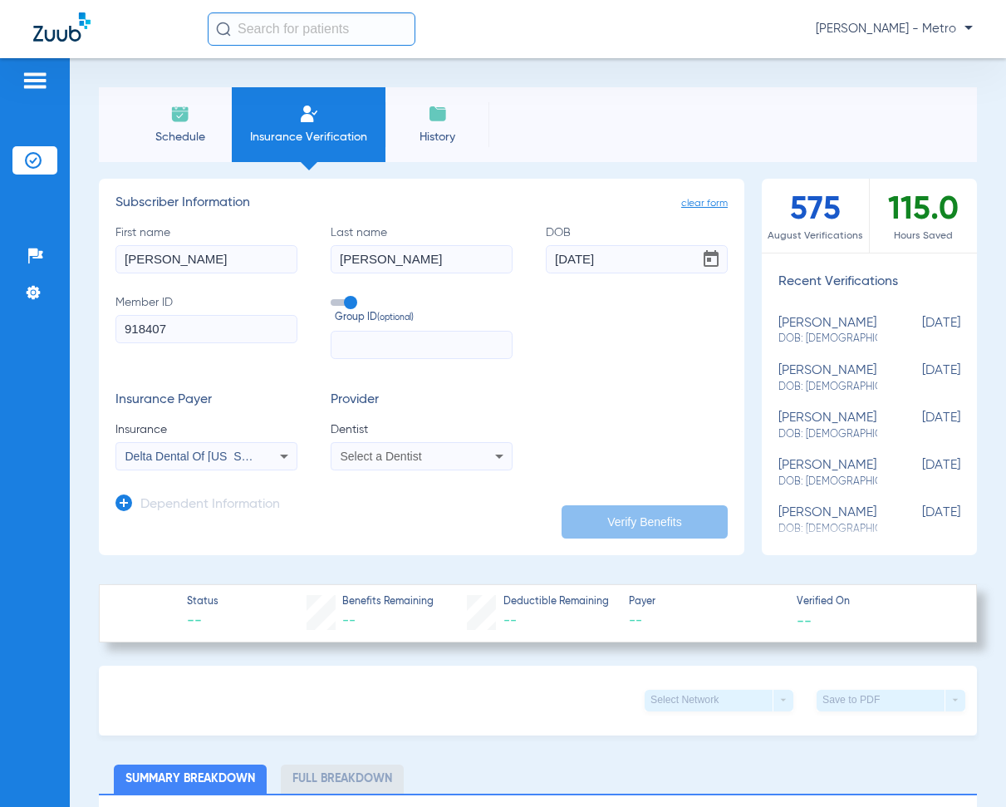
scroll to position [1508, 0]
click at [366, 455] on span "Select a Dentist" at bounding box center [381, 456] width 81 height 13
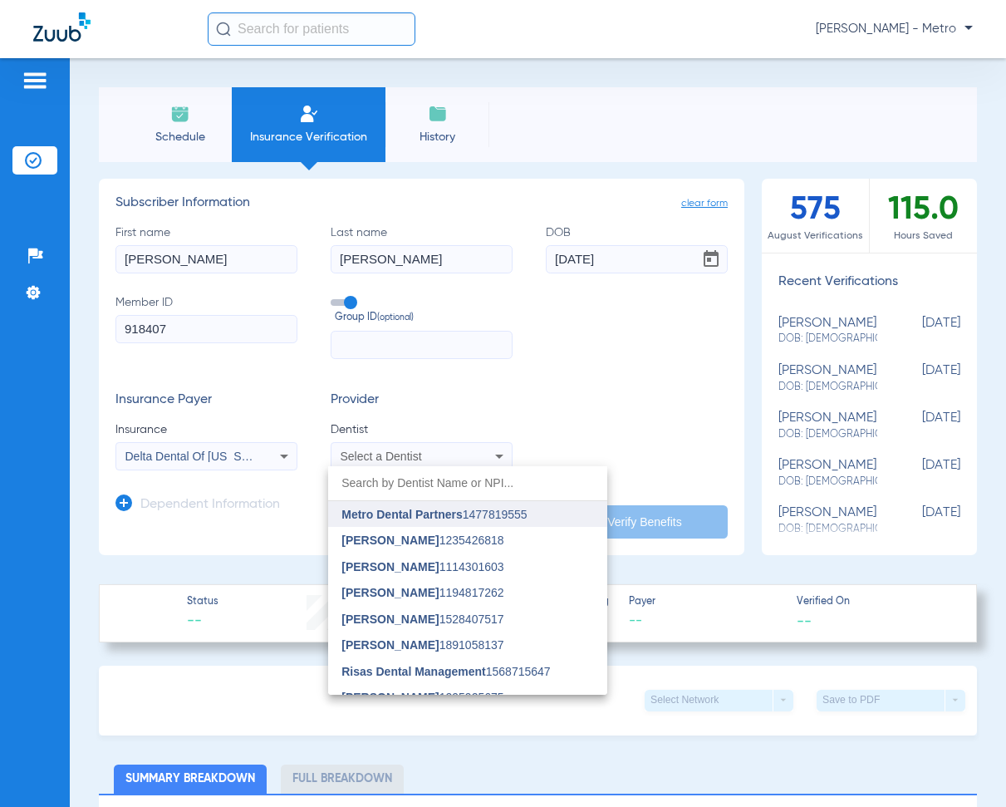
click at [389, 509] on span "Metro Dental Partners" at bounding box center [402, 514] width 120 height 13
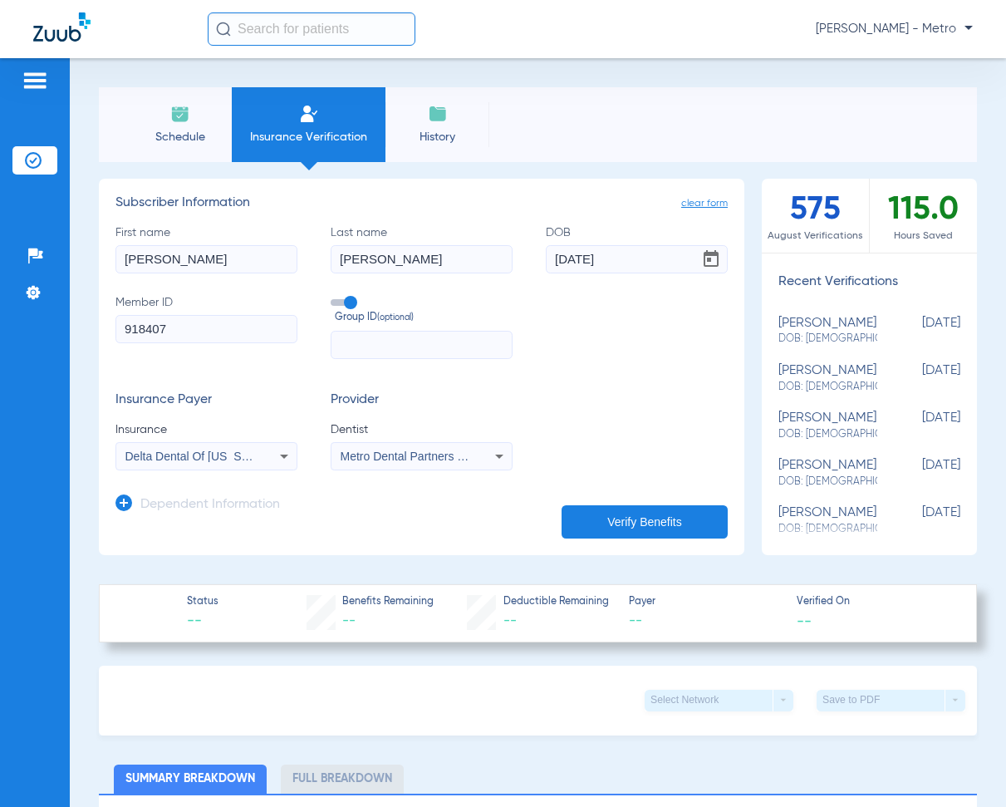
click at [589, 512] on button "Verify Benefits" at bounding box center [645, 521] width 166 height 33
click at [168, 451] on span "Delta Dental Of [US_STATE]" at bounding box center [199, 456] width 148 height 13
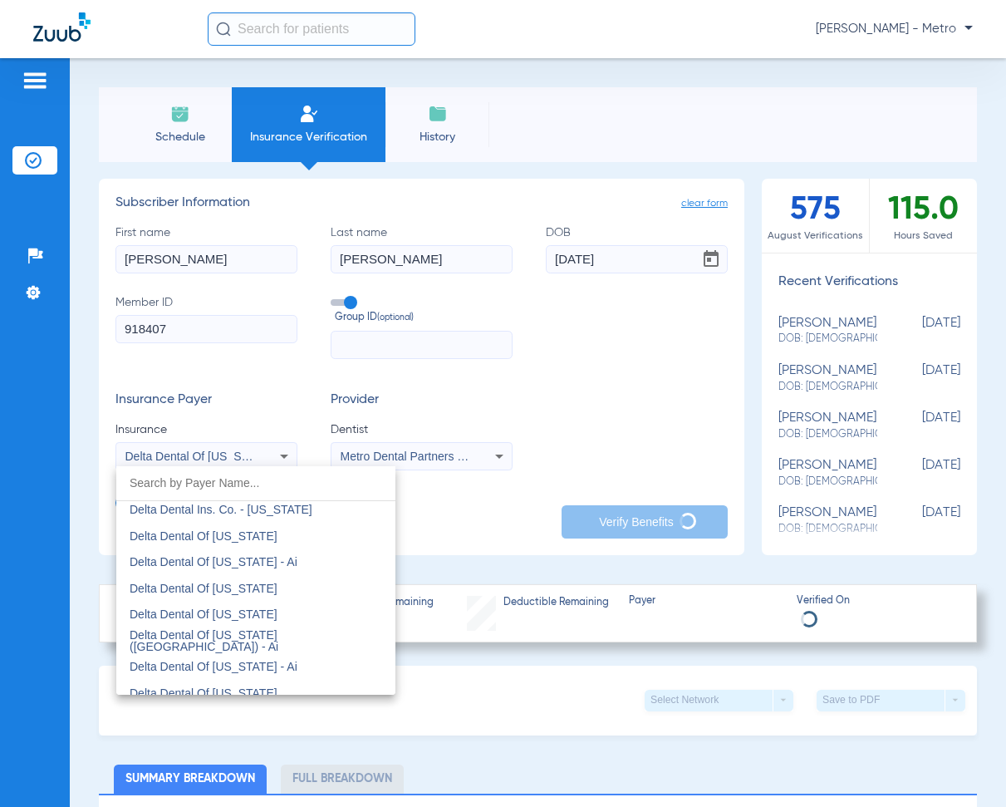
scroll to position [2901, 0]
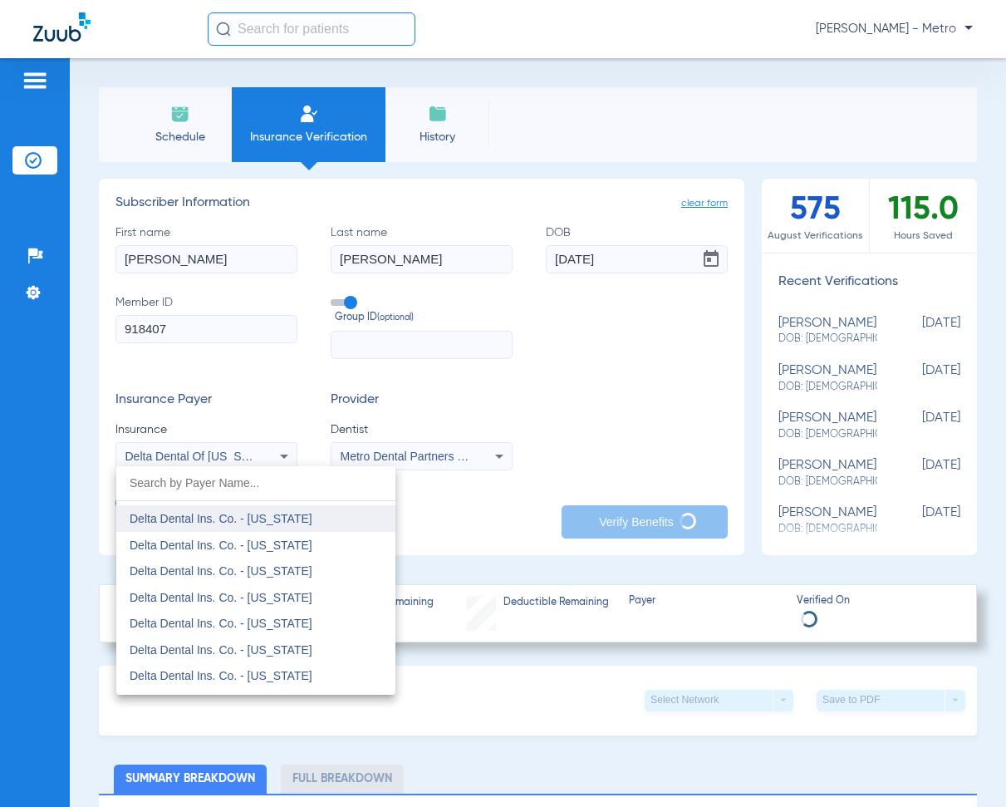
click at [290, 526] on mat-option "Delta Dental Ins. Co. - [US_STATE]" at bounding box center [255, 518] width 279 height 27
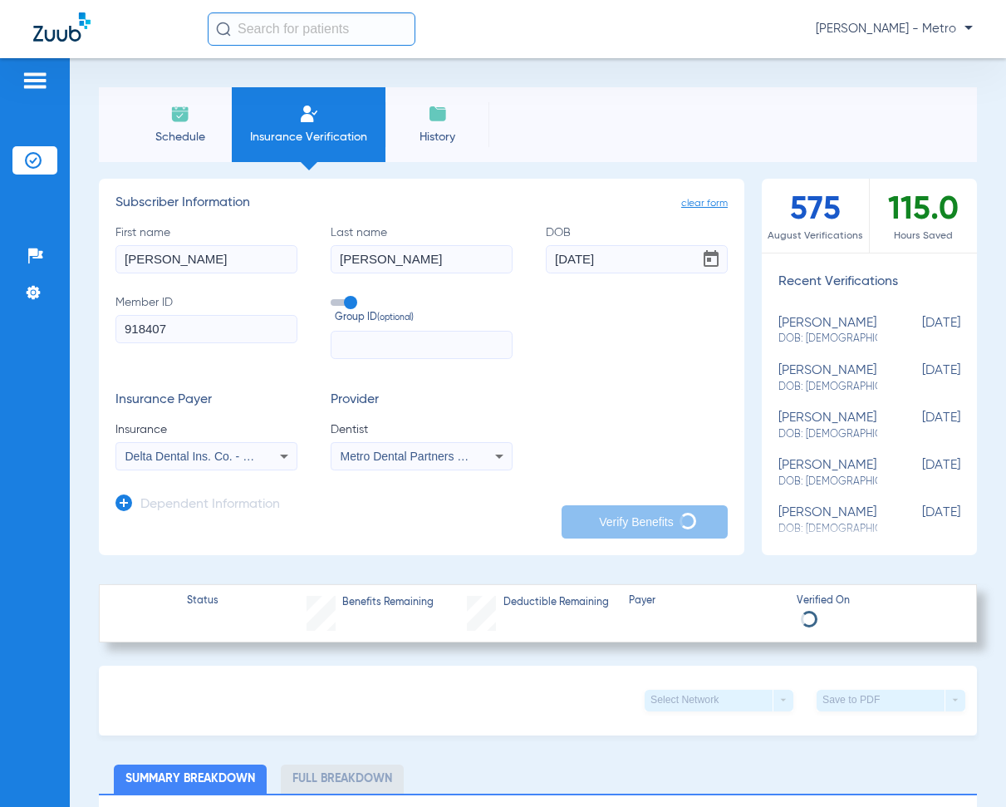
click at [126, 499] on icon at bounding box center [124, 502] width 17 height 17
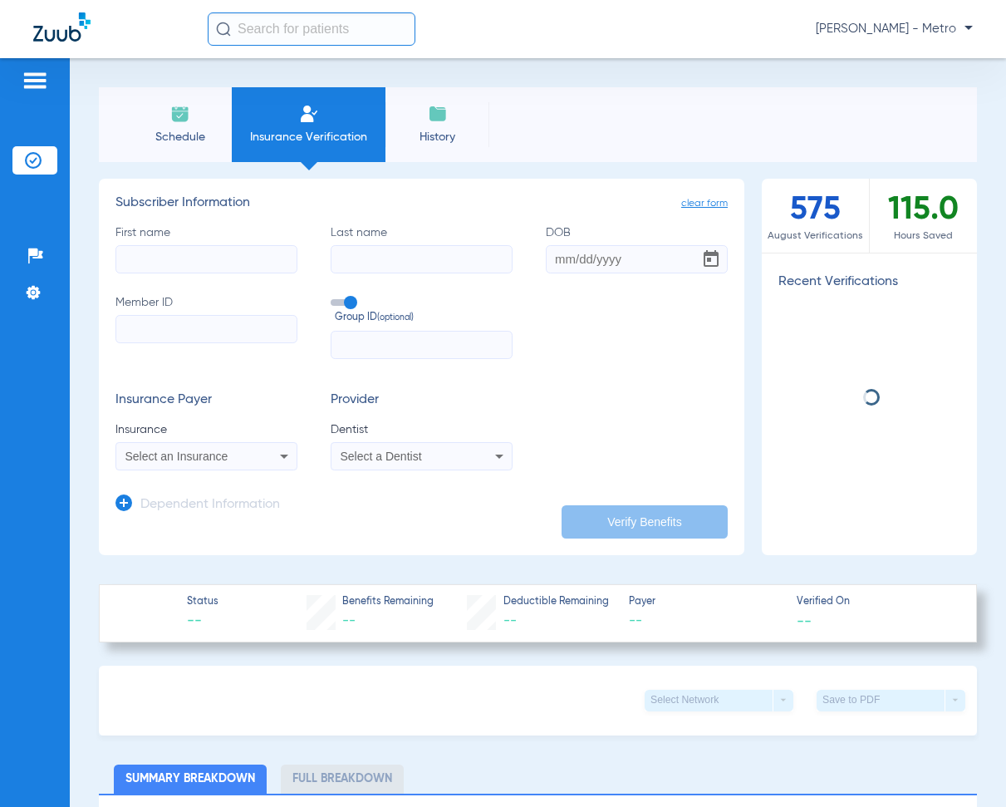
click at [155, 254] on input "First name" at bounding box center [207, 259] width 182 height 28
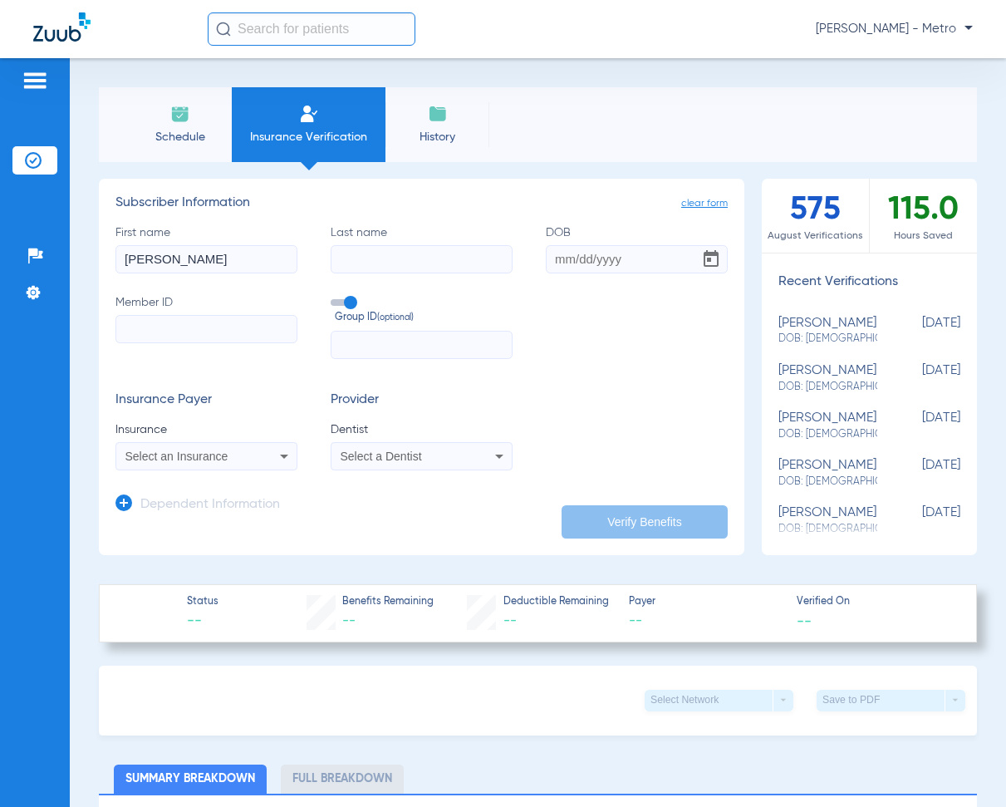
type input "[PERSON_NAME]"
type input "[DATE]"
paste input "918407"
type input "918407"
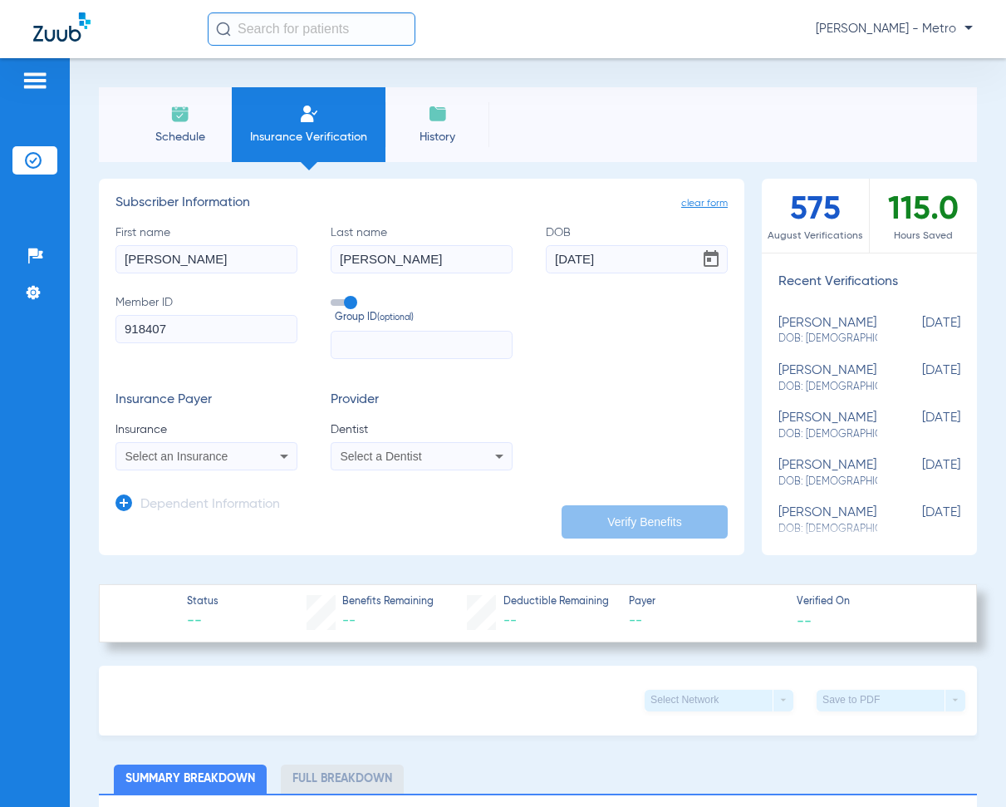
click at [204, 469] on mat-select "Select an Insurance" at bounding box center [207, 456] width 182 height 28
click at [204, 453] on span "Select an Insurance" at bounding box center [176, 456] width 103 height 13
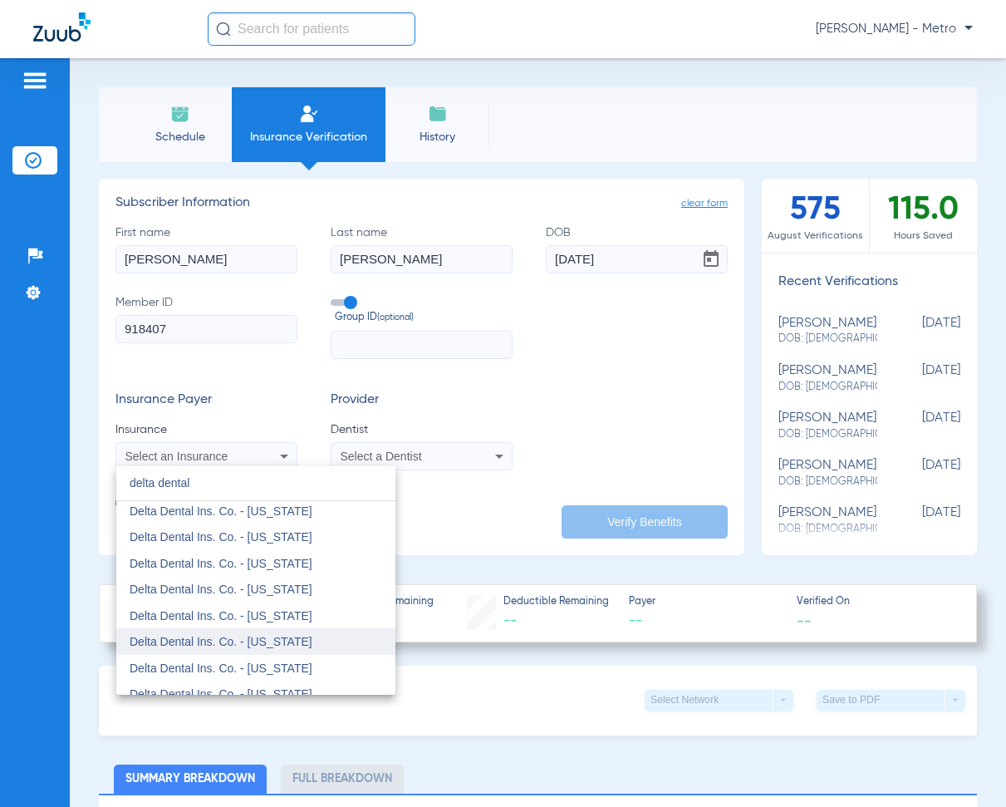
scroll to position [83, 0]
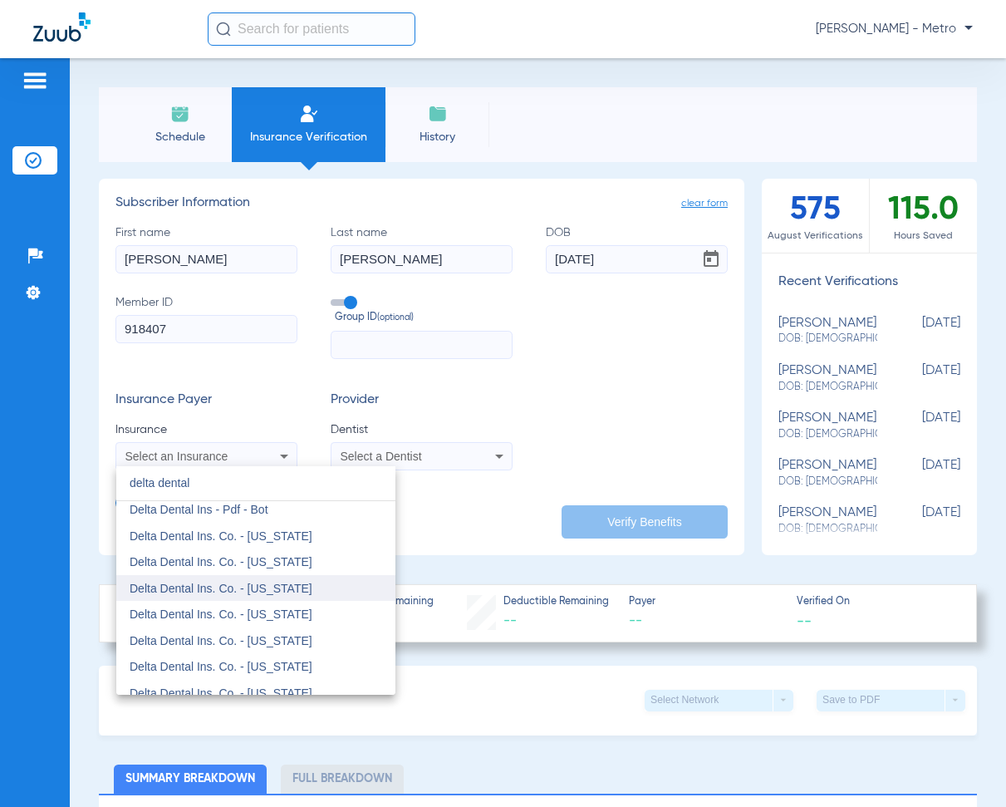
type input "delta dental"
click at [304, 588] on mat-option "Delta Dental Ins. Co. - [US_STATE]" at bounding box center [255, 588] width 279 height 27
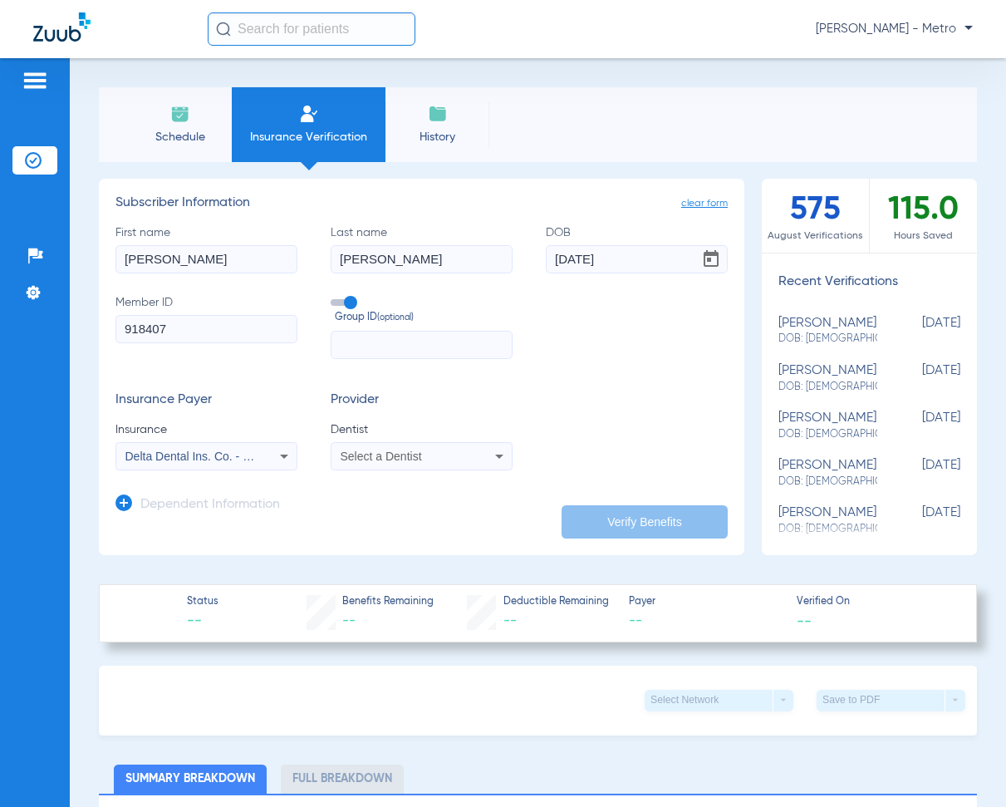
click at [380, 451] on span "Select a Dentist" at bounding box center [381, 456] width 81 height 13
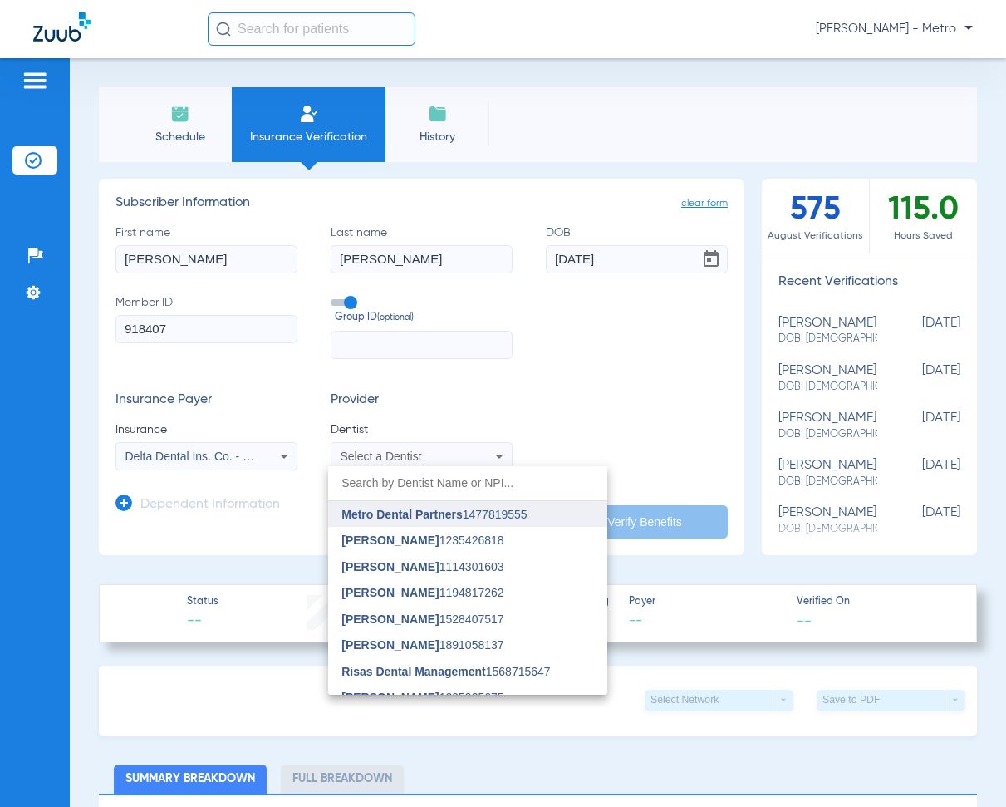
click at [462, 512] on span "Metro Dental Partners" at bounding box center [402, 514] width 120 height 13
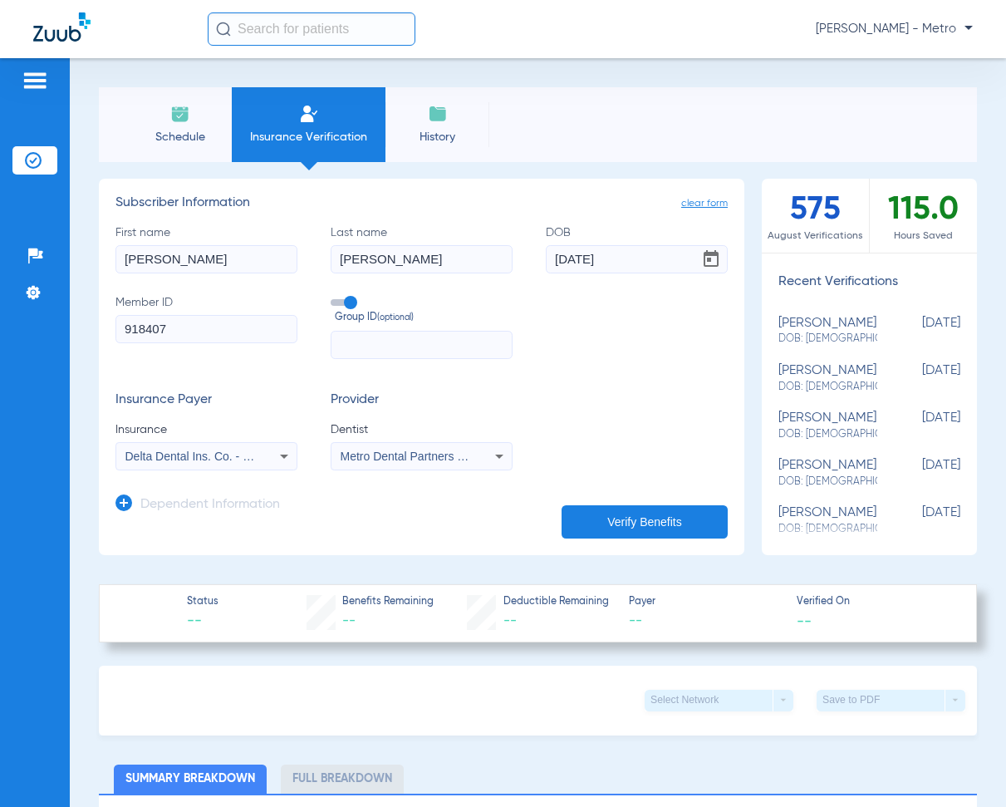
click at [125, 498] on icon at bounding box center [124, 502] width 17 height 17
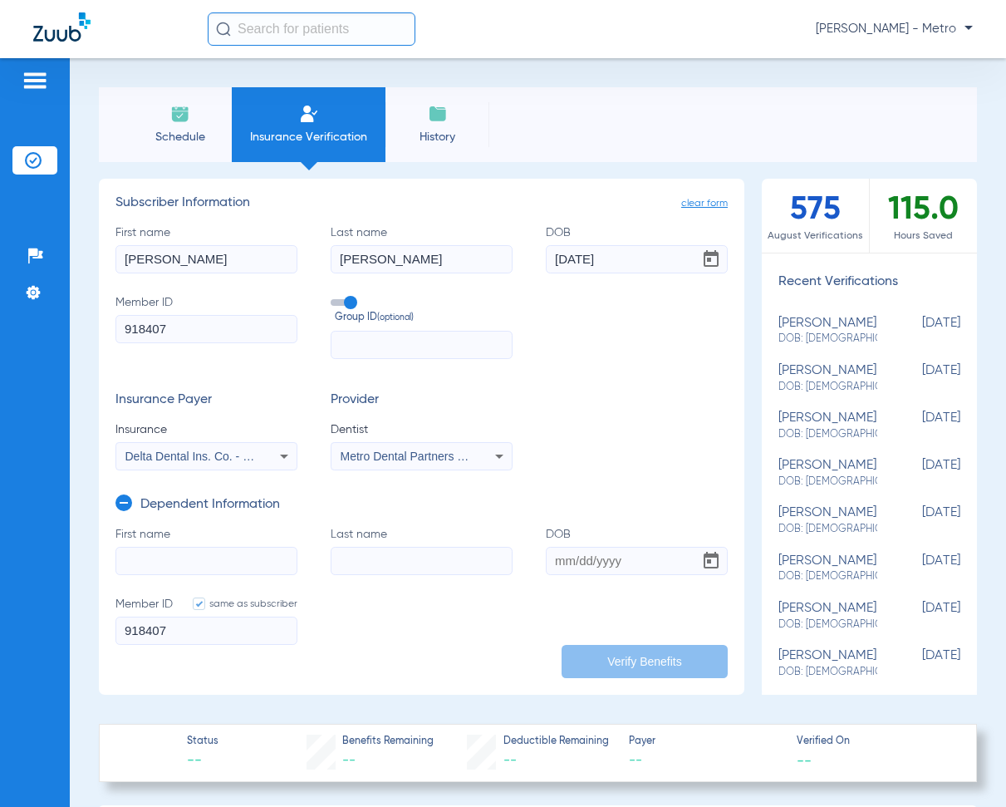
click at [196, 556] on input "First name" at bounding box center [207, 561] width 182 height 28
type input "nazeer"
type input "jihad"
type input "[DATE]"
click at [666, 266] on input "[DATE]" at bounding box center [637, 259] width 182 height 28
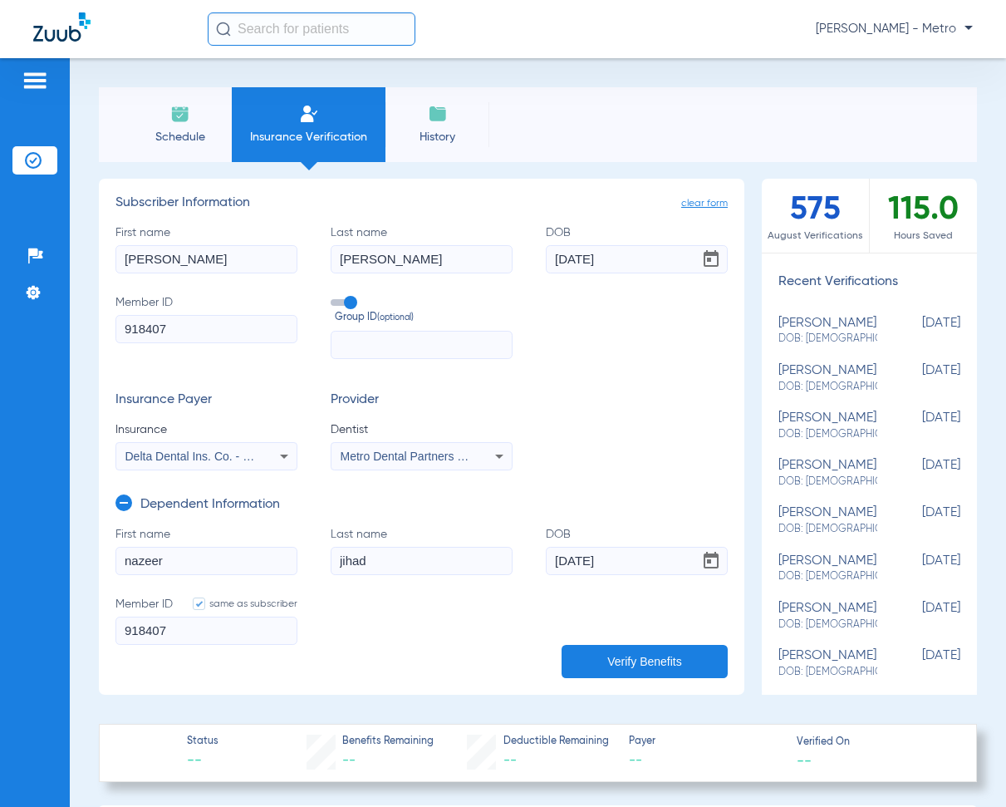
type input "[DATE]"
click at [682, 673] on button "Verify Benefits" at bounding box center [645, 661] width 166 height 33
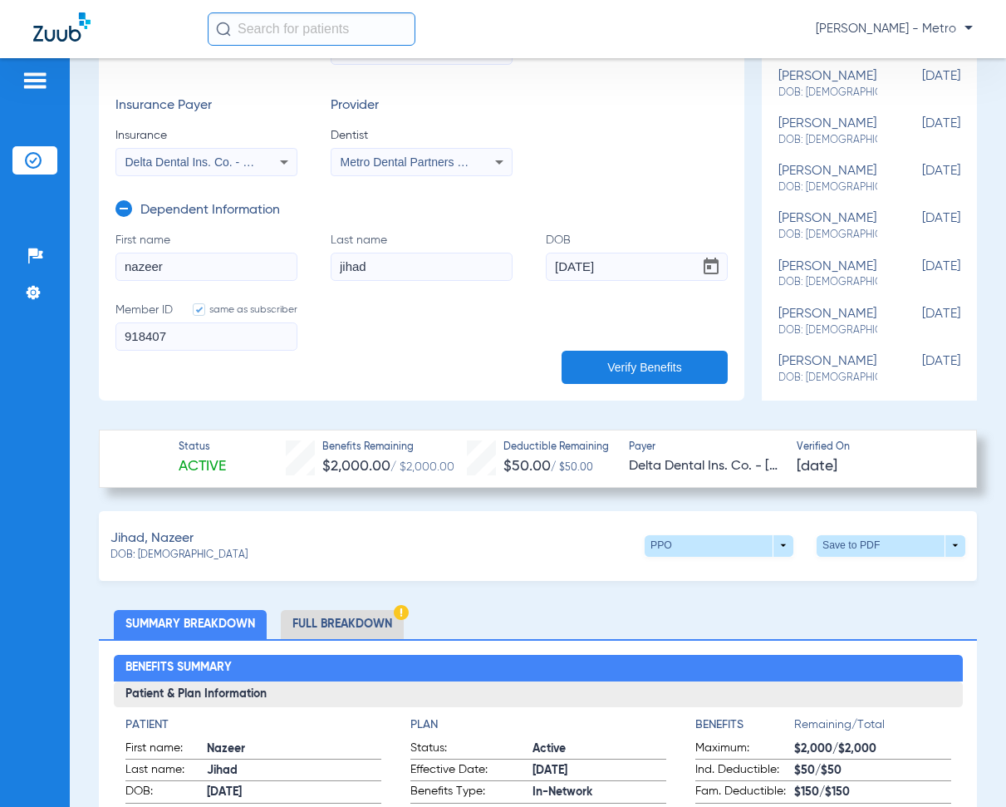
scroll to position [332, 0]
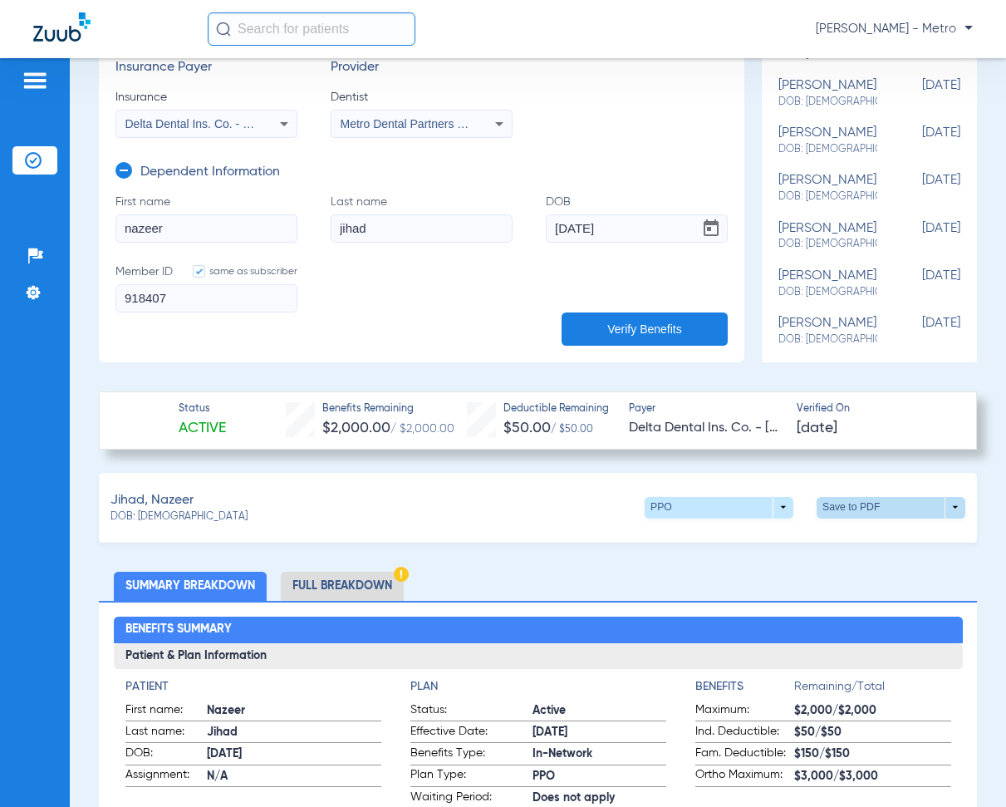
click at [855, 517] on span at bounding box center [891, 508] width 149 height 22
click at [735, 549] on span "Save to PDF" at bounding box center [754, 551] width 66 height 12
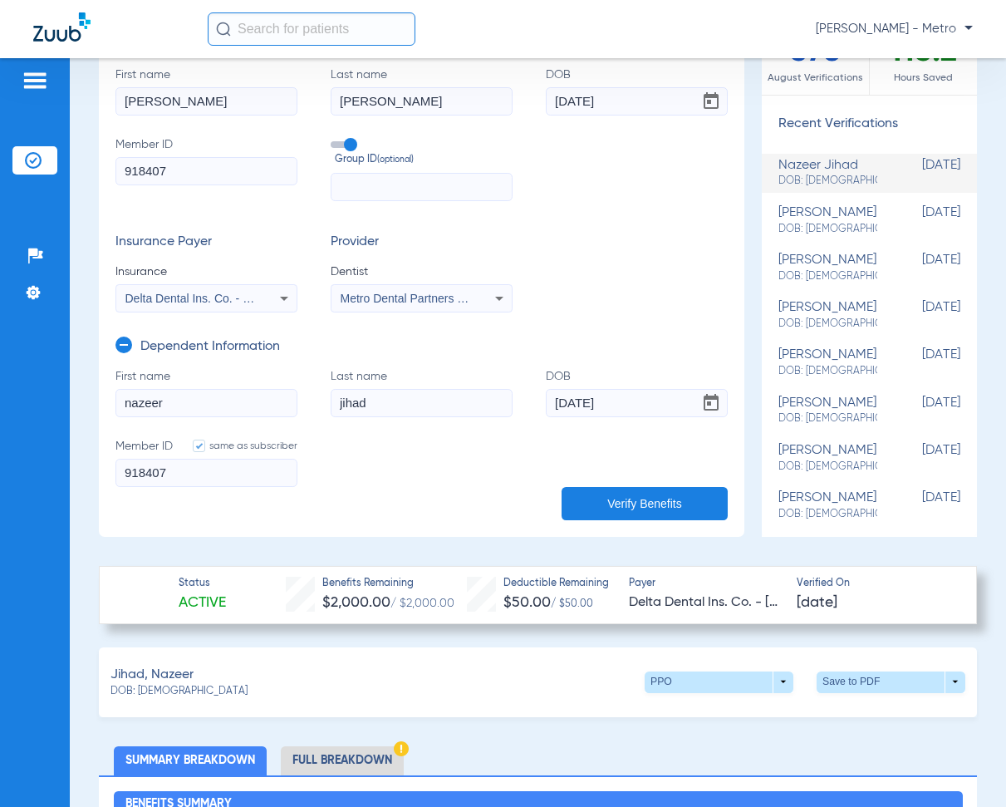
scroll to position [0, 0]
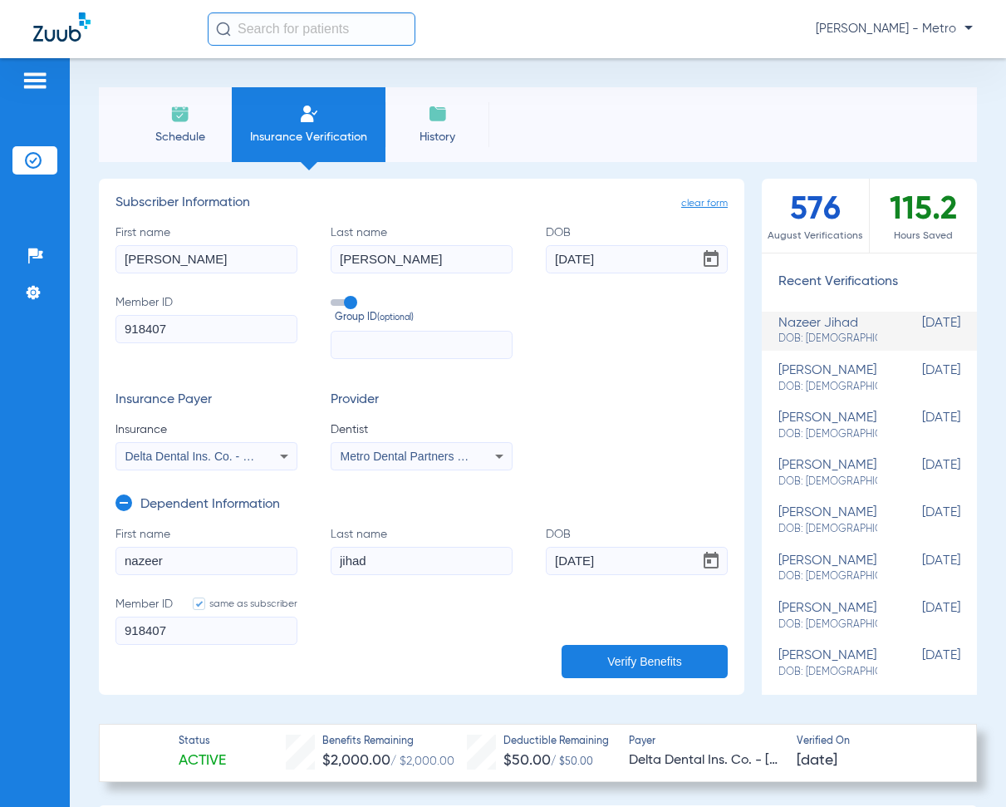
click at [325, 123] on li "Insurance Verification" at bounding box center [309, 124] width 154 height 75
click at [283, 116] on li "Insurance Verification" at bounding box center [309, 124] width 154 height 75
click at [324, 135] on span "Insurance Verification" at bounding box center [308, 137] width 129 height 17
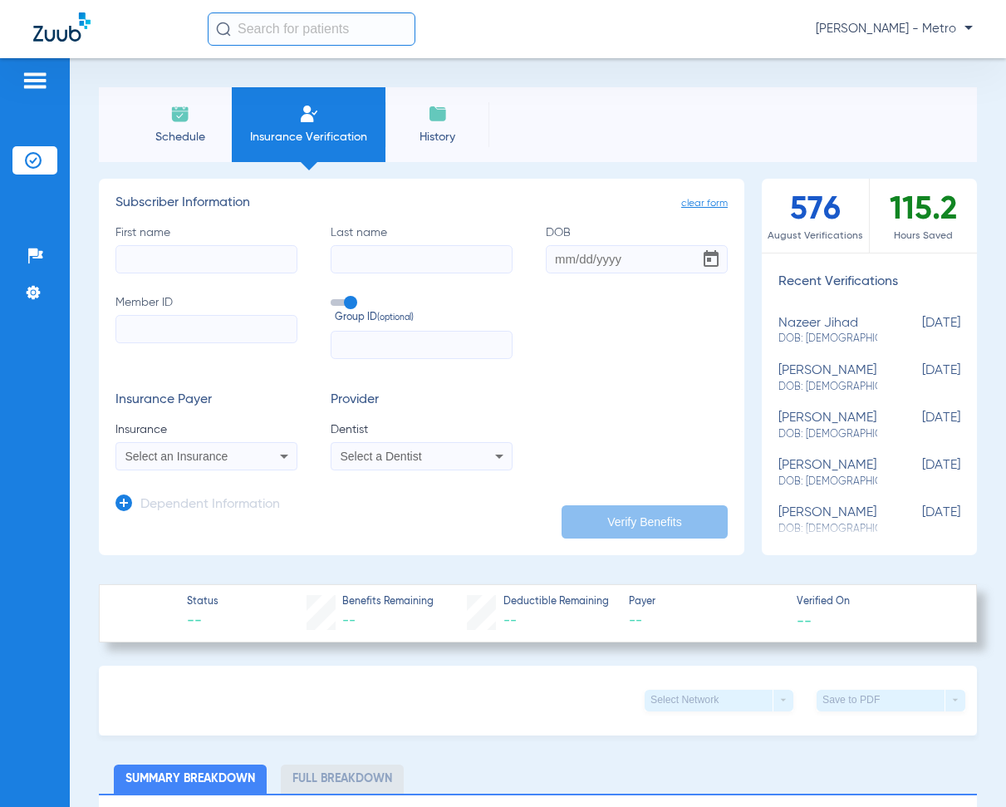
click at [168, 268] on input "First name" at bounding box center [207, 259] width 182 height 28
type input "ruby"
type input "[PERSON_NAME]"
click at [167, 333] on input "Member ID" at bounding box center [207, 329] width 182 height 28
paste input "05000009607271"
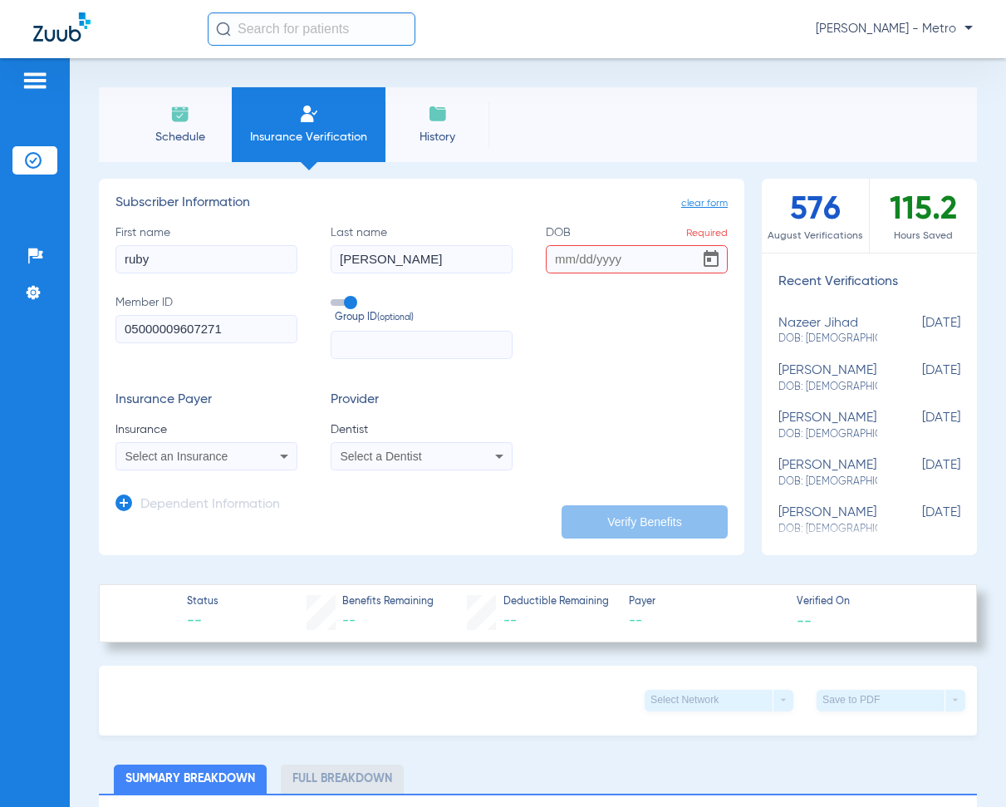
type input "05000009607271"
click at [198, 460] on span "Select an Insurance" at bounding box center [176, 456] width 103 height 13
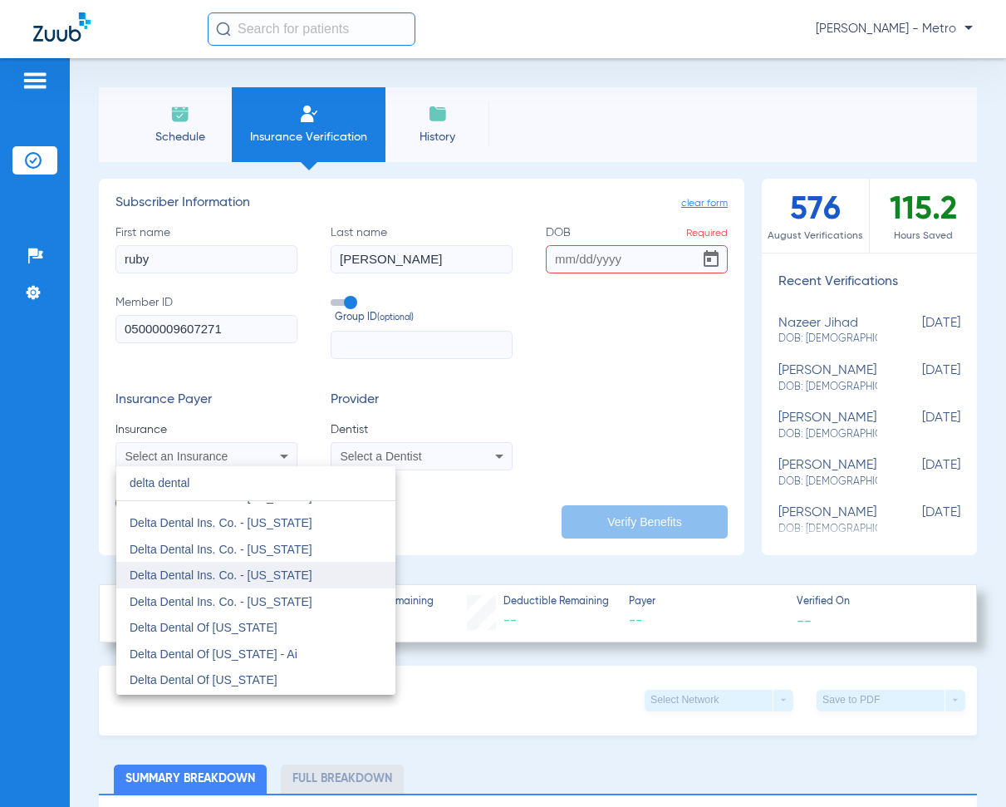
scroll to position [332, 0]
type input "delta dental"
click at [268, 572] on mat-option "Delta Dental Of [US_STATE]" at bounding box center [255, 574] width 279 height 27
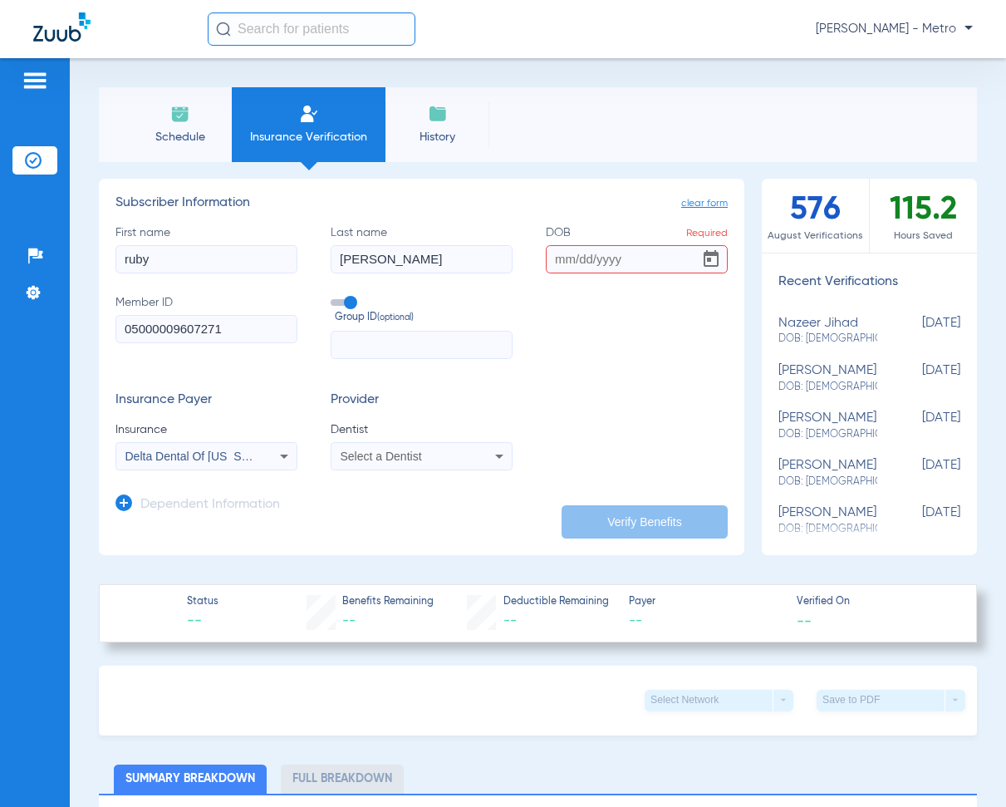
click at [366, 449] on div "Select a Dentist" at bounding box center [422, 456] width 180 height 20
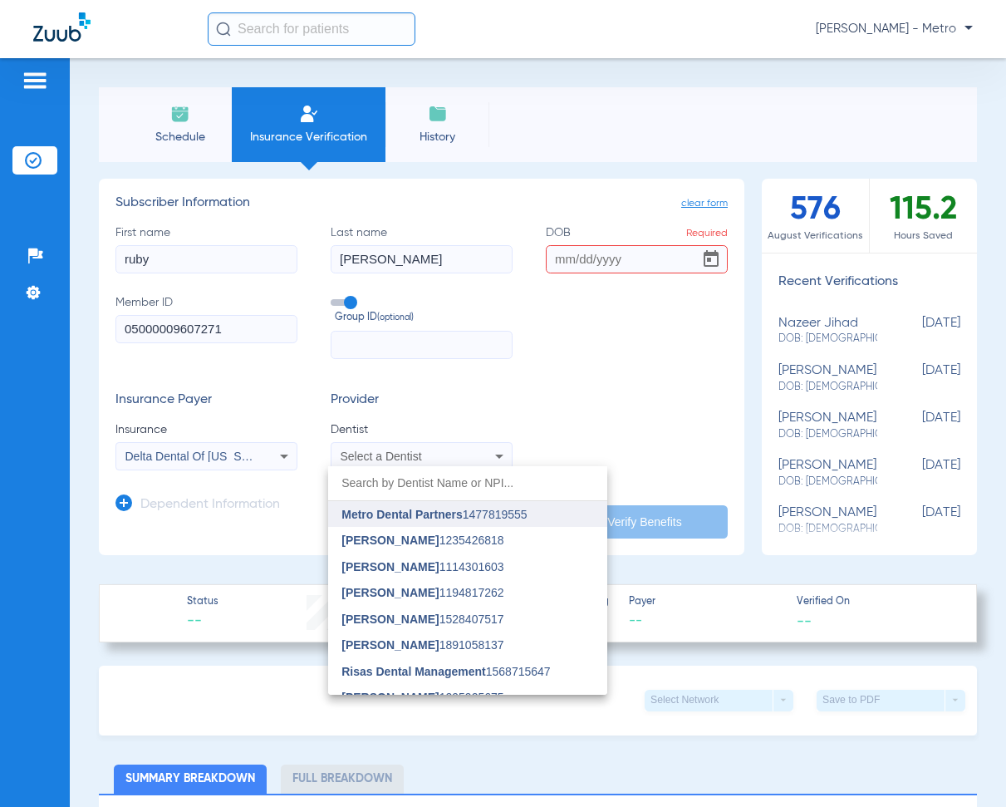
click at [397, 508] on span "Metro Dental Partners" at bounding box center [402, 514] width 120 height 13
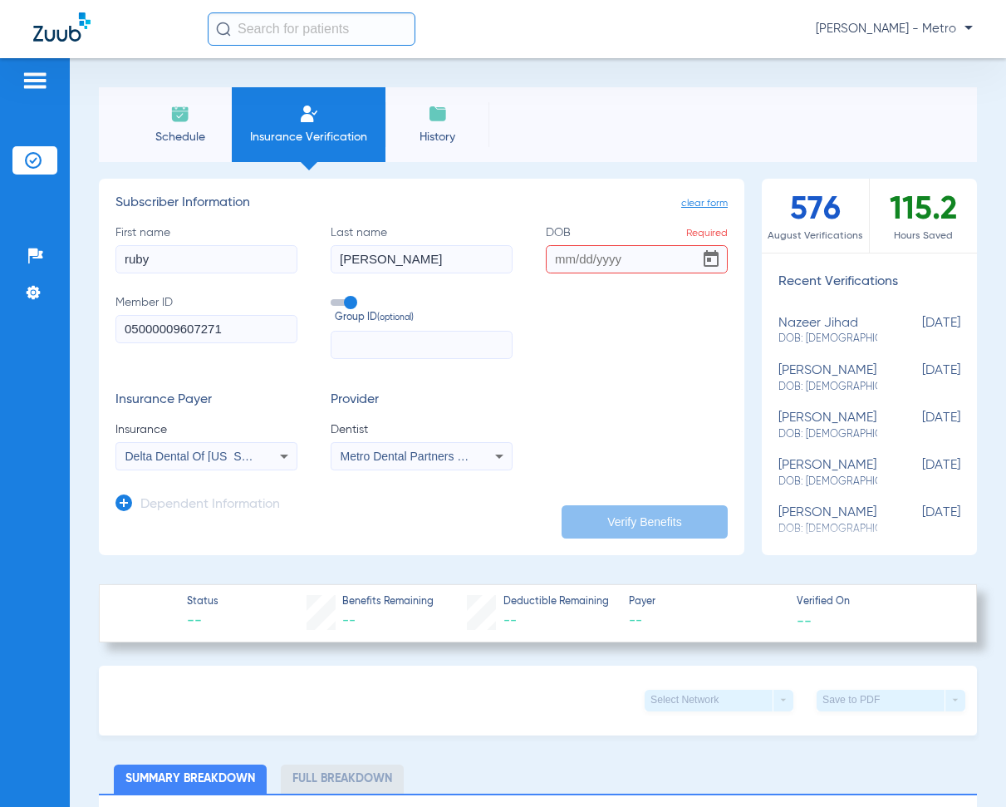
click at [125, 496] on icon at bounding box center [124, 502] width 17 height 17
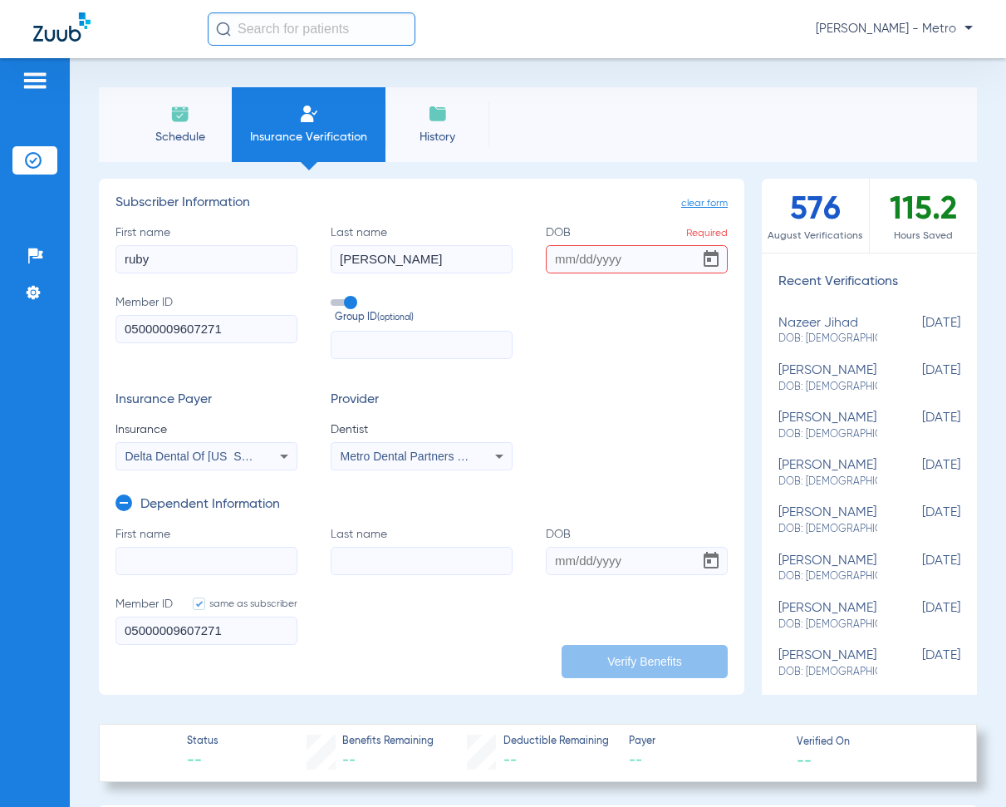
click at [191, 551] on input "First name" at bounding box center [207, 561] width 182 height 28
type input "deontai"
type input "turner"
type input "01/11/1991"
click at [548, 264] on input "DOB Required" at bounding box center [637, 259] width 182 height 28
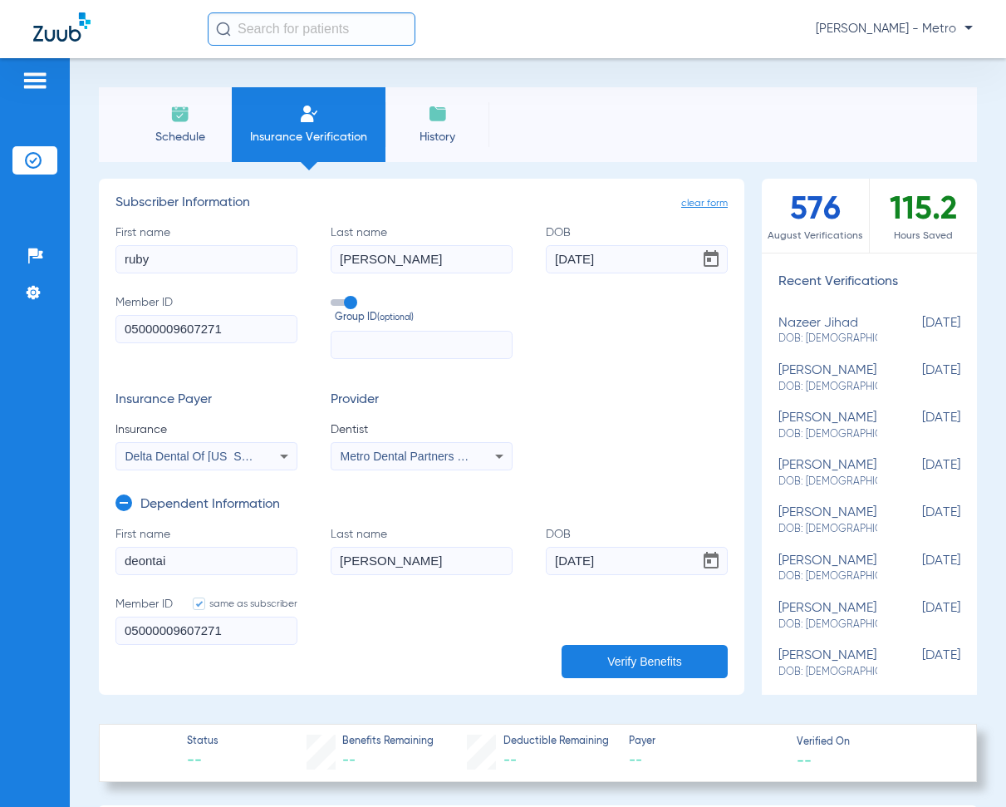
type input "01/17/1978"
click at [643, 678] on button "Verify Benefits" at bounding box center [645, 661] width 166 height 33
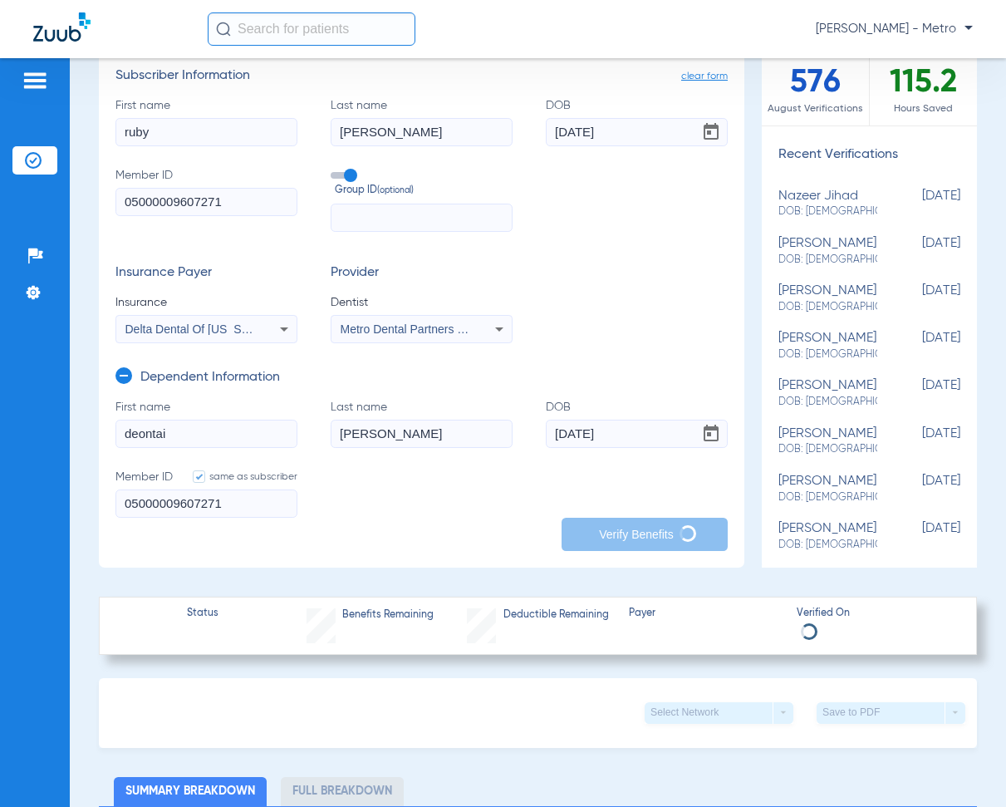
scroll to position [166, 0]
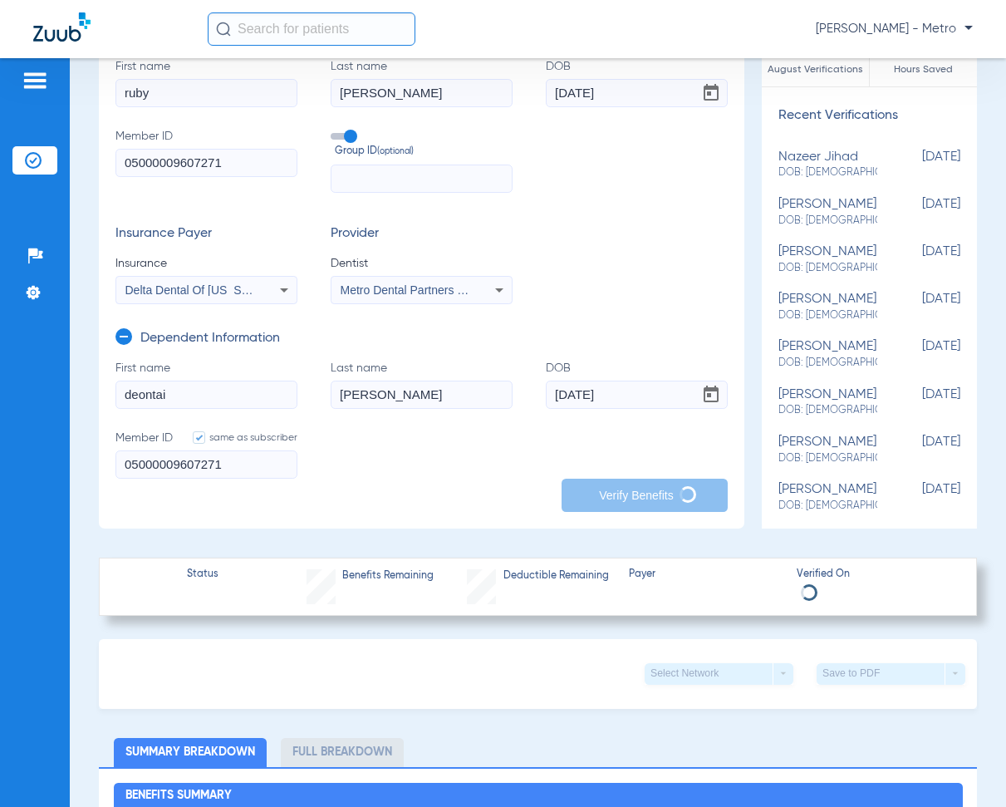
type input "ruby"
type input "turner"
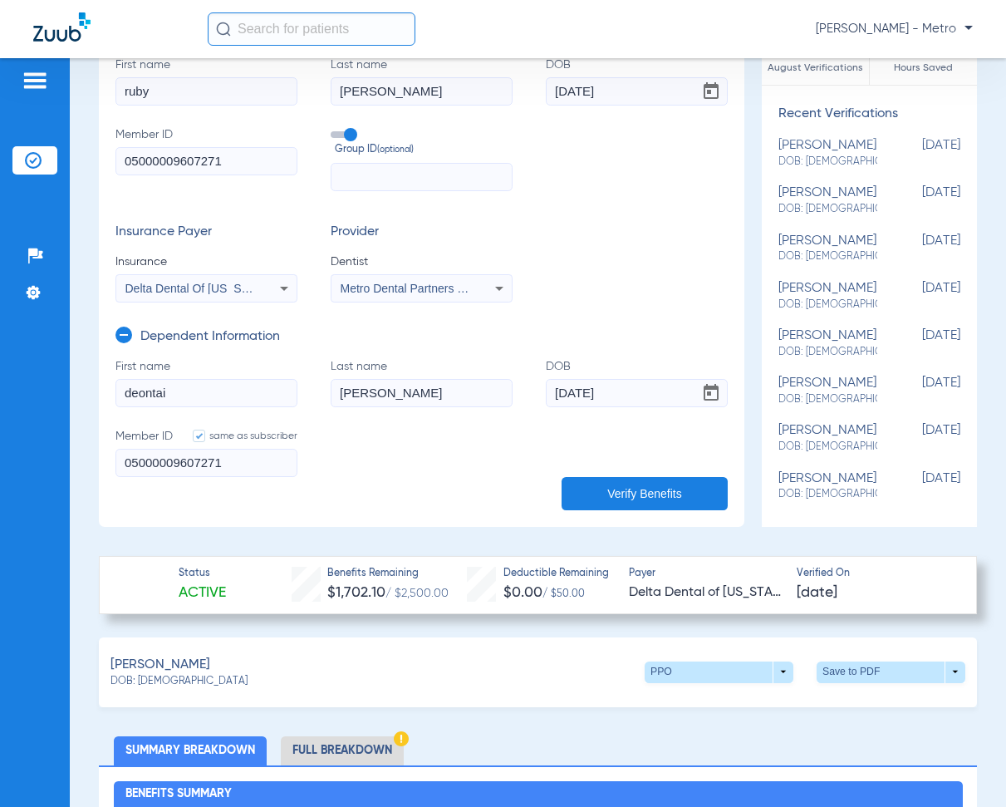
scroll to position [249, 0]
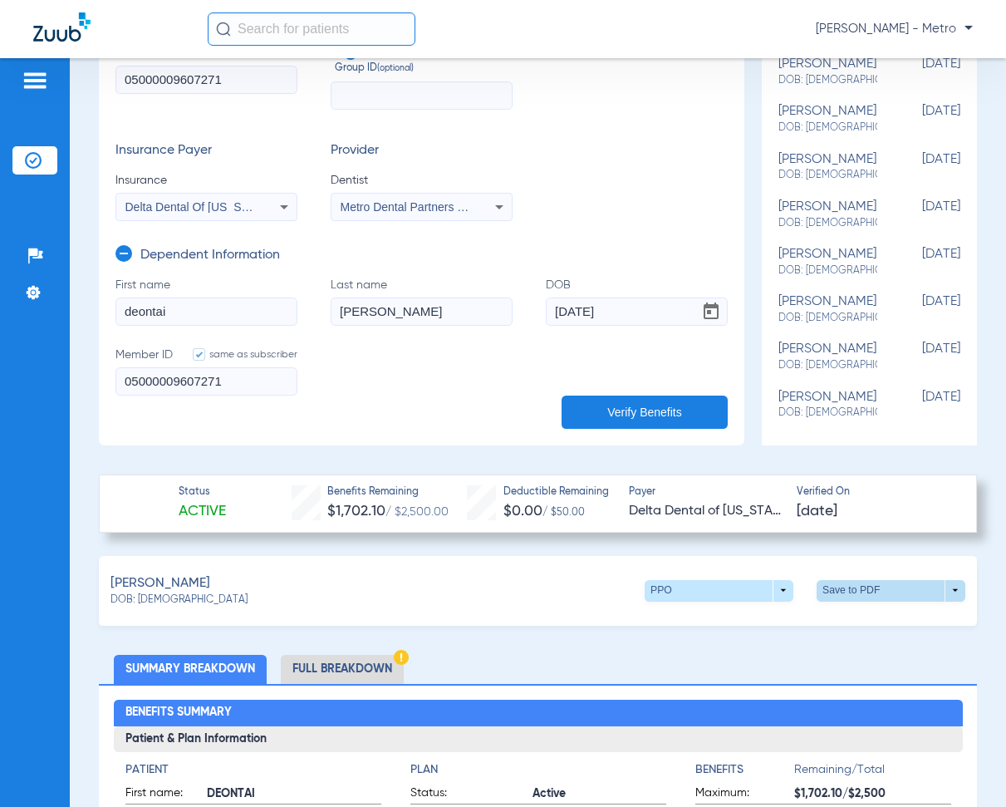
click at [905, 593] on span at bounding box center [891, 591] width 149 height 22
click at [748, 642] on button "insert_drive_file Save to PDF" at bounding box center [737, 633] width 125 height 33
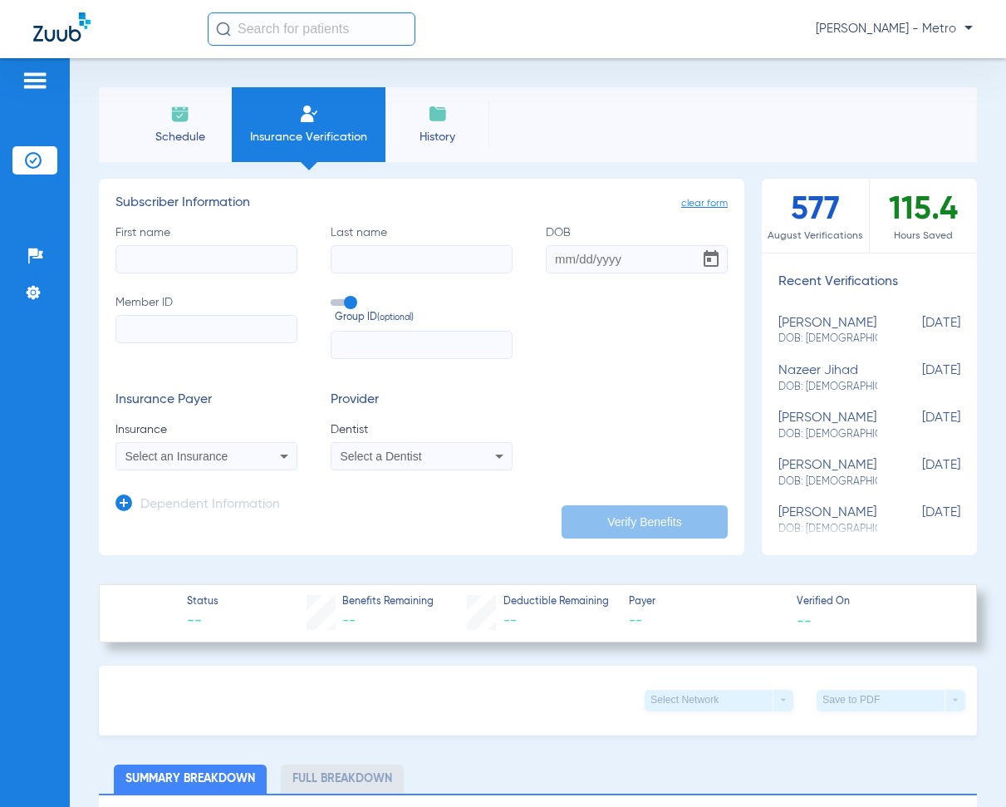
click at [191, 253] on input "First name" at bounding box center [207, 259] width 182 height 28
drag, startPoint x: 191, startPoint y: 253, endPoint x: 71, endPoint y: 301, distance: 129.8
click at [71, 301] on div "Schedule Insurance Verification History Last Appt. Sync Time: [DATE] - 02:10 PM…" at bounding box center [538, 432] width 937 height 749
type input "[PERSON_NAME]"
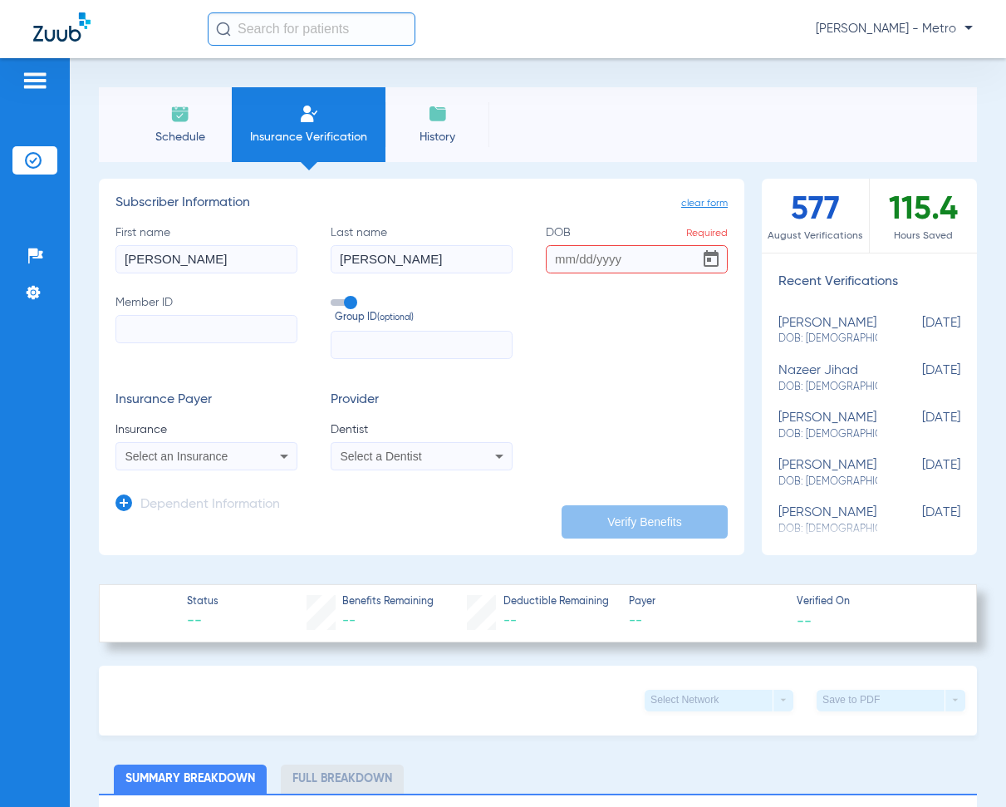
paste input "A94727032"
type input "A94727032"
click at [236, 465] on div "Select an Insurance" at bounding box center [206, 456] width 180 height 20
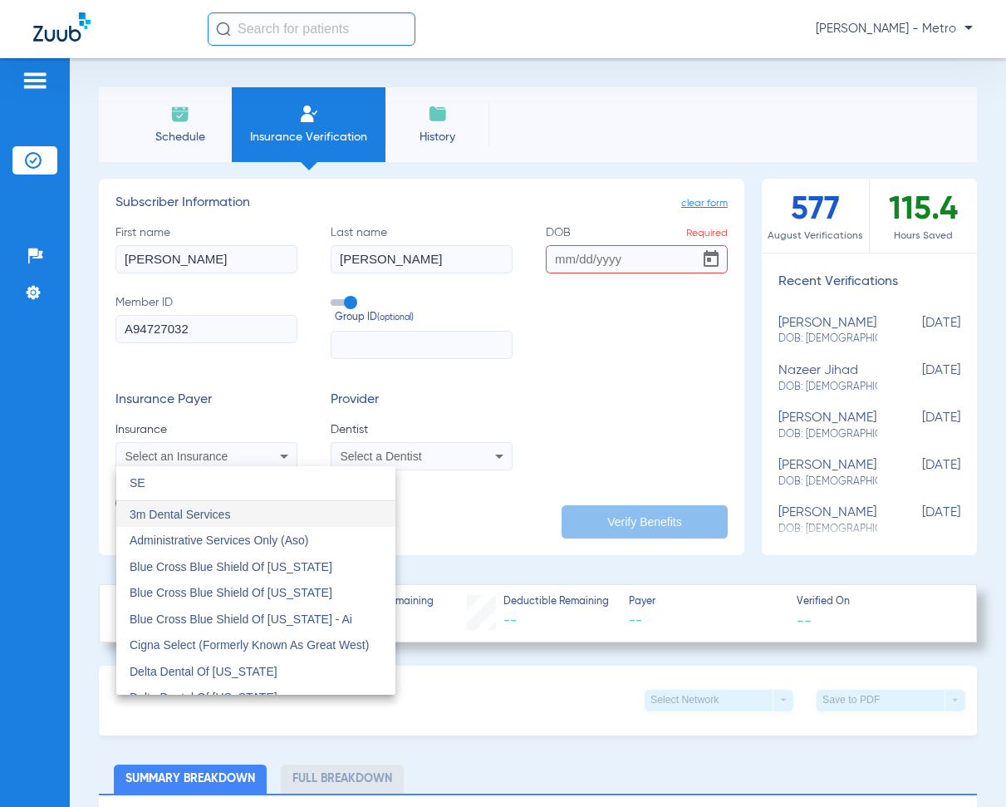
type input "SE"
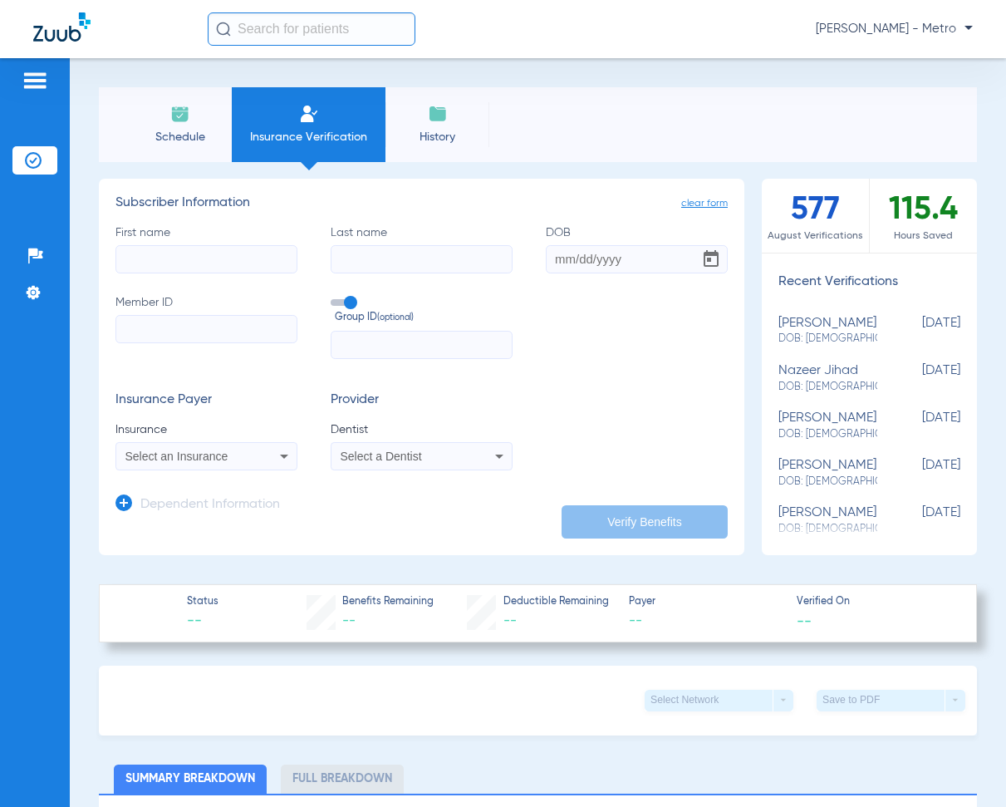
click at [167, 465] on div "Select an Insurance" at bounding box center [206, 456] width 180 height 20
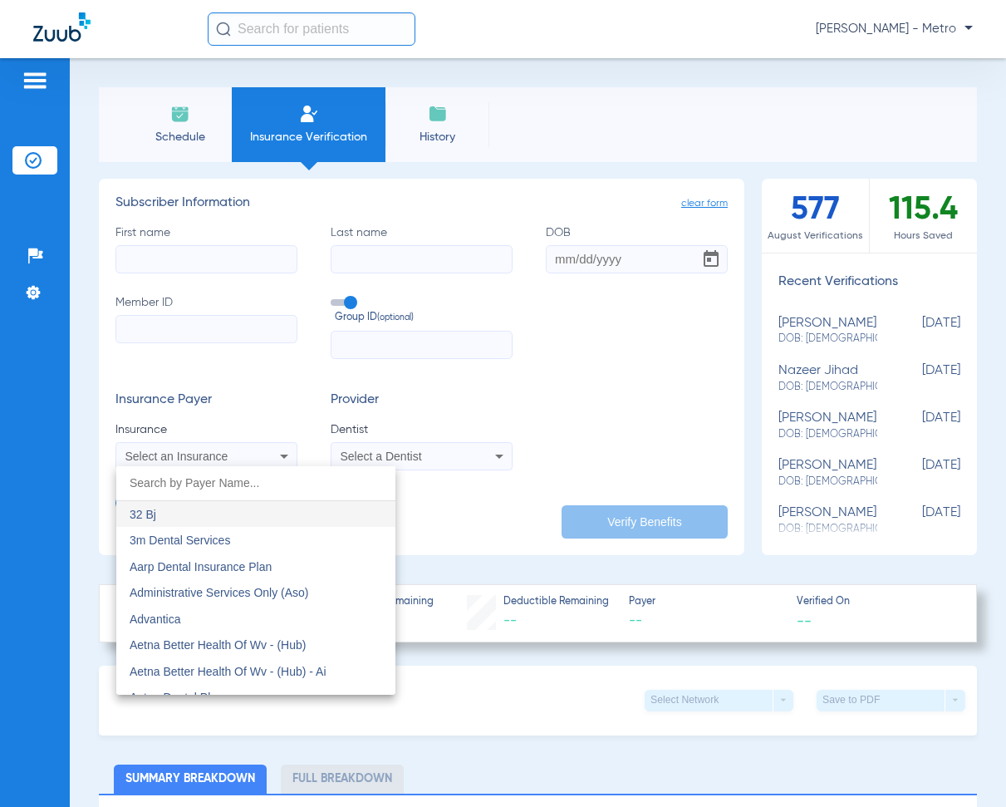
click at [167, 466] on div "32 Bj 3m Dental Services Aarp Dental Insurance Plan Administrative Services Onl…" at bounding box center [255, 580] width 279 height 229
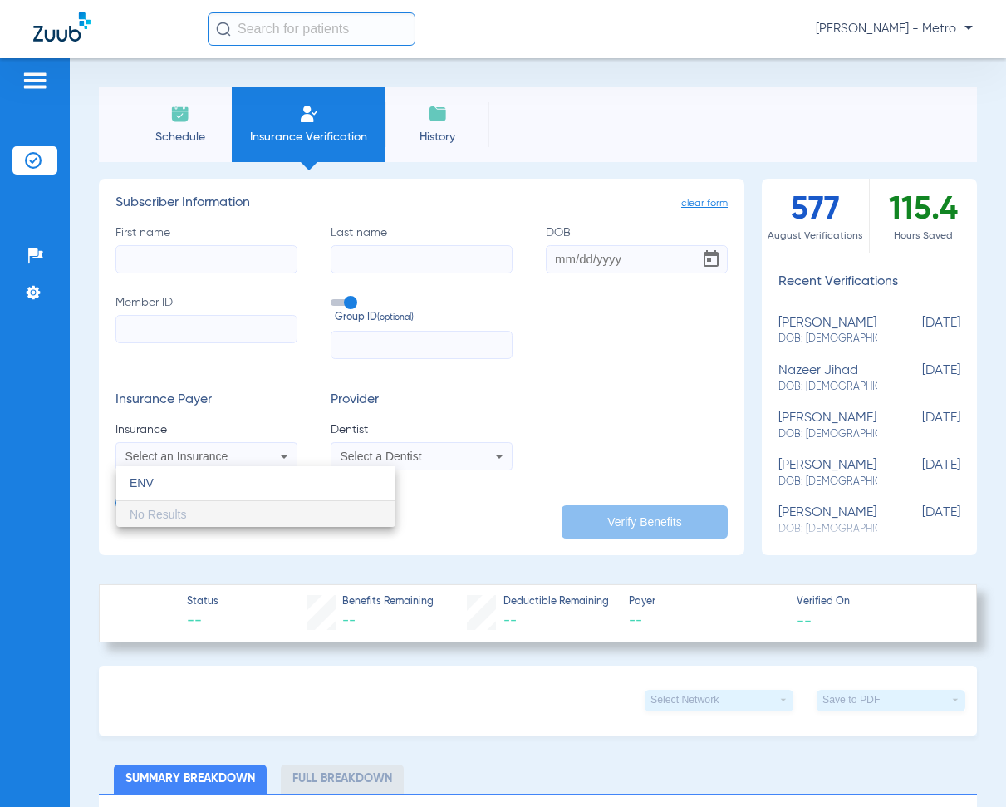
type input "ENVO"
